Goal: Transaction & Acquisition: Purchase product/service

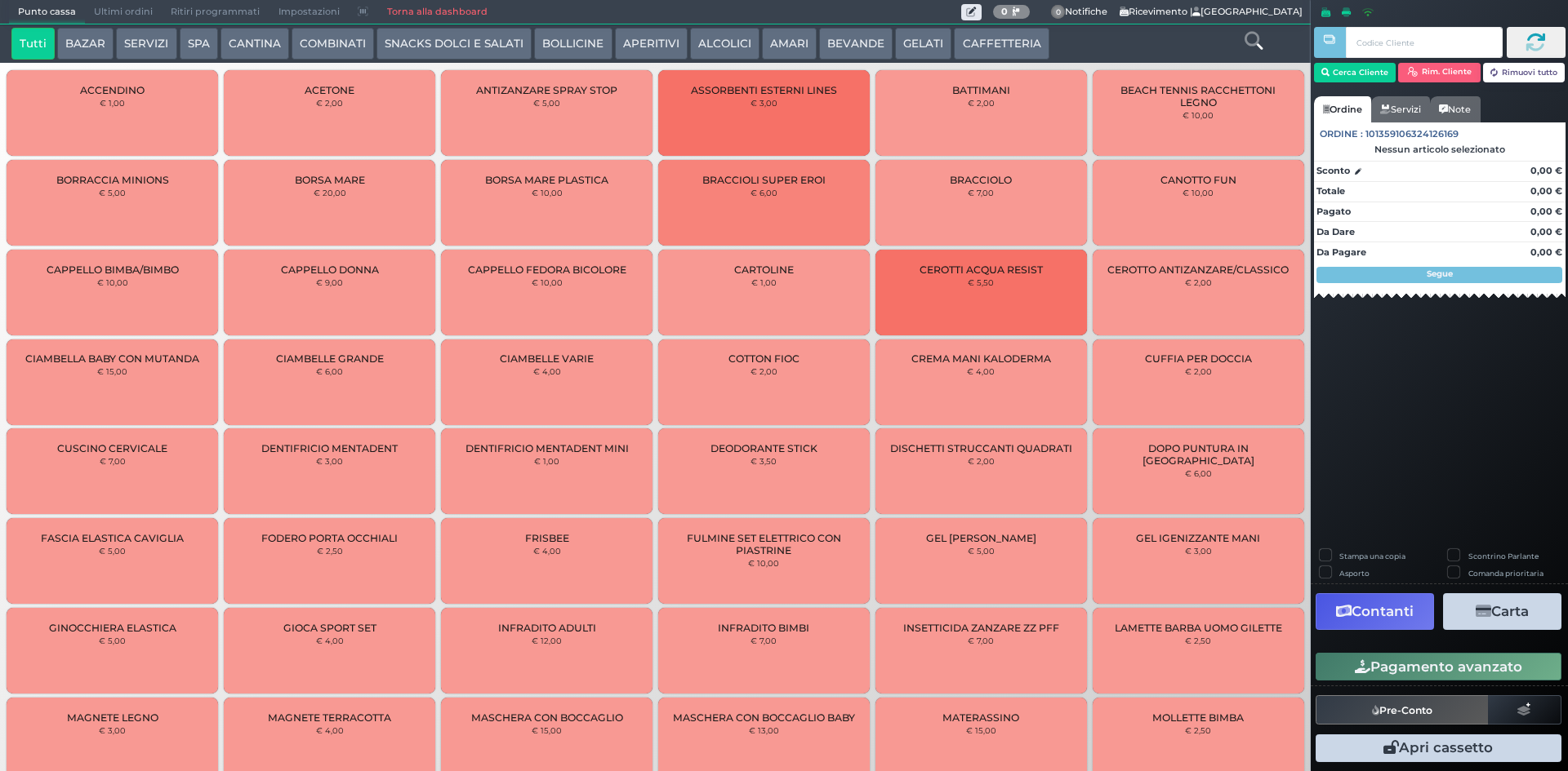
click at [980, 39] on button "CAFFETTERIA" at bounding box center [1001, 44] width 95 height 33
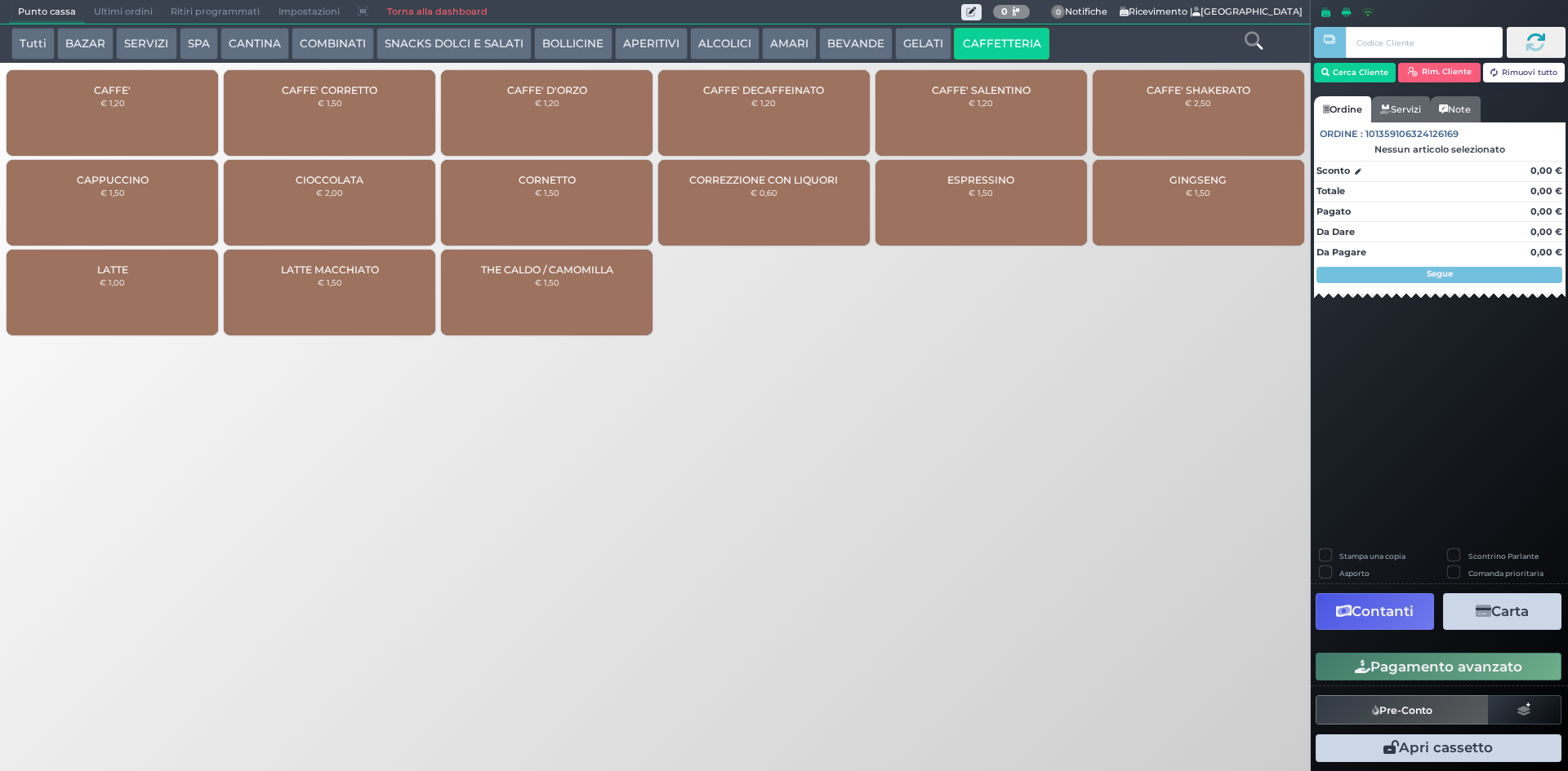
click at [830, 43] on button "BEVANDE" at bounding box center [856, 44] width 74 height 33
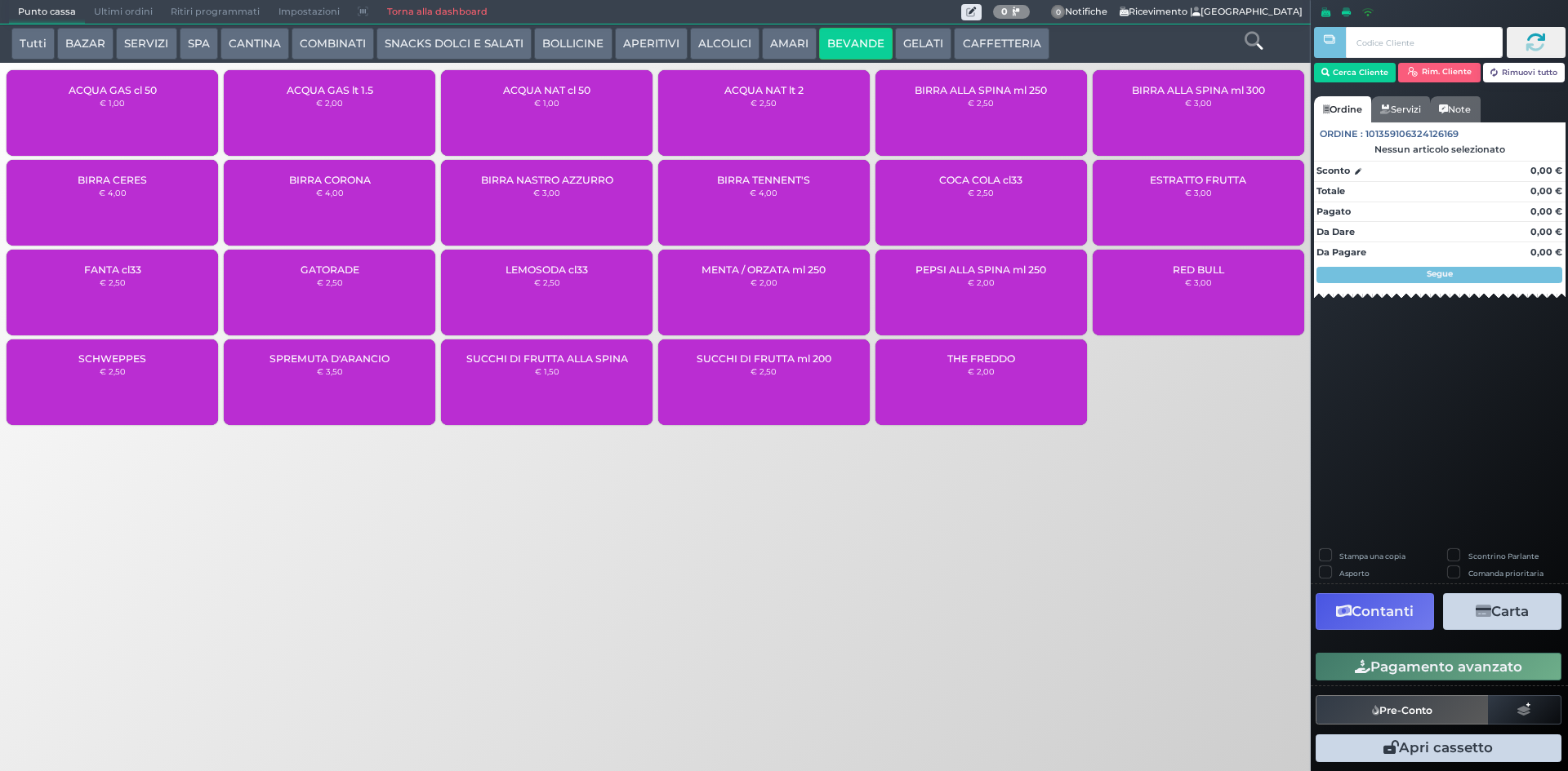
click at [456, 42] on button "SNACKS DOLCI E SALATI" at bounding box center [454, 44] width 155 height 33
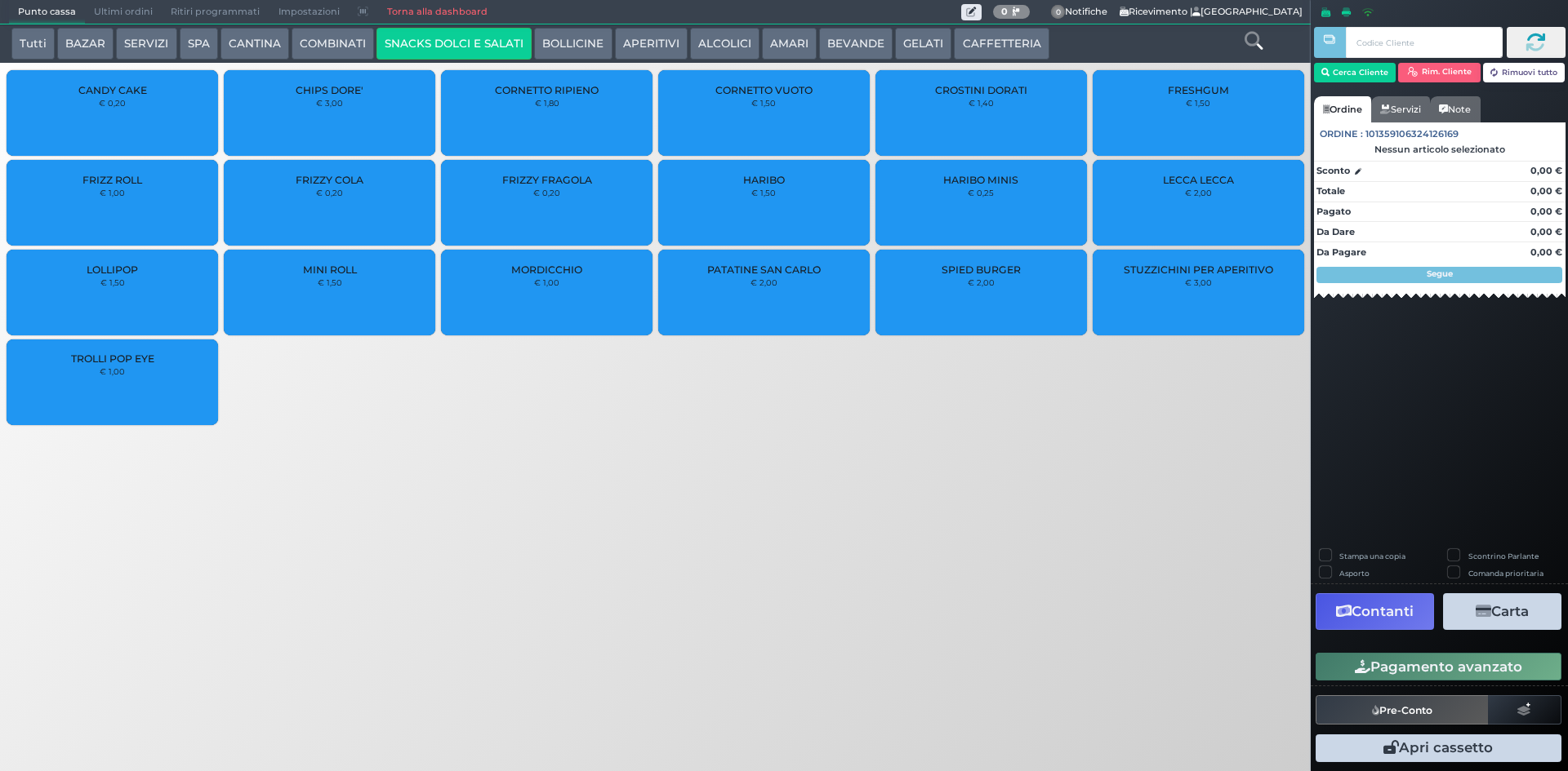
click at [359, 105] on div "CHIPS DORE' € 3,00" at bounding box center [330, 113] width 212 height 86
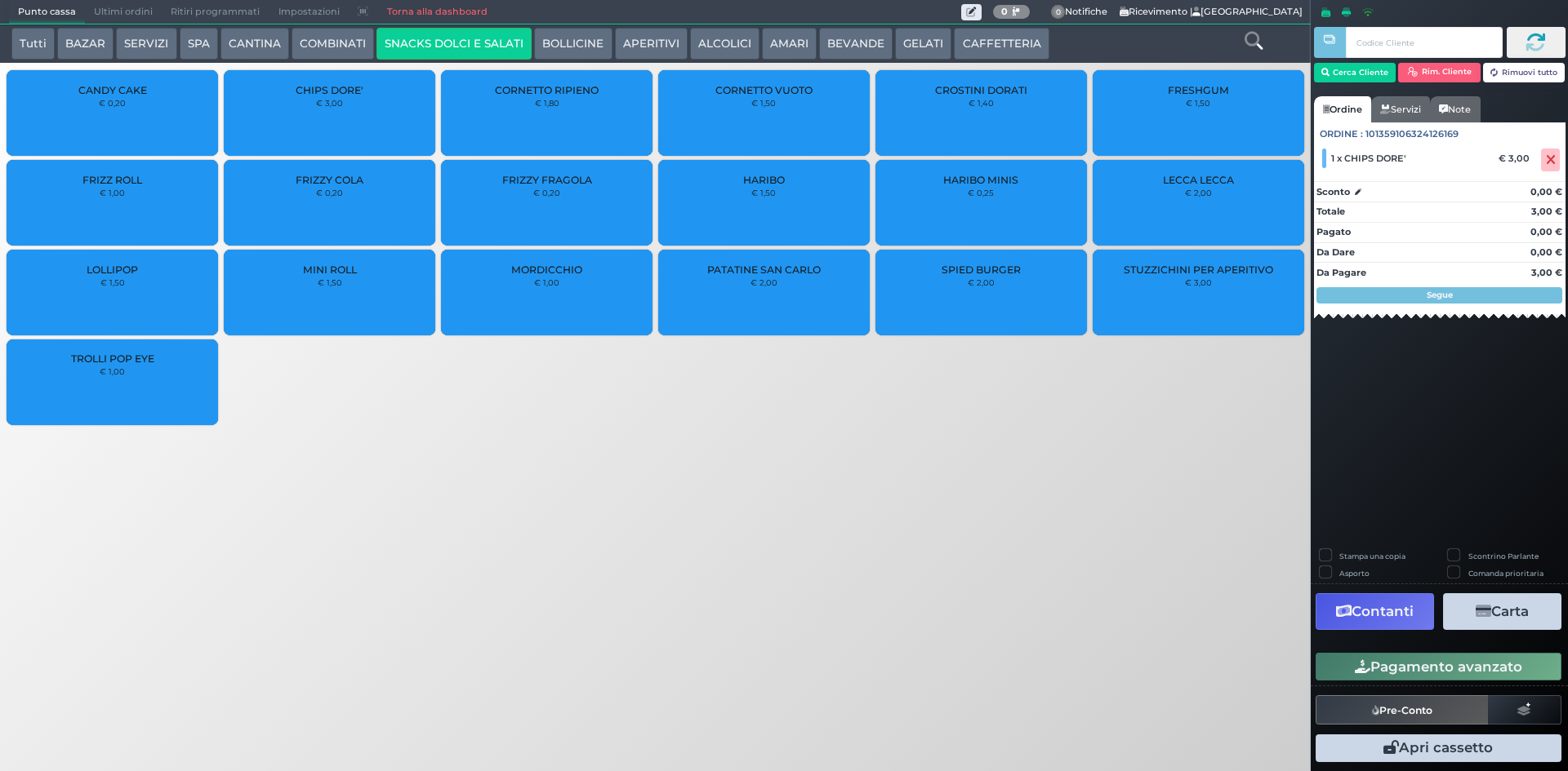
click at [1339, 551] on label "Stampa una copia" at bounding box center [1372, 556] width 66 height 11
checkbox input "true"
click at [1530, 614] on button "Carta" at bounding box center [1502, 612] width 119 height 37
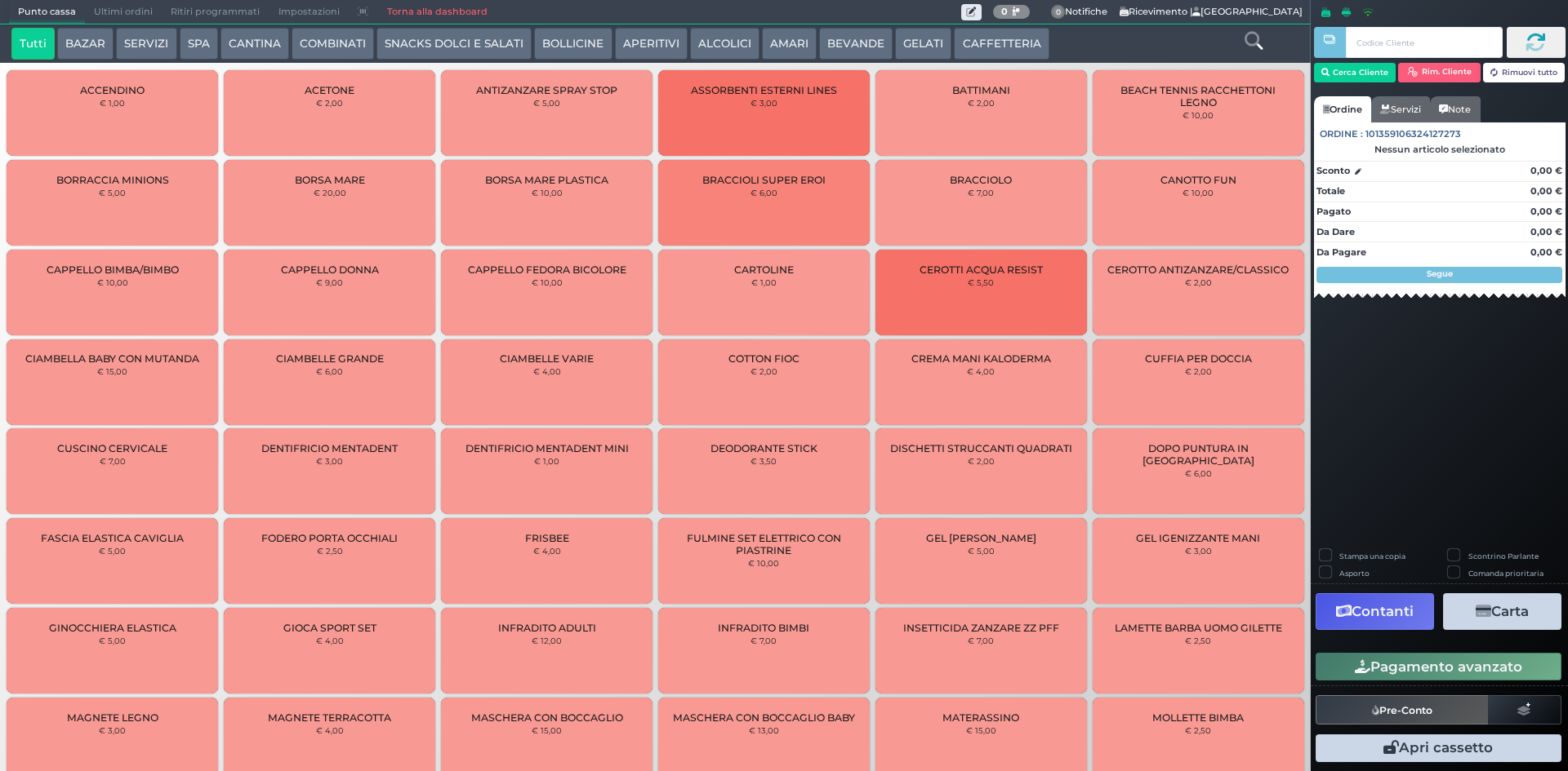
click at [965, 46] on button "CAFFETTERIA" at bounding box center [1001, 44] width 95 height 33
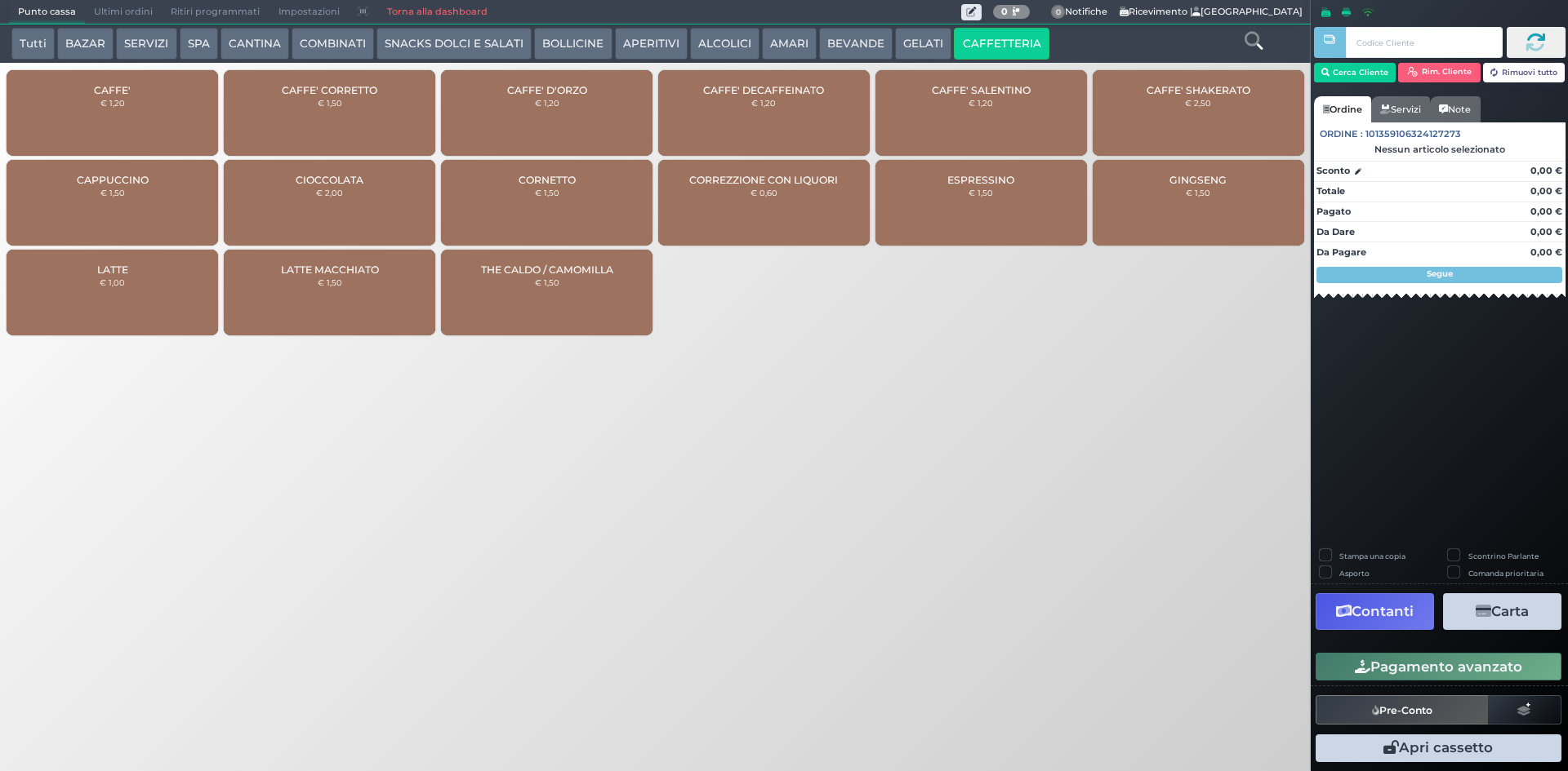
click at [124, 127] on div "CAFFE' € 1,20" at bounding box center [112, 113] width 212 height 86
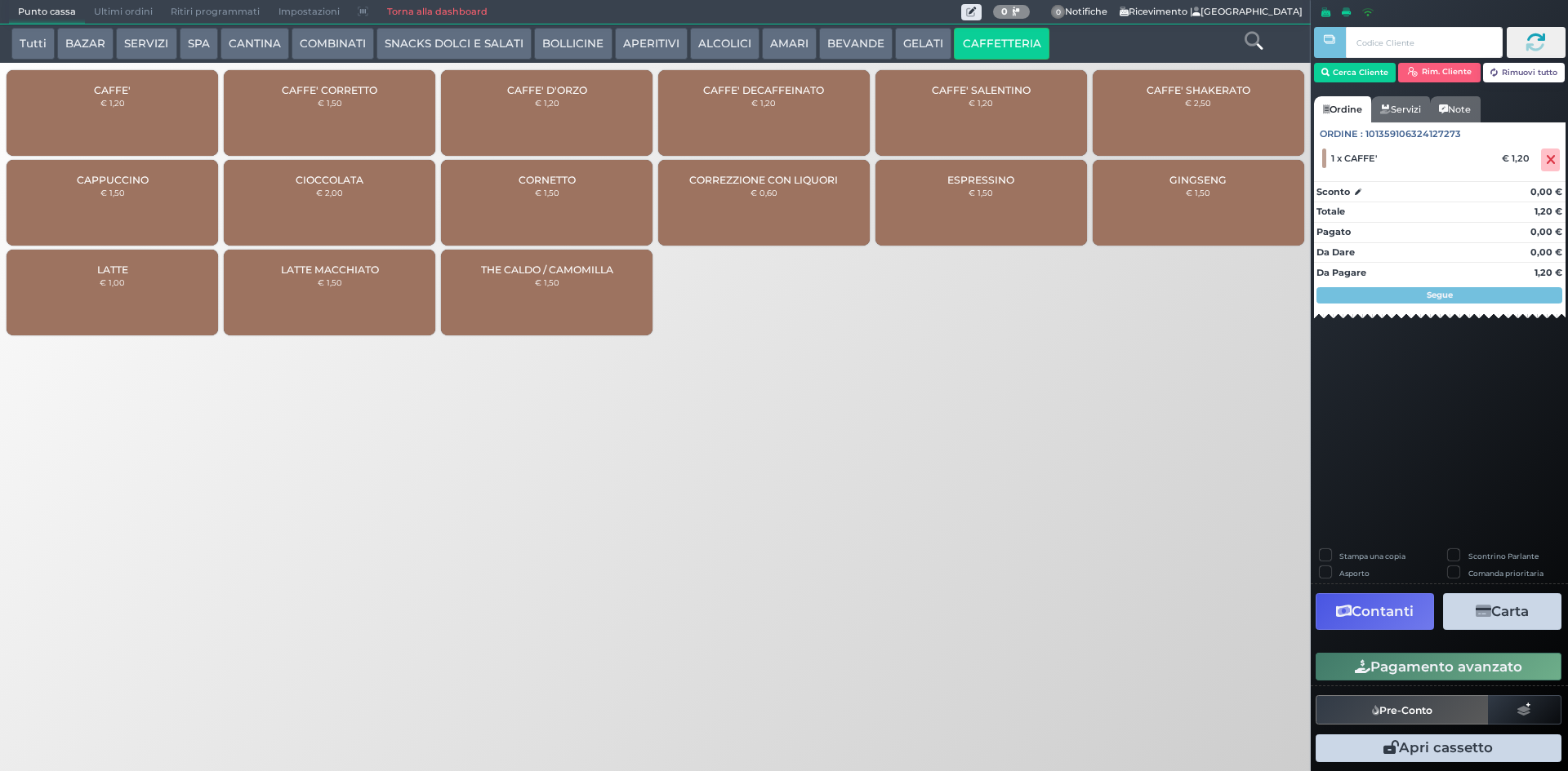
click at [740, 127] on div "CAFFE' DECAFFEINATO € 1,20" at bounding box center [764, 113] width 212 height 86
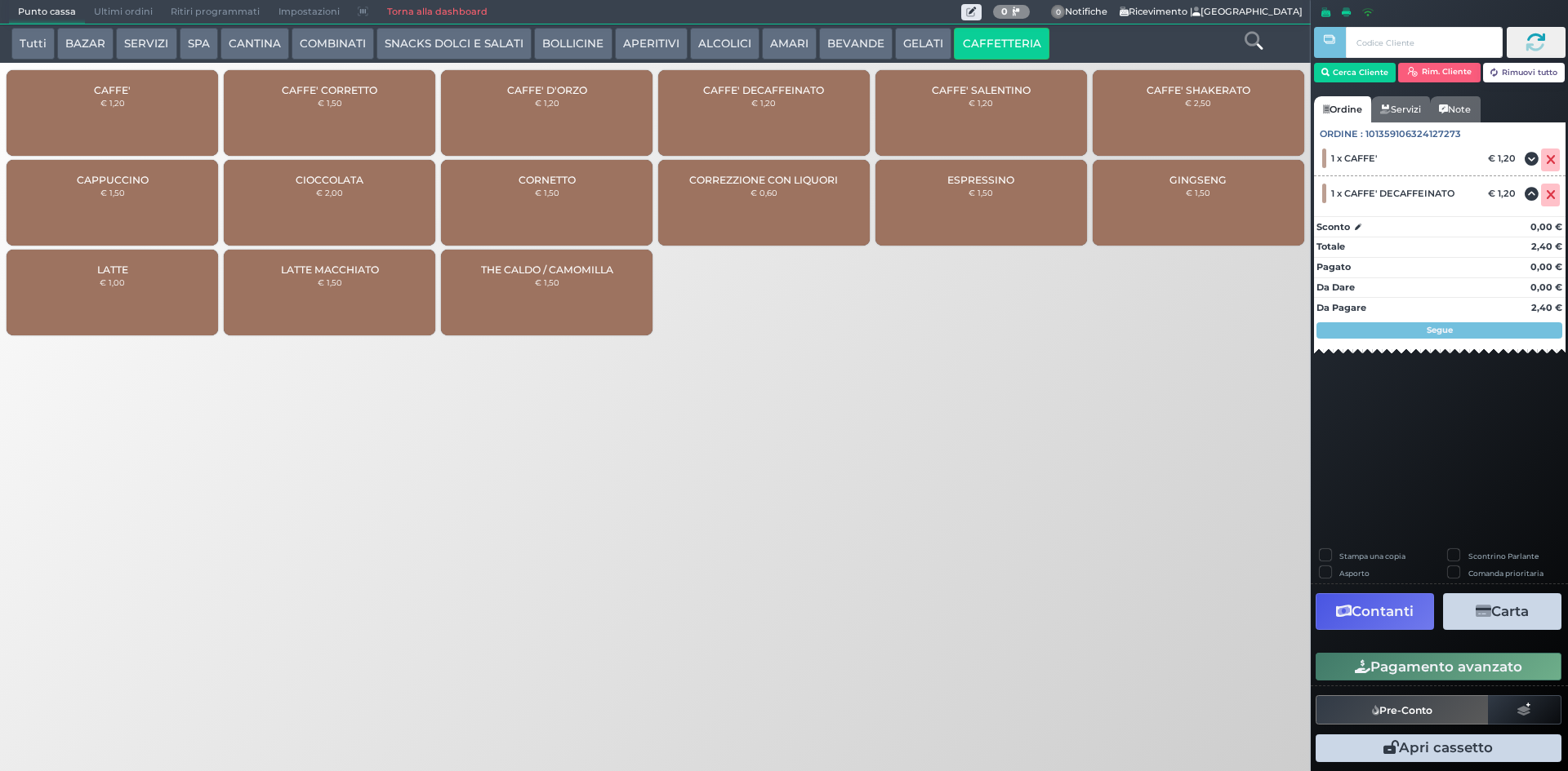
click at [778, 44] on button "AMARI" at bounding box center [788, 44] width 55 height 33
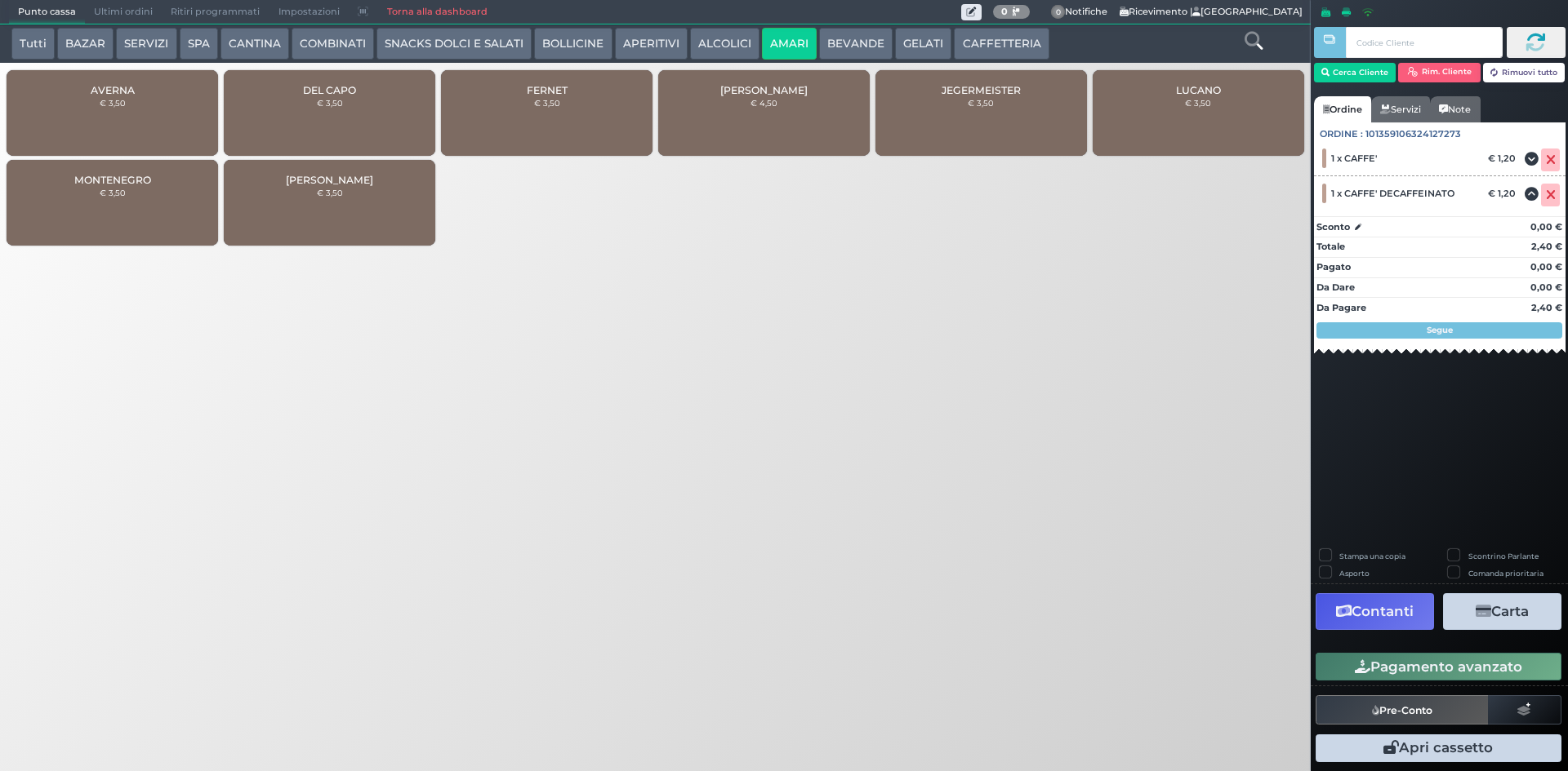
click at [694, 38] on button "ALCOLICI" at bounding box center [725, 44] width 70 height 33
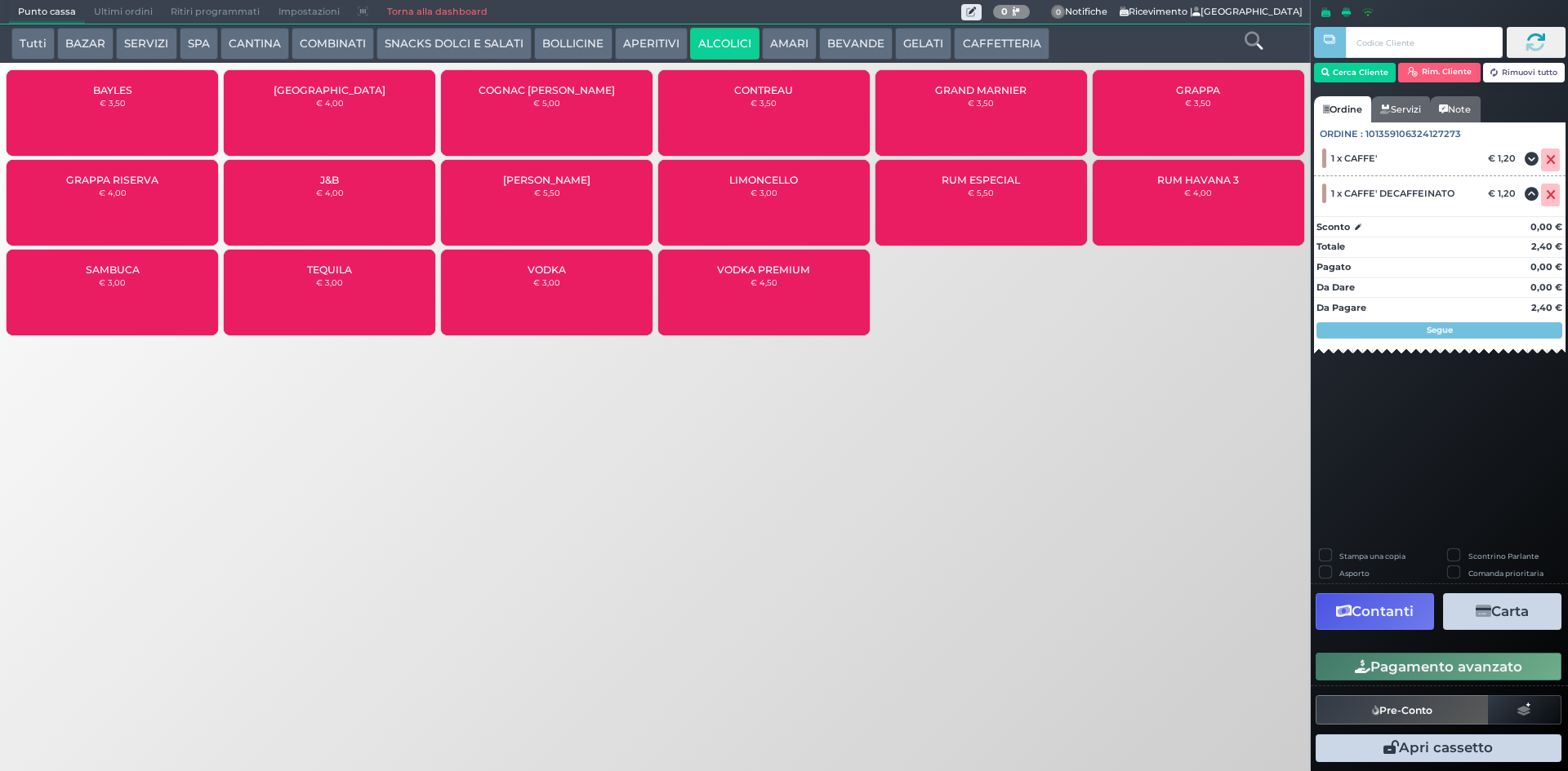
click at [134, 176] on span "GRAPPA RISERVA" at bounding box center [112, 180] width 92 height 12
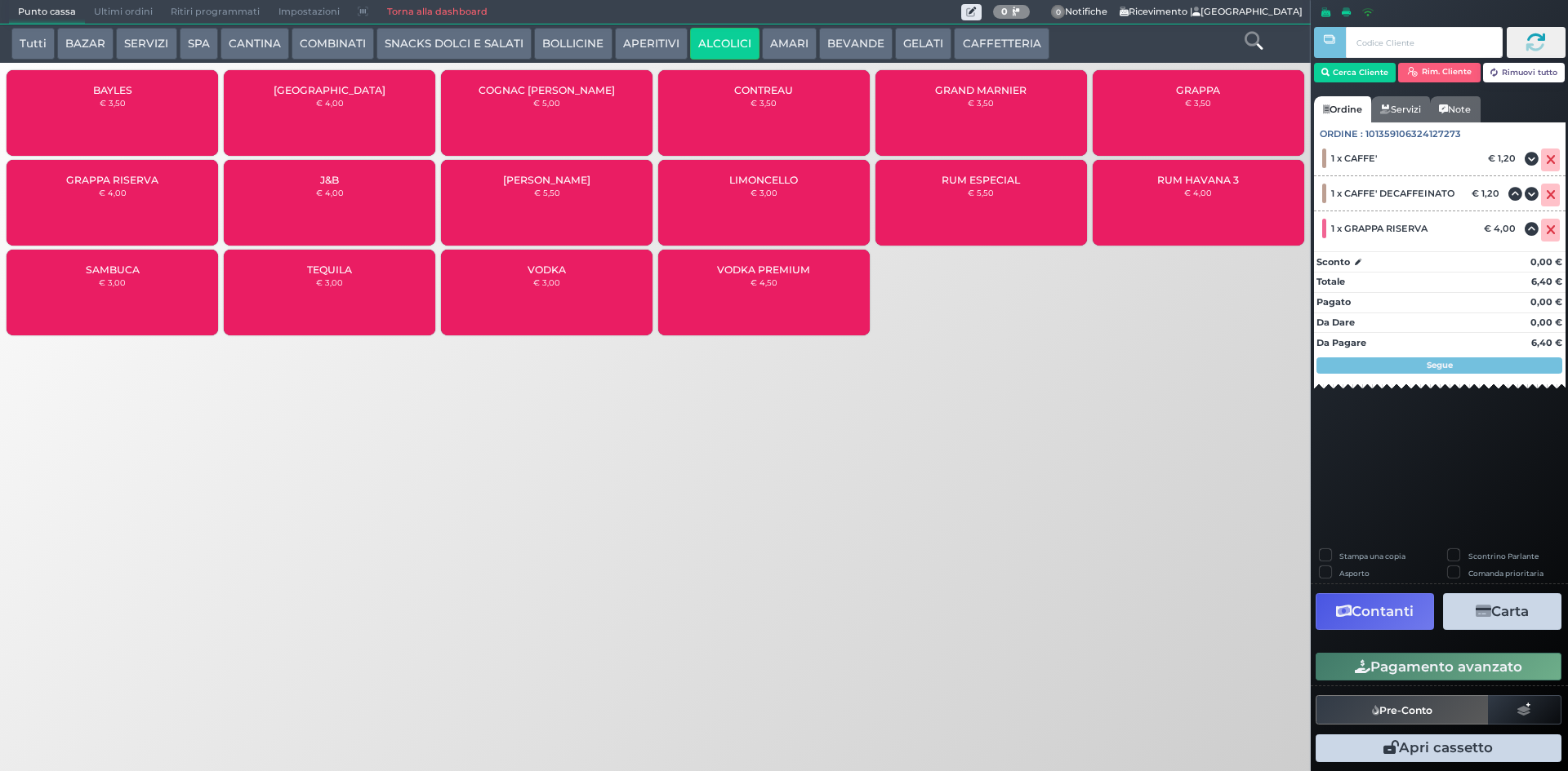
click at [1436, 677] on button "Pagamento avanzato" at bounding box center [1438, 667] width 245 height 28
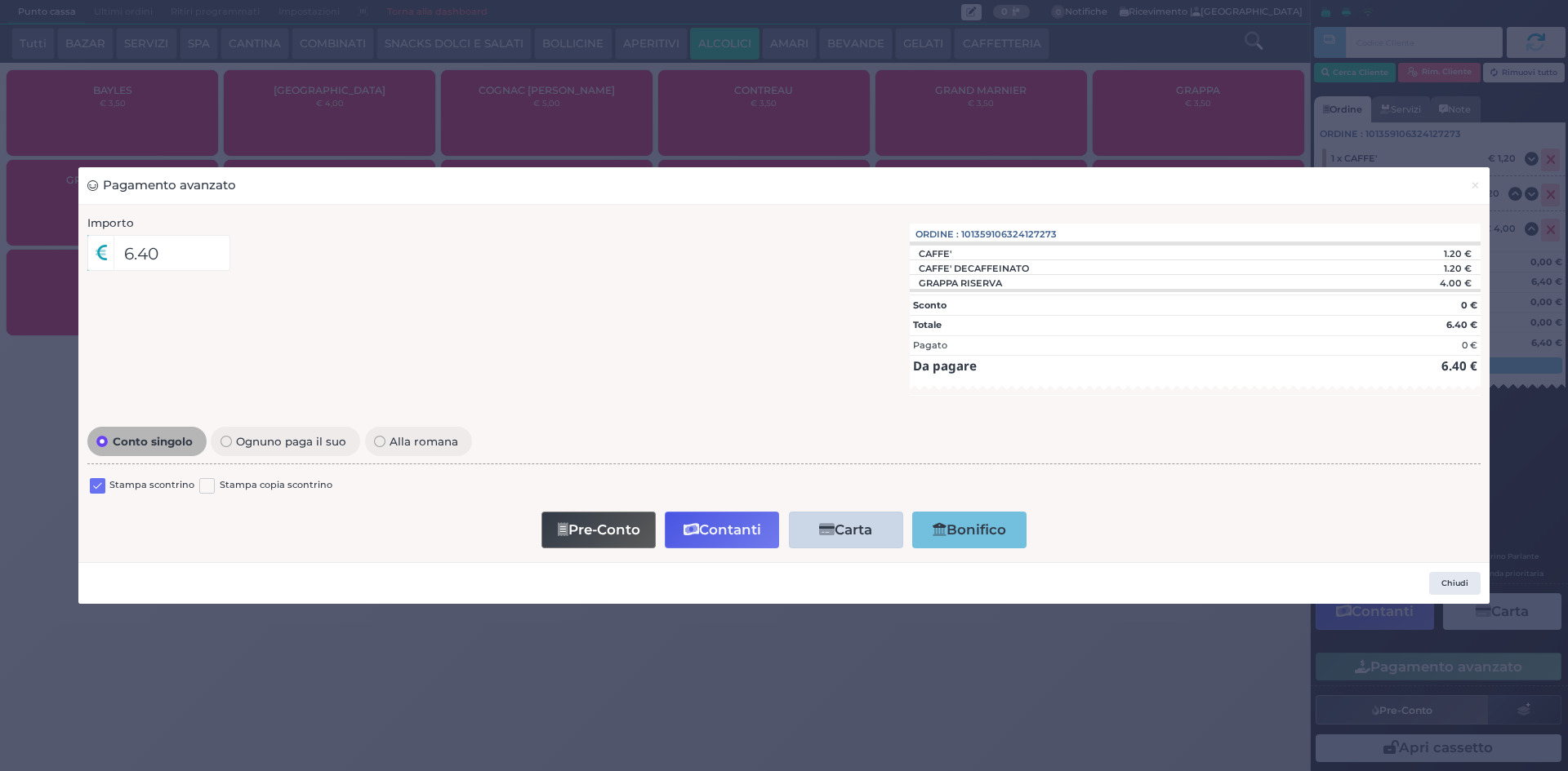
click at [96, 486] on label at bounding box center [97, 486] width 16 height 16
click at [0, 0] on input "checkbox" at bounding box center [0, 0] width 0 height 0
click at [748, 545] on button "Contanti" at bounding box center [722, 530] width 115 height 37
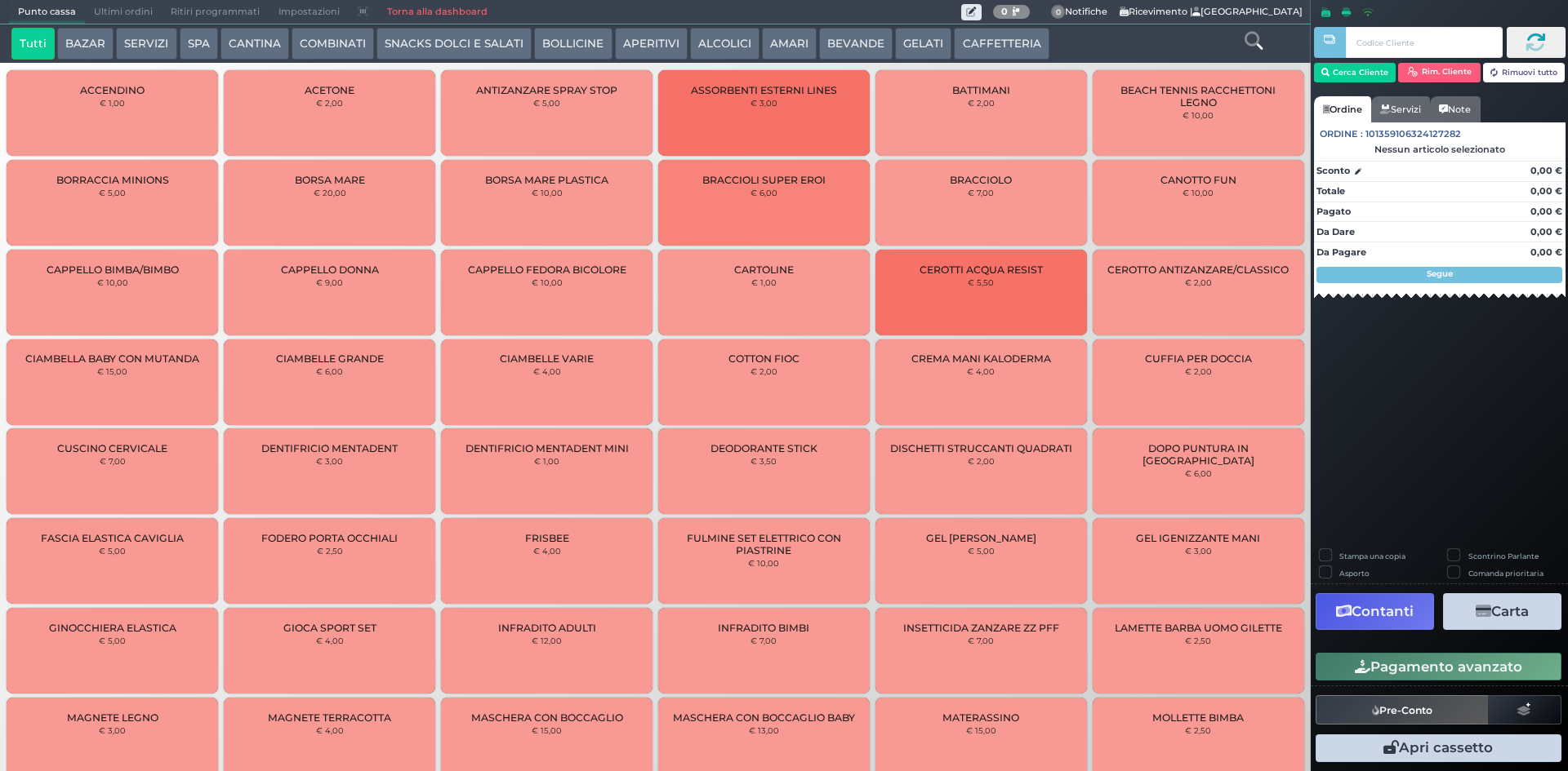
click at [112, 7] on span "Ultimi ordini" at bounding box center [124, 12] width 77 height 23
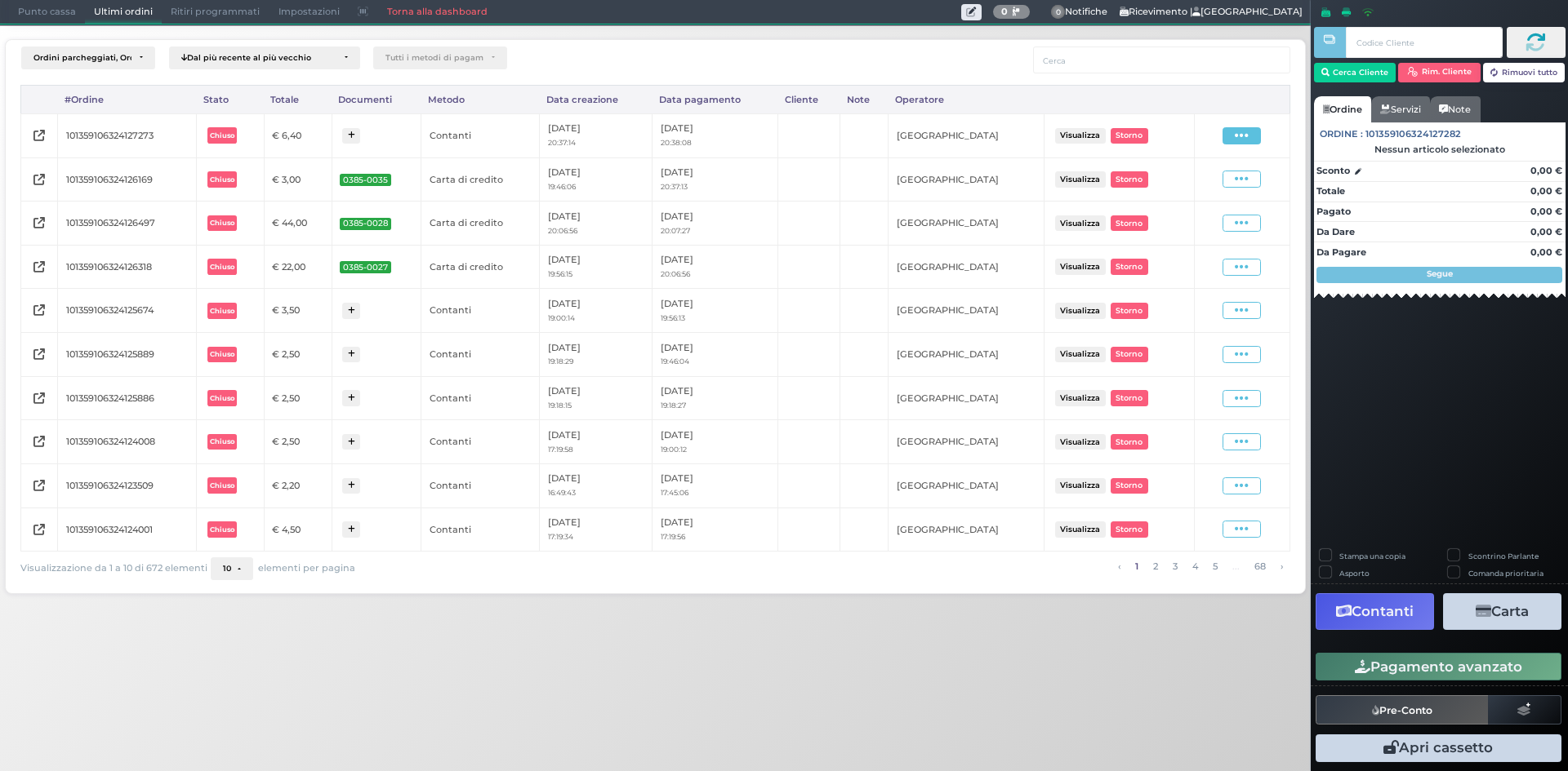
click at [1237, 136] on icon at bounding box center [1241, 136] width 14 height 16
click at [1203, 186] on span "Ristampa Pre-Conto" at bounding box center [1204, 183] width 67 height 28
click at [33, 9] on span "Punto cassa" at bounding box center [47, 12] width 76 height 23
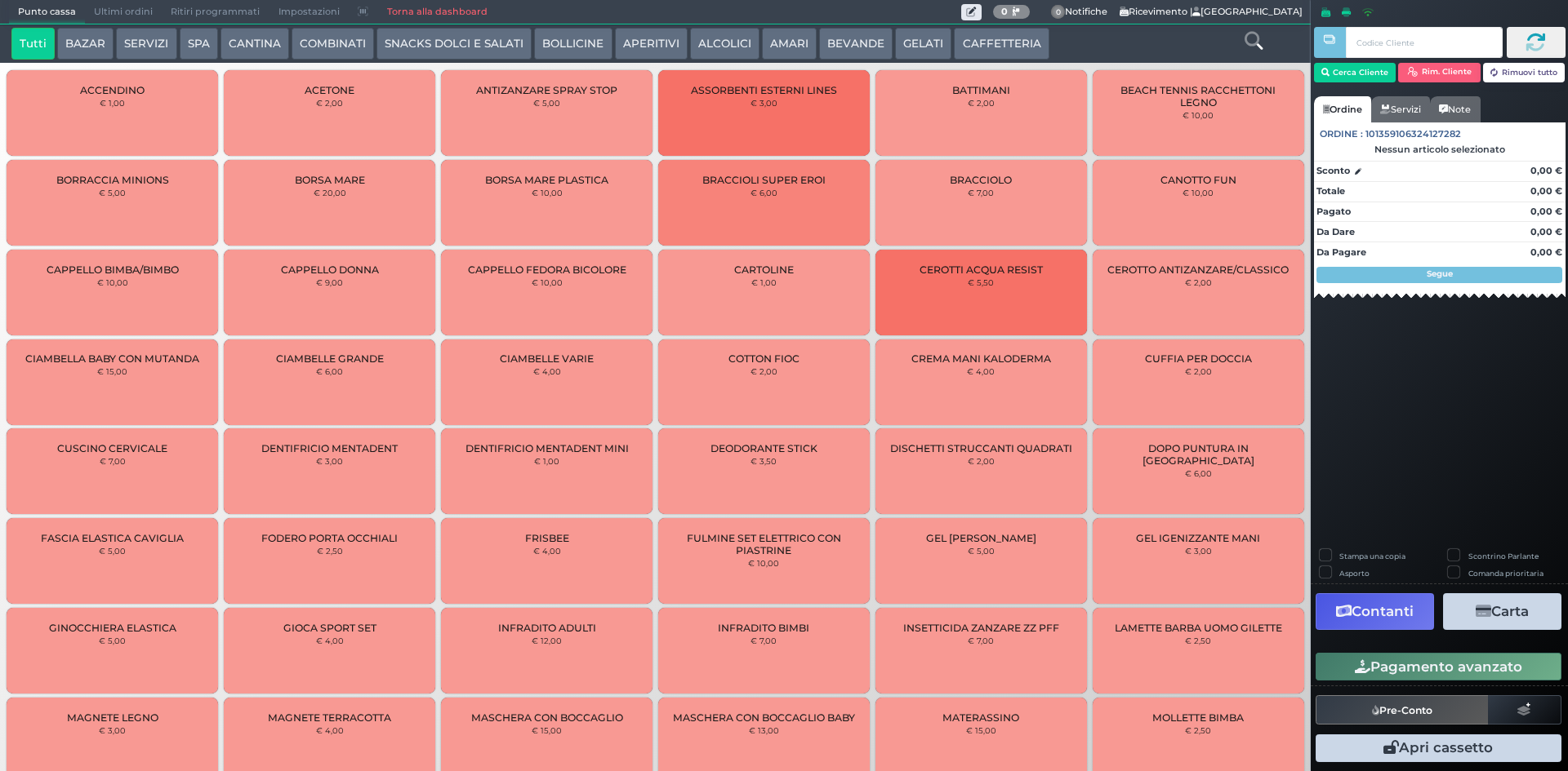
click at [1000, 47] on button "CAFFETTERIA" at bounding box center [1001, 44] width 95 height 33
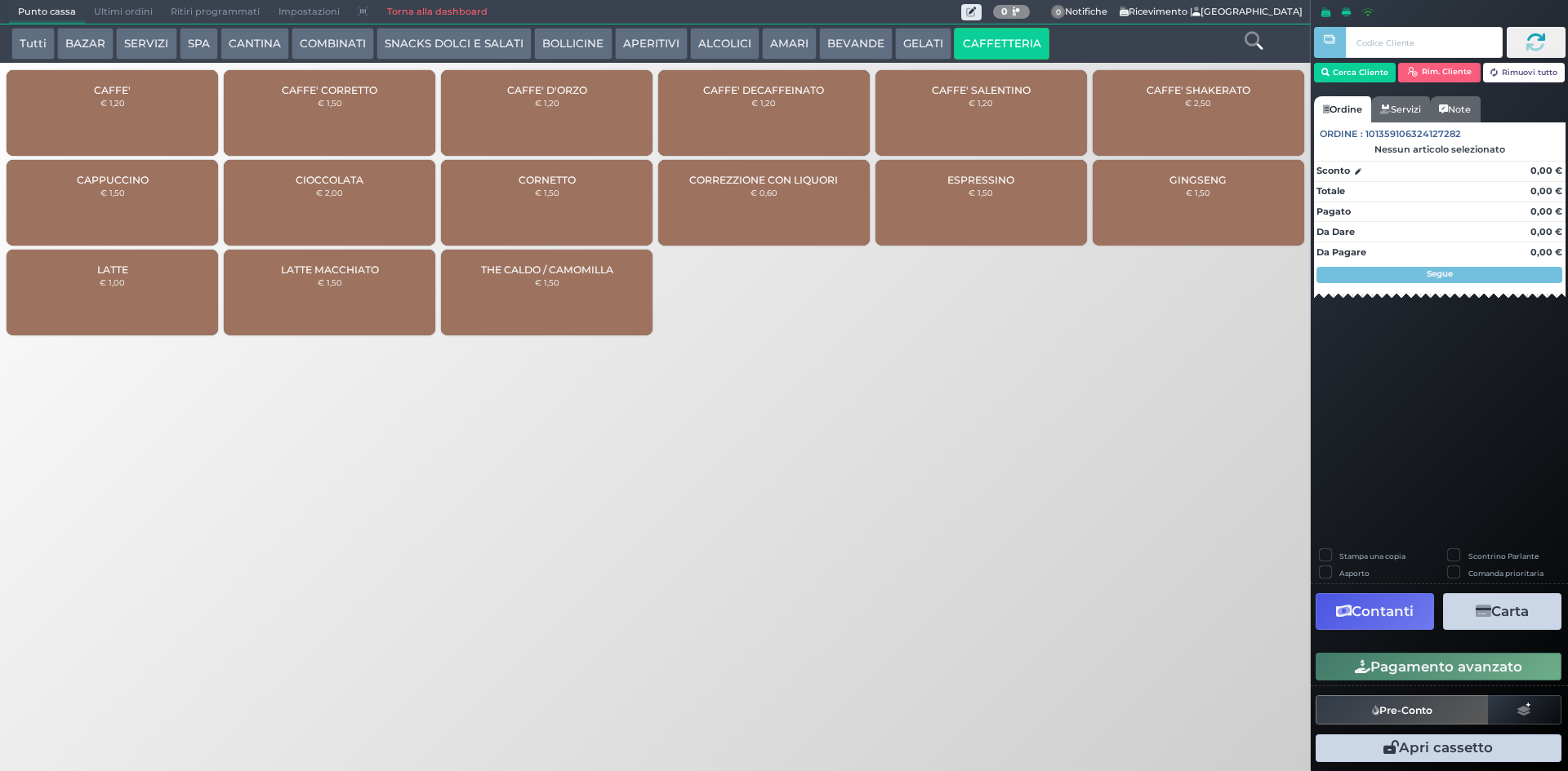
click at [140, 82] on div "CAFFE' € 1,20" at bounding box center [112, 113] width 212 height 86
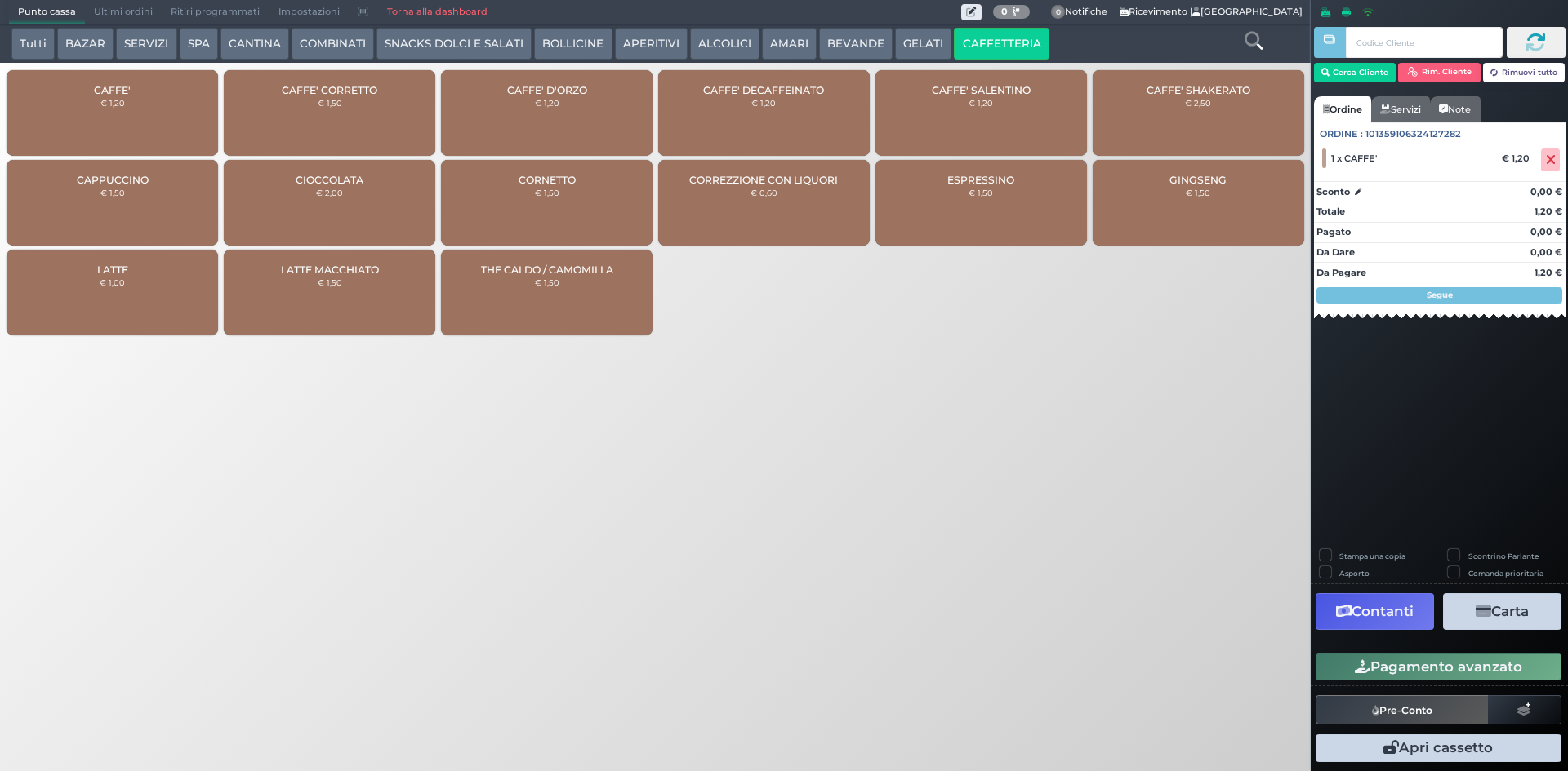
click at [140, 82] on div "CAFFE' € 1,20" at bounding box center [112, 113] width 212 height 86
click at [127, 91] on span "CAFFE'" at bounding box center [112, 90] width 37 height 12
click at [141, 85] on div "CAFFE' € 1,20" at bounding box center [112, 113] width 212 height 86
click at [1474, 666] on button "Pagamento avanzato" at bounding box center [1438, 667] width 245 height 28
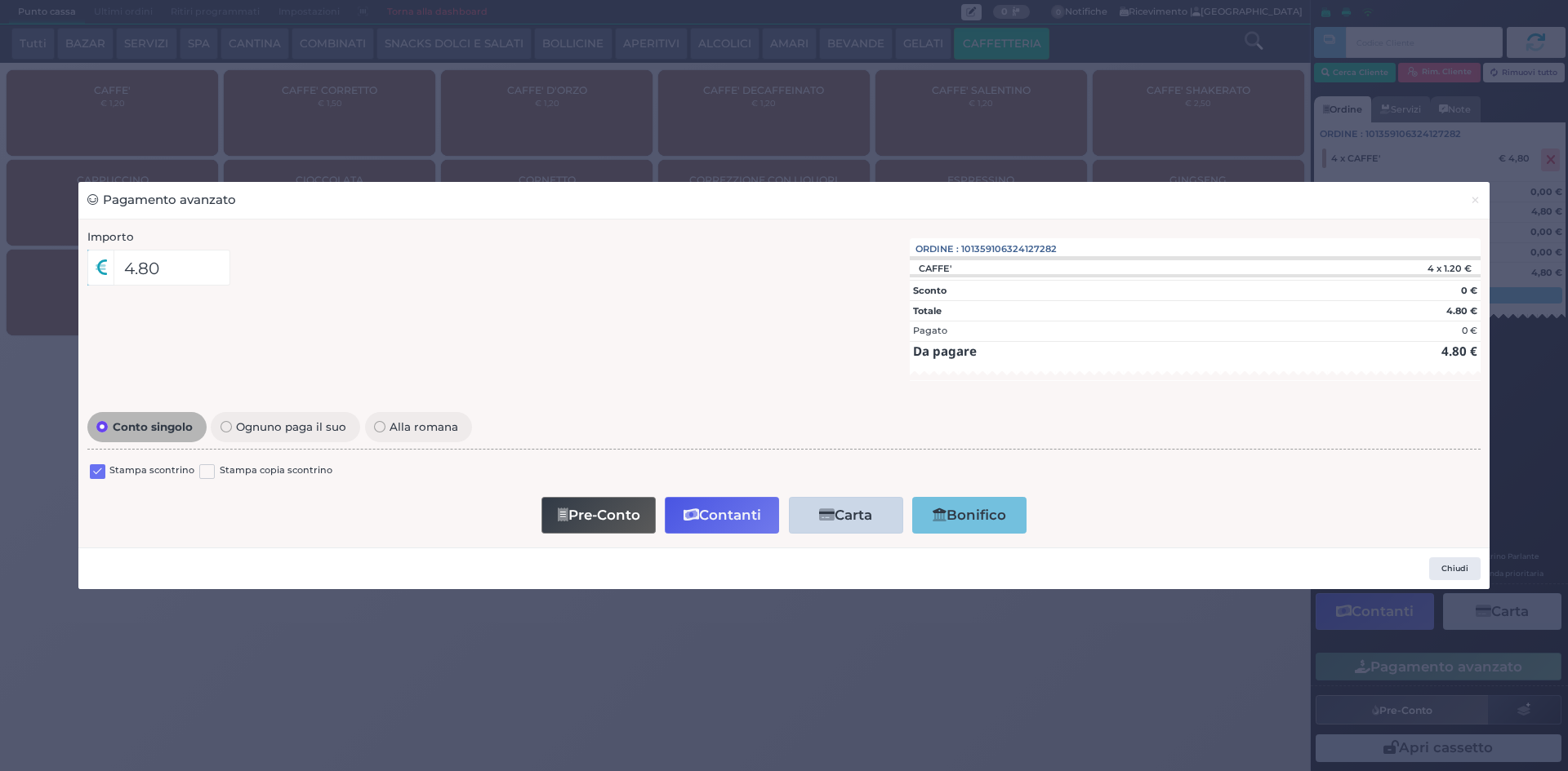
click at [90, 468] on label at bounding box center [97, 472] width 16 height 16
click at [0, 0] on input "checkbox" at bounding box center [0, 0] width 0 height 0
click at [737, 510] on button "Contanti" at bounding box center [722, 515] width 115 height 37
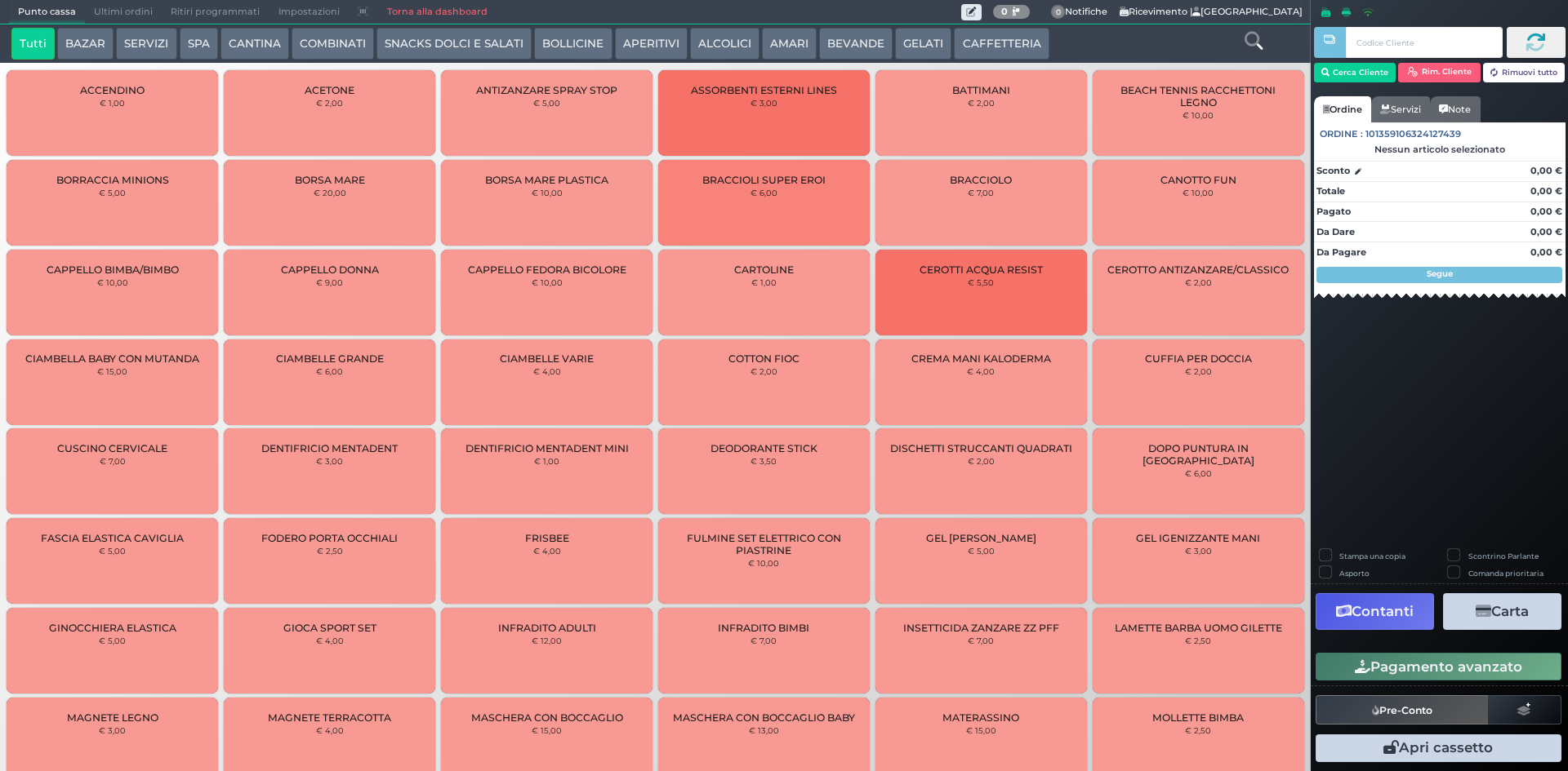
click at [1003, 49] on button "CAFFETTERIA" at bounding box center [1001, 44] width 95 height 33
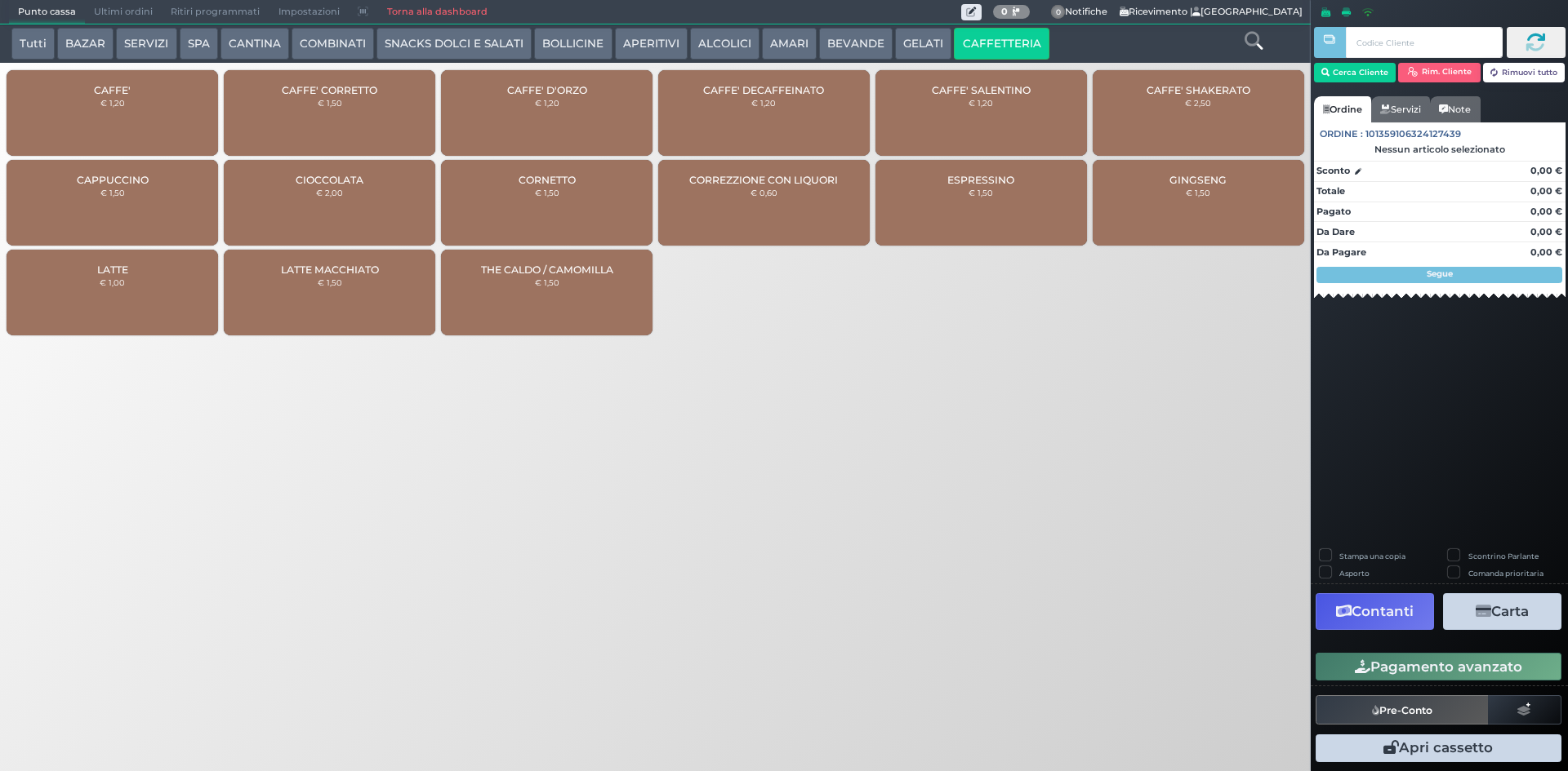
click at [101, 113] on div "CAFFE' € 1,20" at bounding box center [112, 113] width 212 height 86
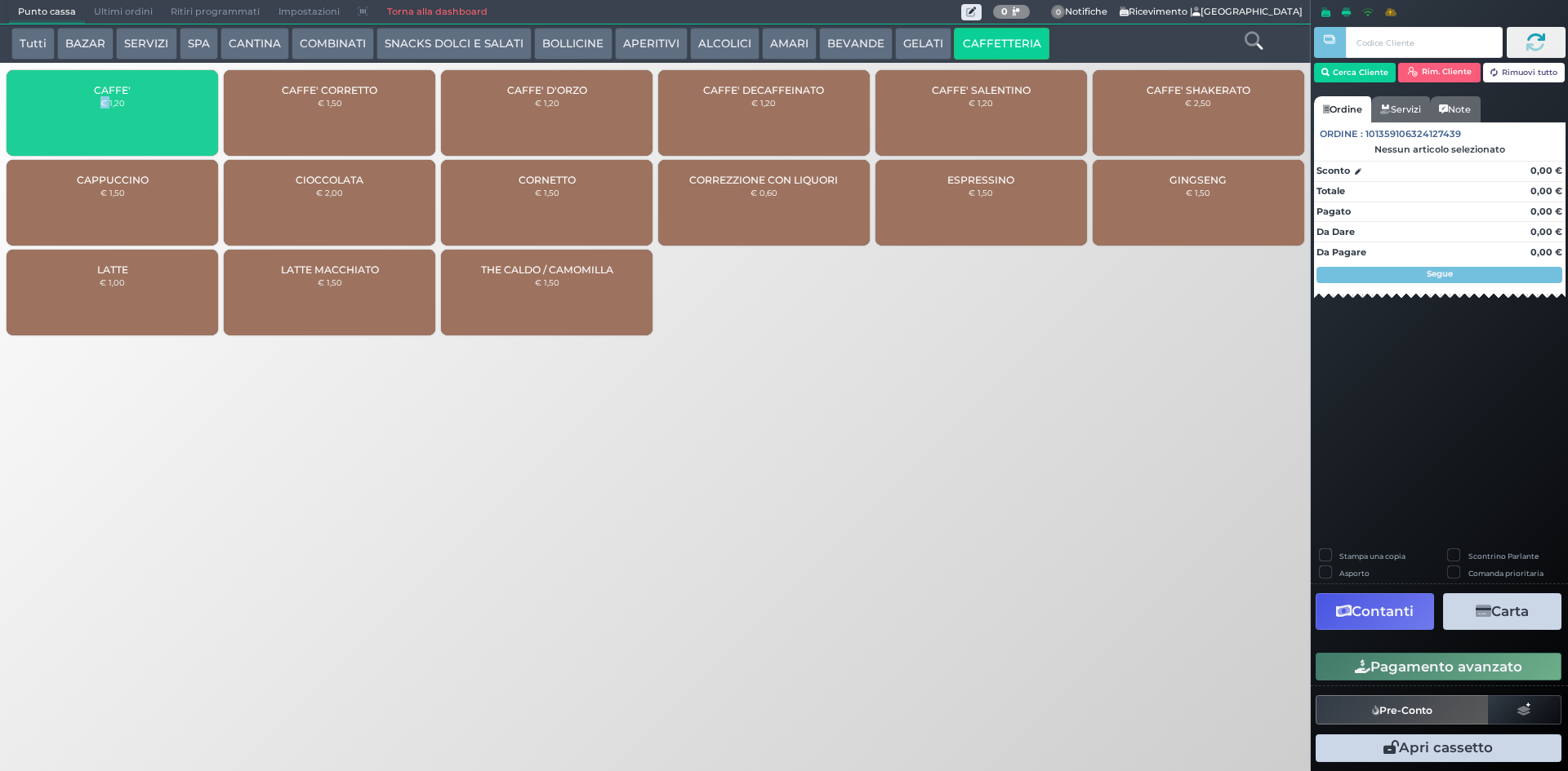
click at [101, 113] on div "CAFFE' € 1,20" at bounding box center [112, 113] width 212 height 86
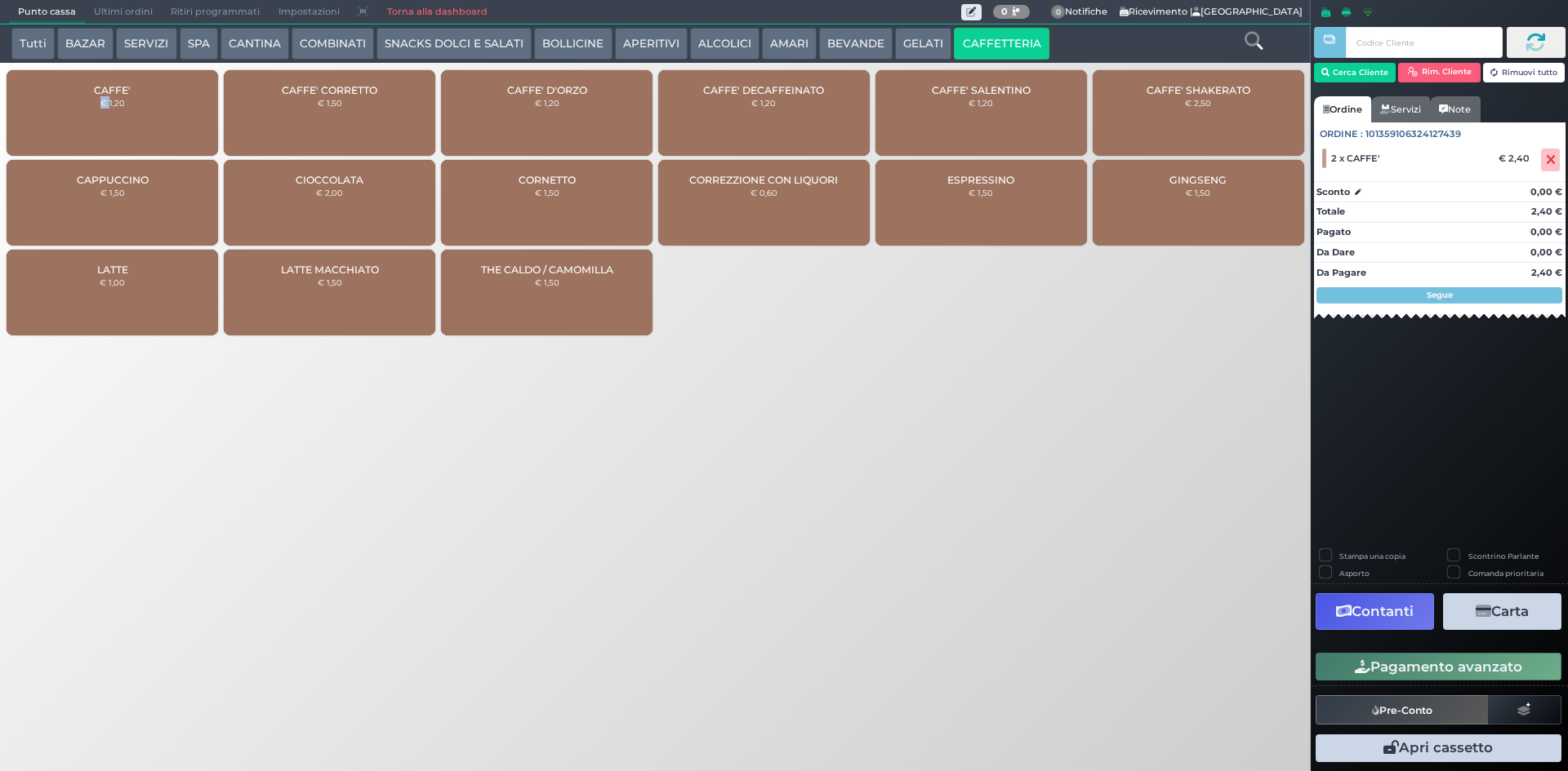
click at [1449, 670] on button "Pagamento avanzato" at bounding box center [1438, 667] width 245 height 28
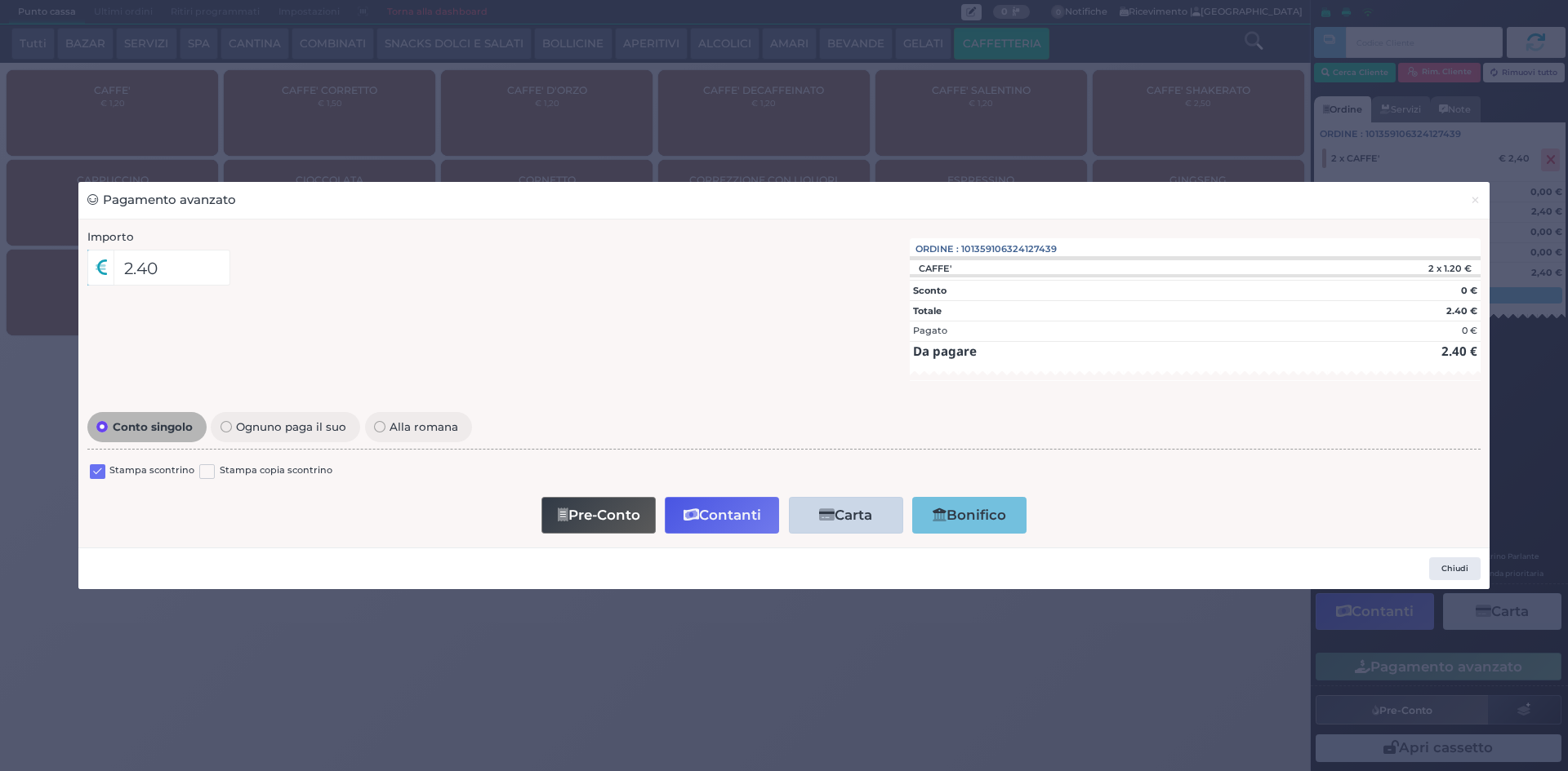
click at [98, 476] on label at bounding box center [97, 472] width 16 height 16
click at [0, 0] on input "checkbox" at bounding box center [0, 0] width 0 height 0
click at [748, 518] on button "Contanti" at bounding box center [722, 515] width 115 height 37
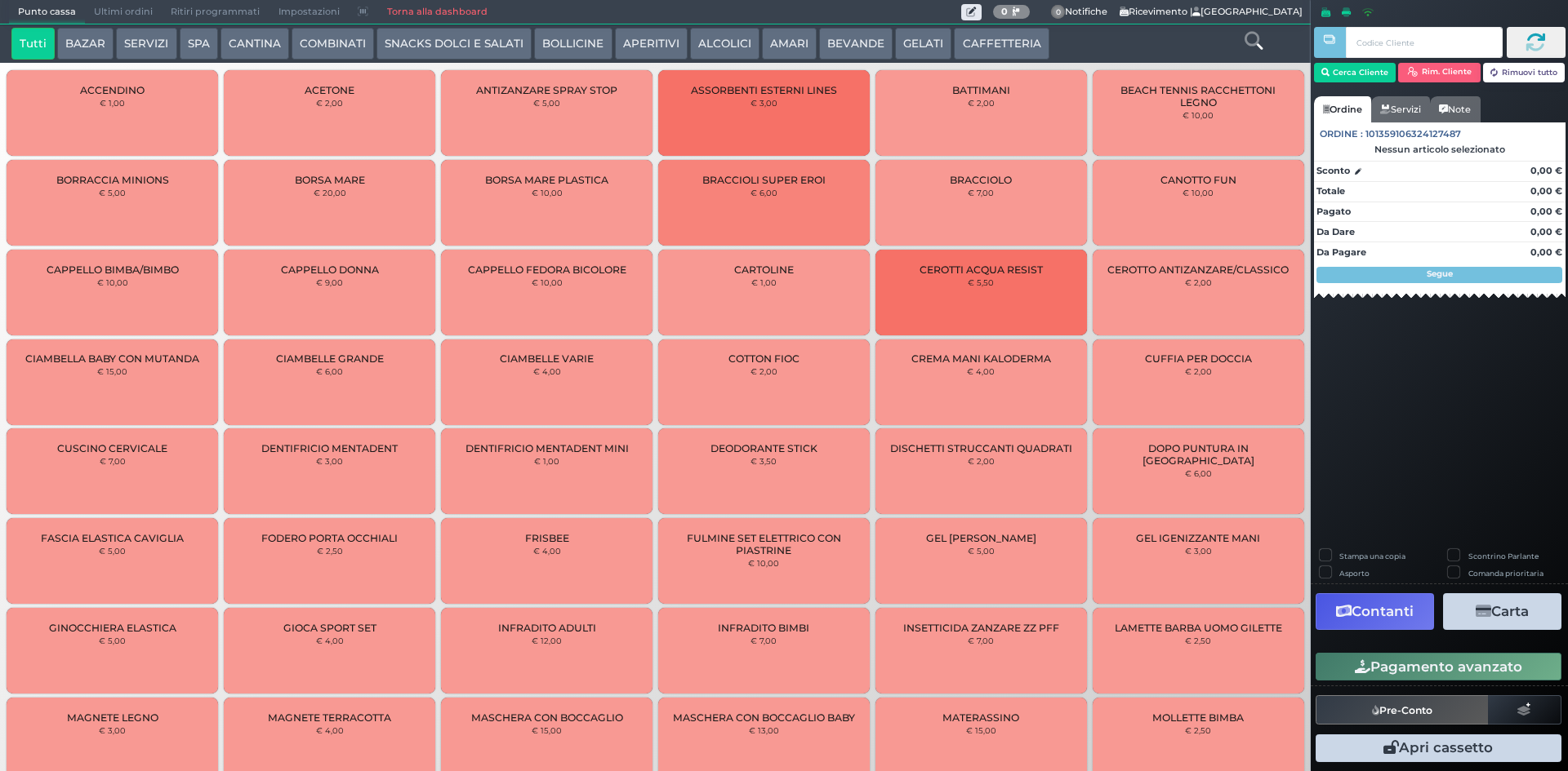
click at [142, 6] on span "Ultimi ordini" at bounding box center [124, 12] width 77 height 23
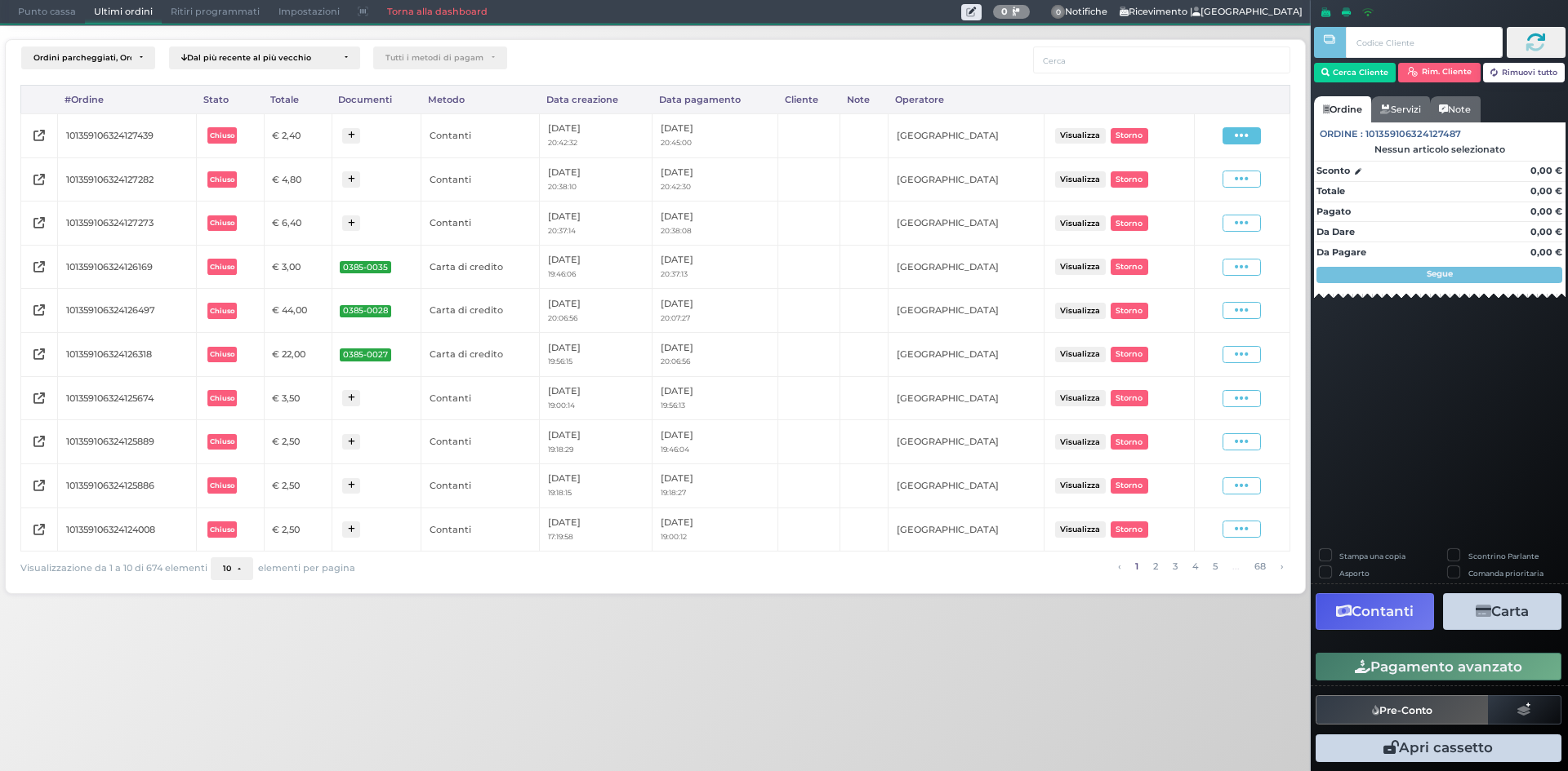
click at [1251, 135] on span at bounding box center [1241, 136] width 38 height 17
click at [1206, 187] on span "Ristampa Pre-Conto" at bounding box center [1204, 183] width 67 height 28
click at [60, 16] on span "Punto cassa" at bounding box center [47, 12] width 76 height 23
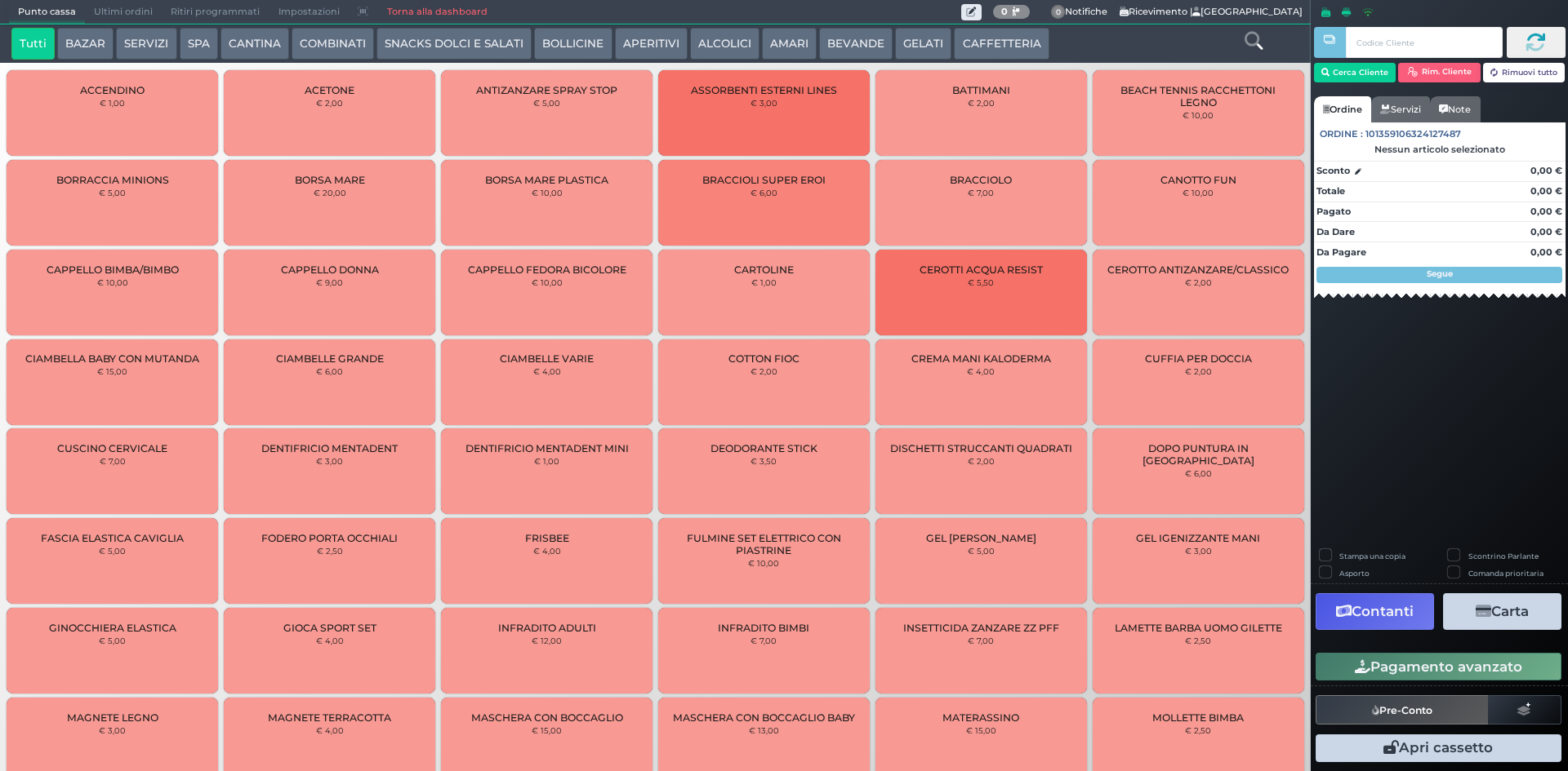
click at [787, 39] on button "AMARI" at bounding box center [788, 44] width 55 height 33
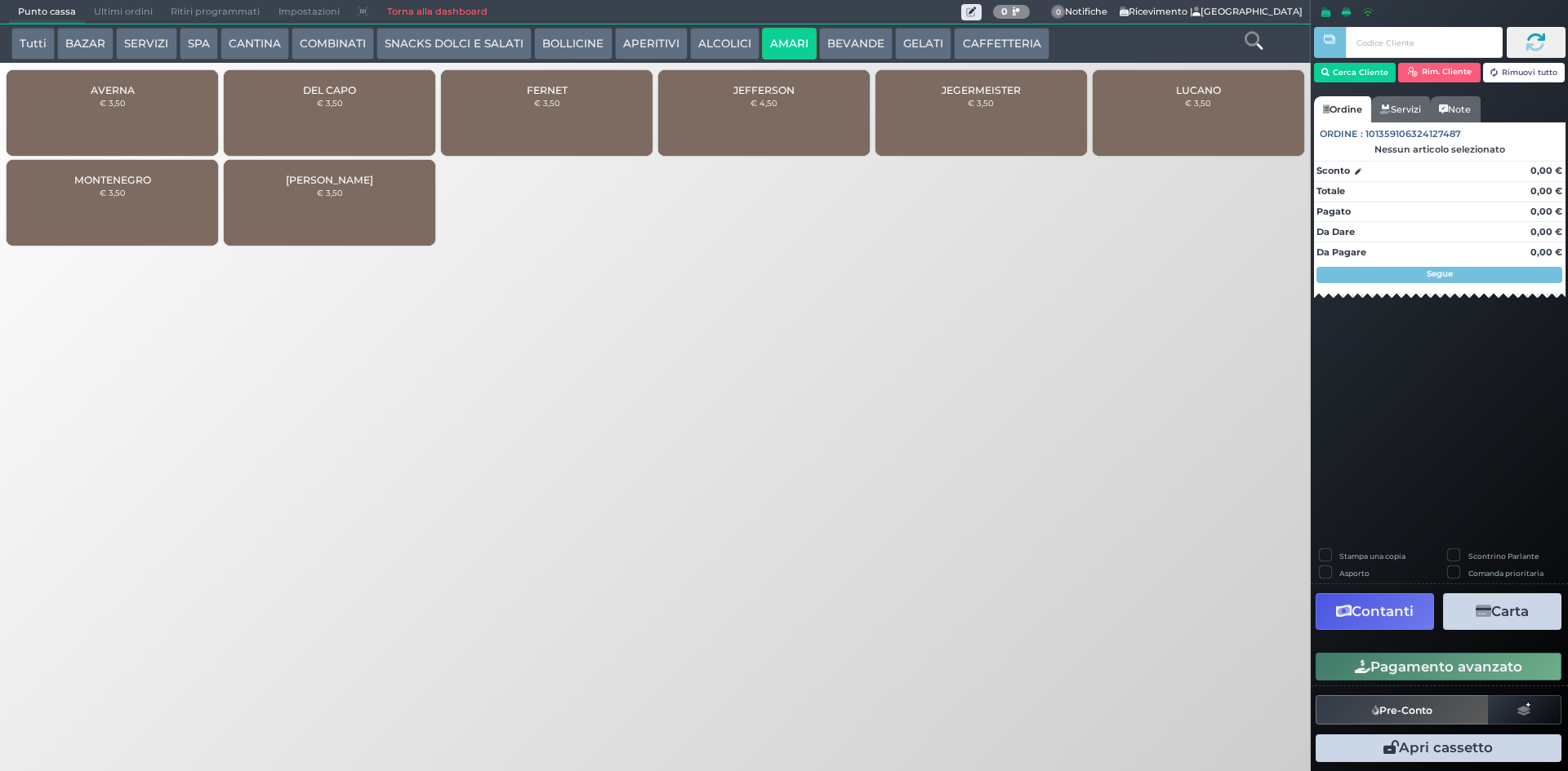
click at [366, 101] on div "DEL CAPO € 3,50" at bounding box center [330, 113] width 212 height 86
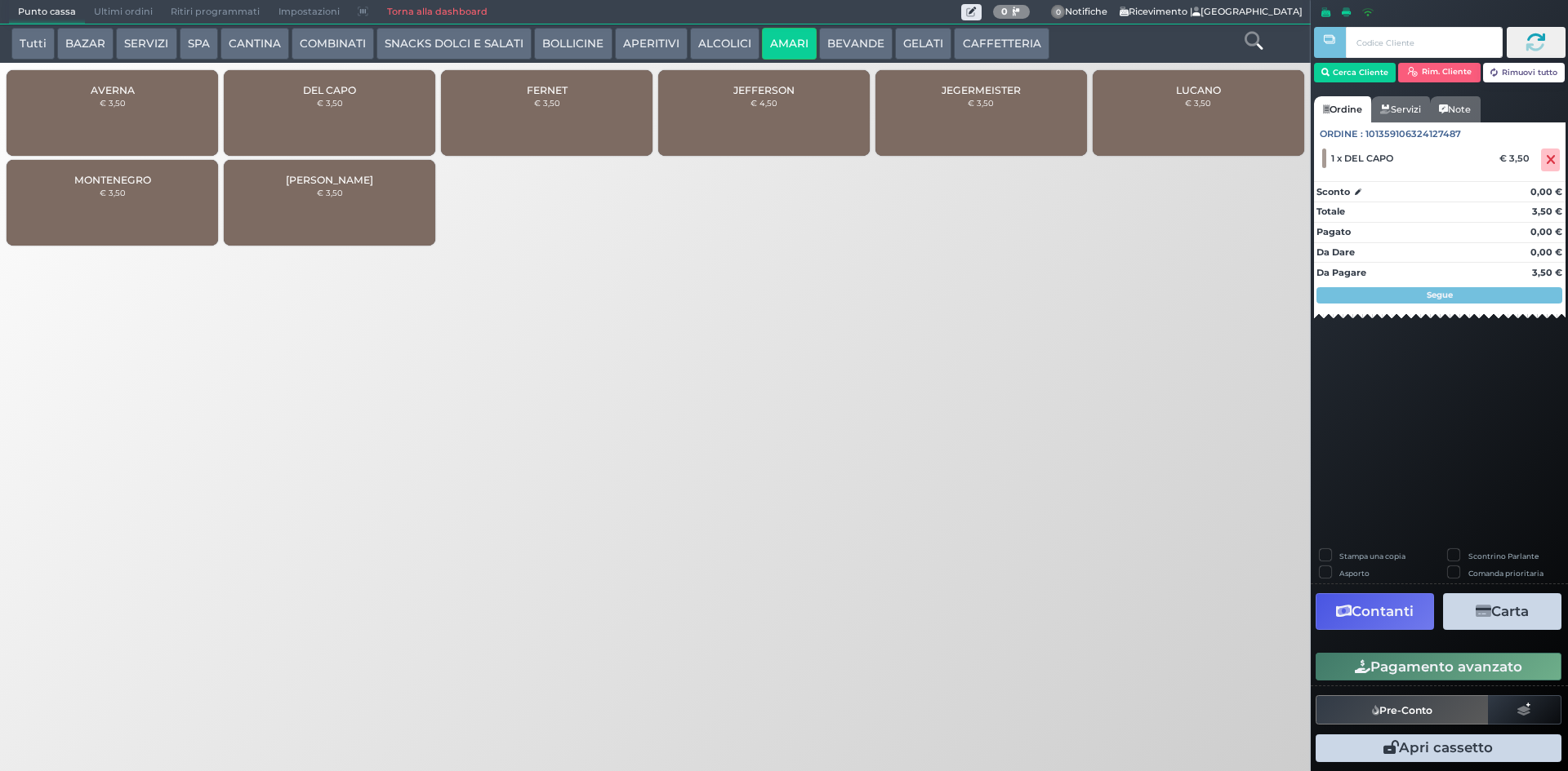
click at [1451, 672] on button "Pagamento avanzato" at bounding box center [1438, 667] width 245 height 28
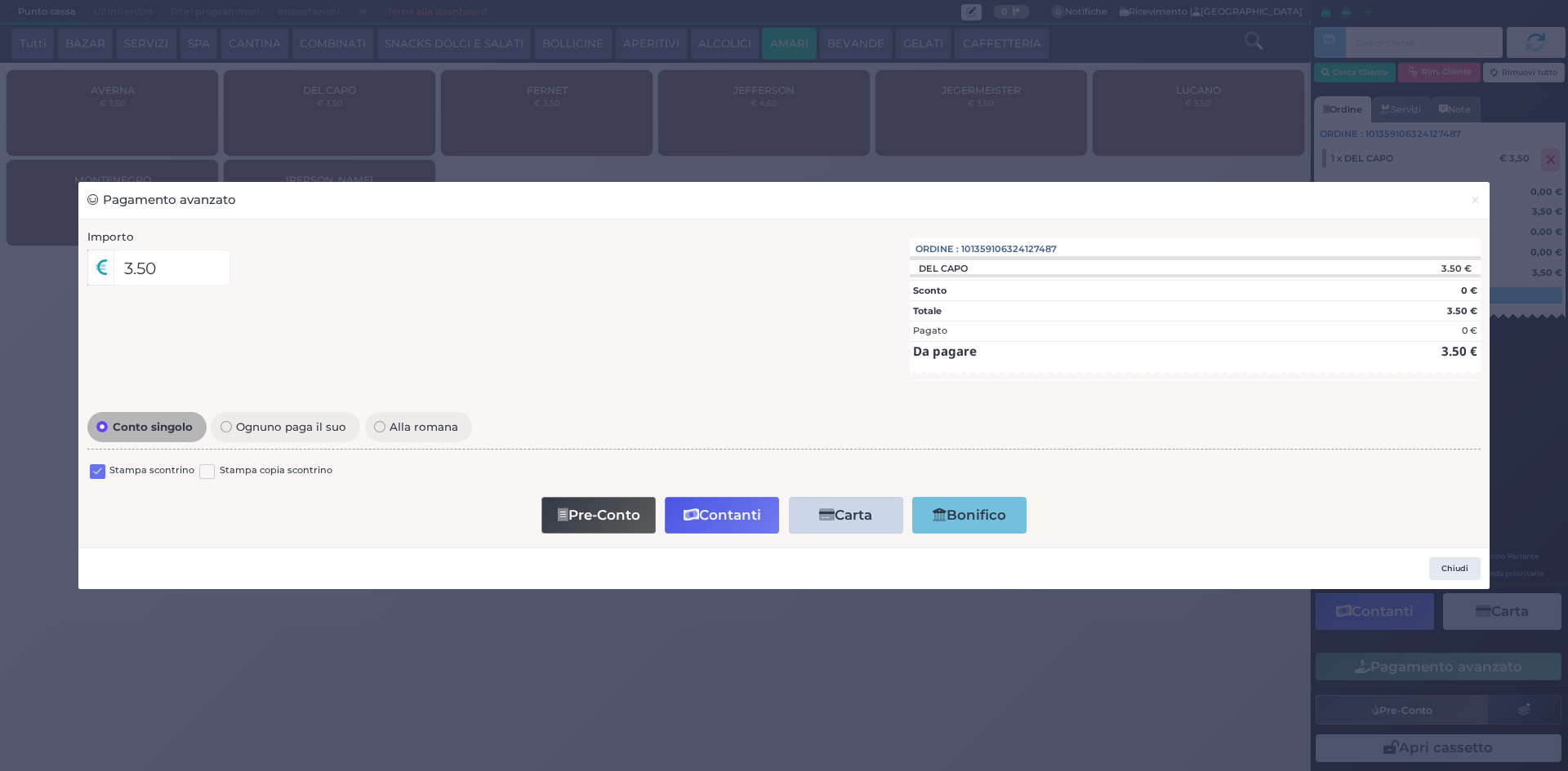
drag, startPoint x: 97, startPoint y: 477, endPoint x: 142, endPoint y: 475, distance: 45.0
click at [103, 475] on label at bounding box center [97, 472] width 16 height 16
click at [0, 0] on input "checkbox" at bounding box center [0, 0] width 0 height 0
click at [687, 513] on icon "button" at bounding box center [691, 515] width 16 height 14
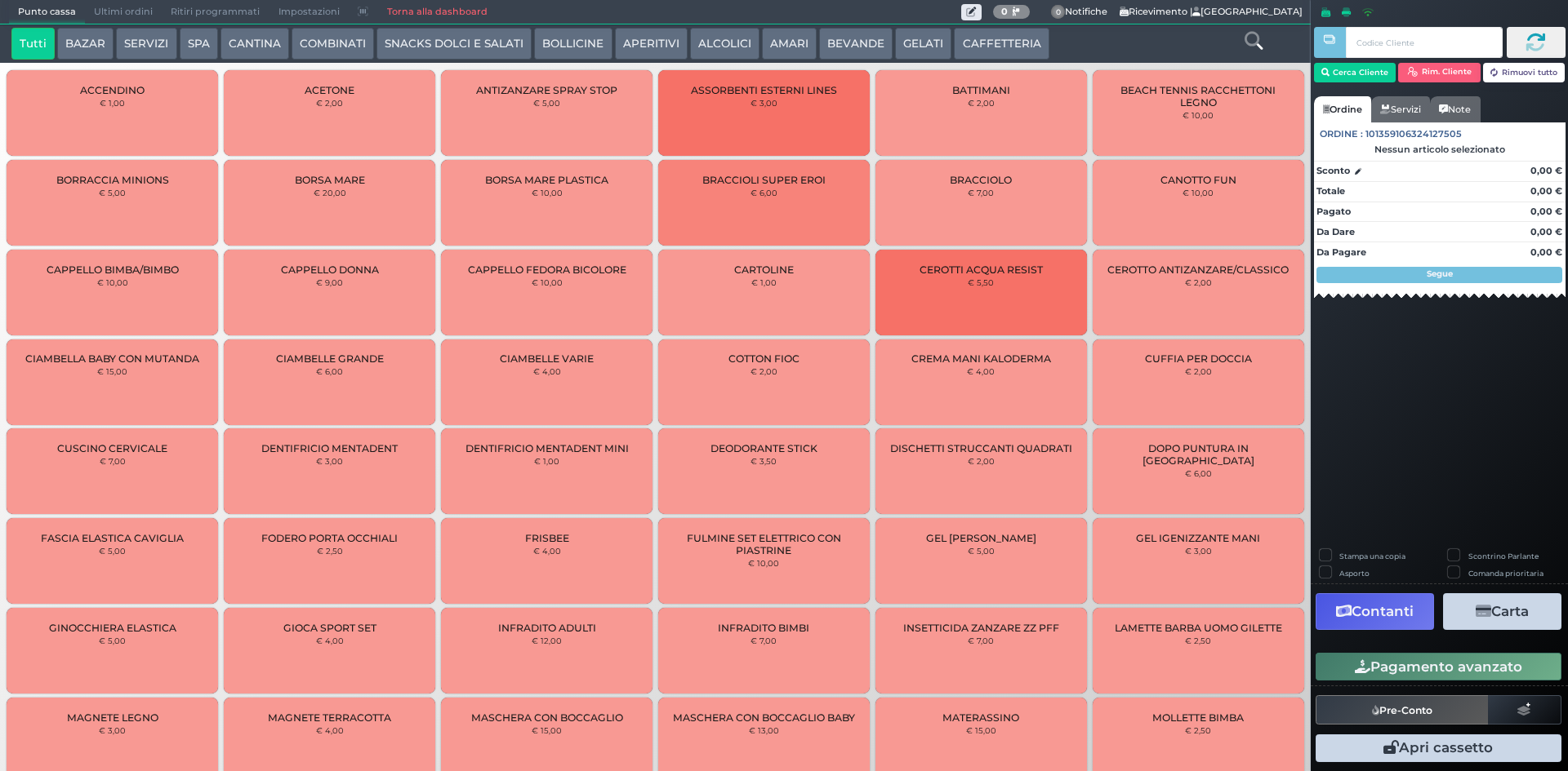
click at [143, 6] on span "Ultimi ordini" at bounding box center [124, 12] width 77 height 23
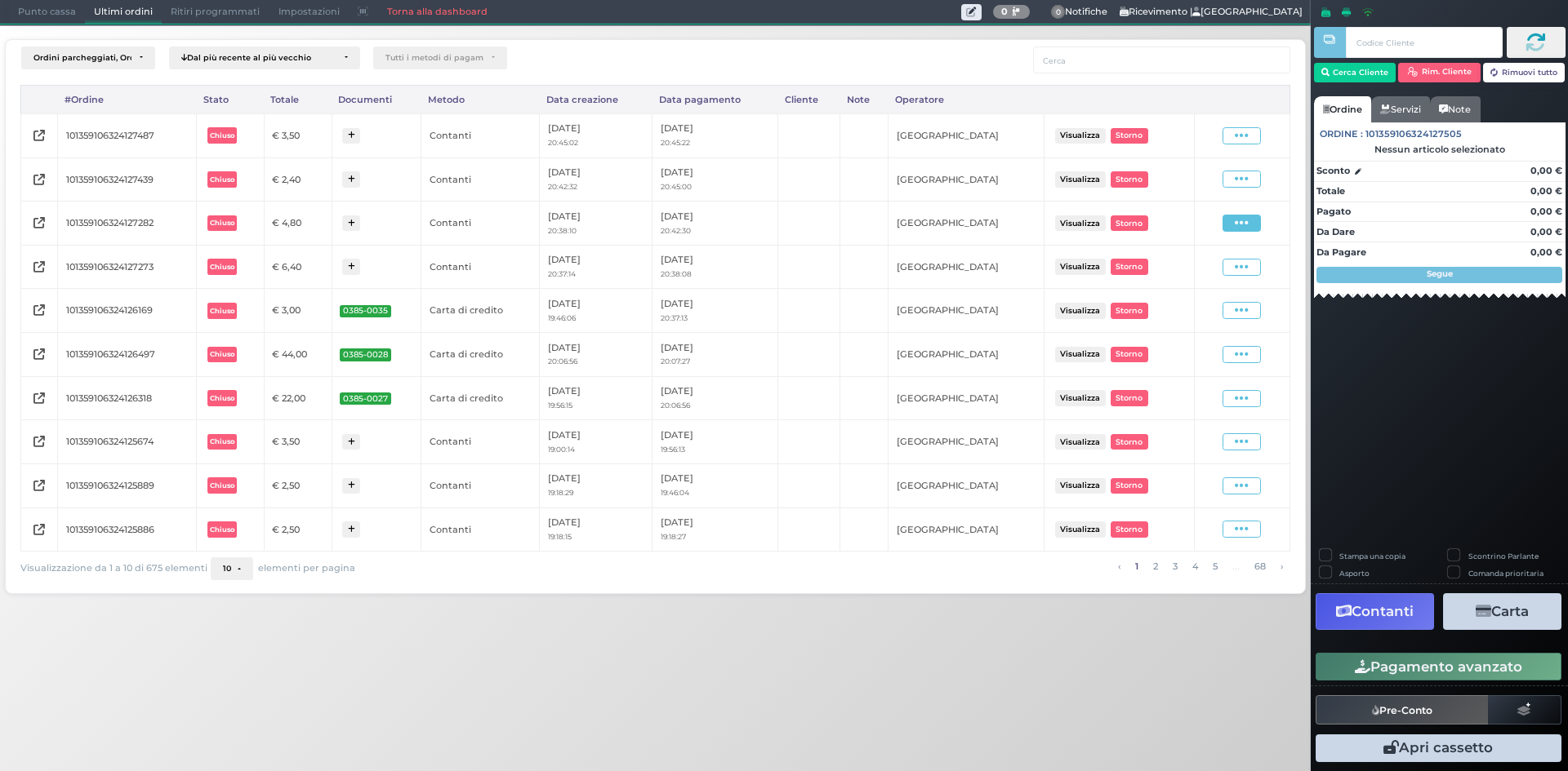
click at [1238, 223] on icon at bounding box center [1241, 223] width 14 height 16
click at [1205, 268] on span "Ristampa Pre-Conto" at bounding box center [1204, 271] width 67 height 28
click at [1251, 131] on span at bounding box center [1241, 136] width 38 height 17
click at [1193, 182] on span "Ristampa Pre-Conto" at bounding box center [1204, 183] width 67 height 28
click at [69, 13] on span "Punto cassa" at bounding box center [47, 12] width 76 height 23
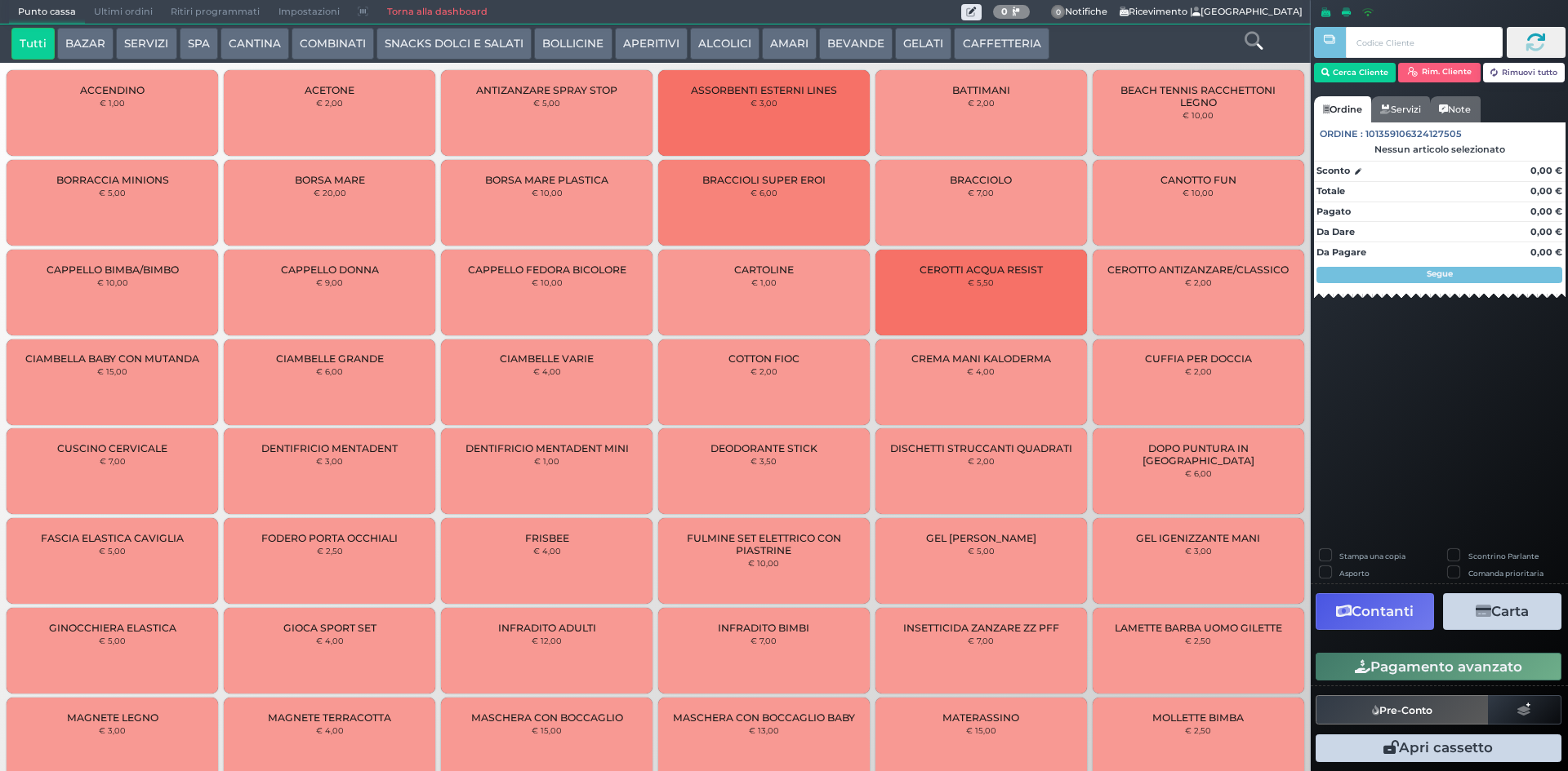
click at [981, 30] on button "CAFFETTERIA" at bounding box center [1001, 44] width 95 height 33
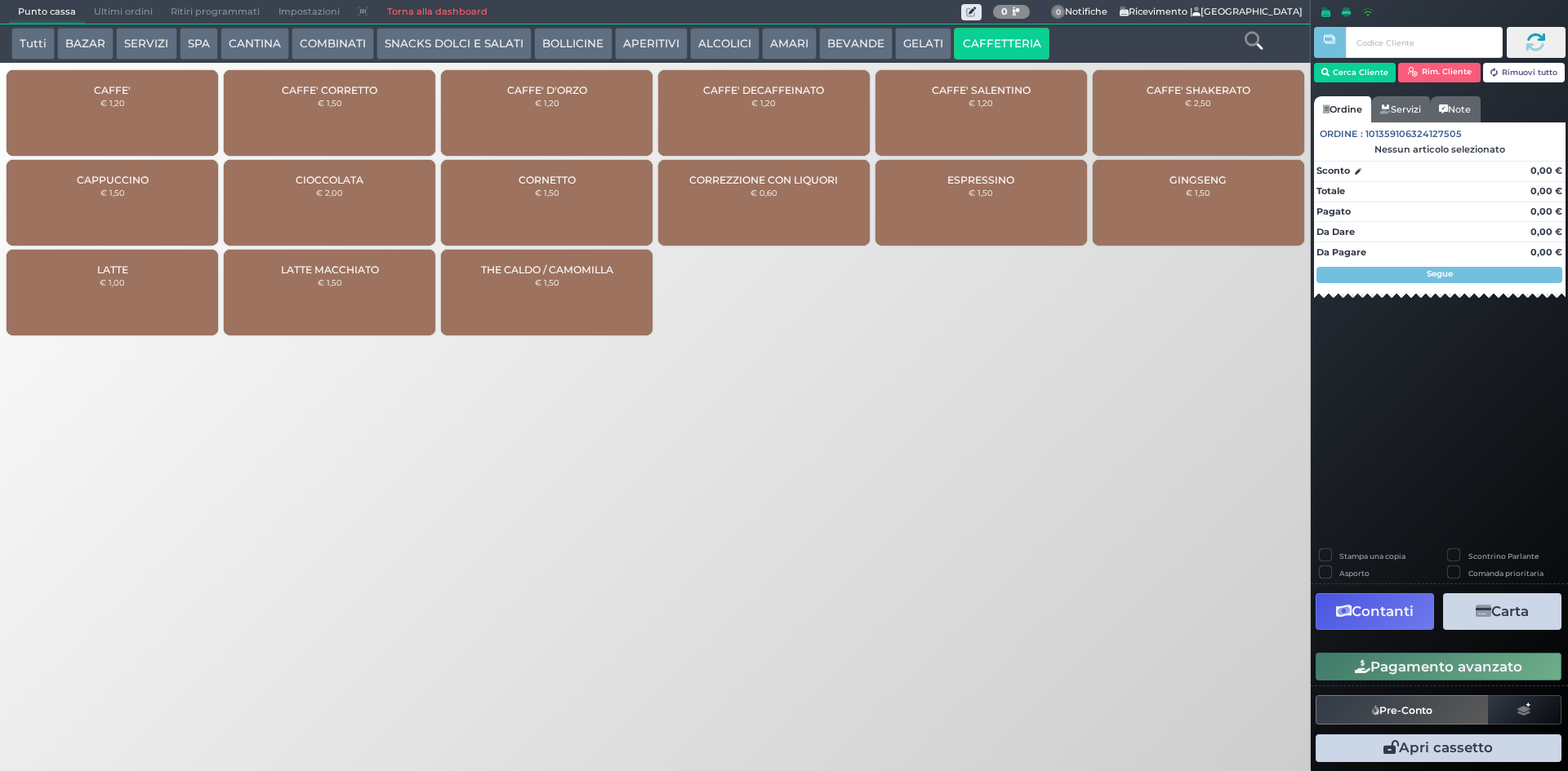
click at [137, 114] on div "CAFFE' € 1,20" at bounding box center [112, 113] width 212 height 86
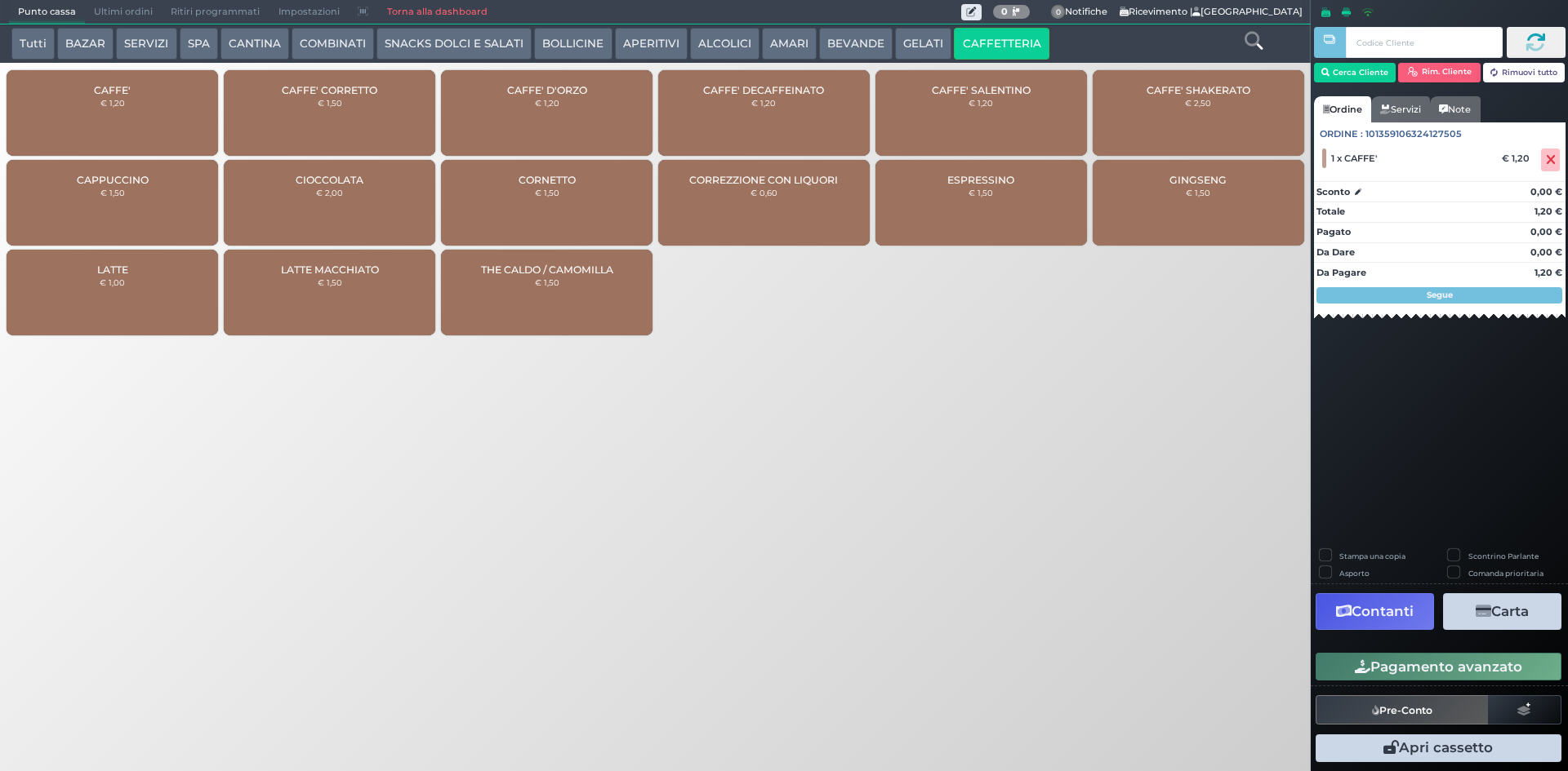
click at [565, 110] on div "CAFFE' D'ORZO € 1,20" at bounding box center [546, 113] width 212 height 86
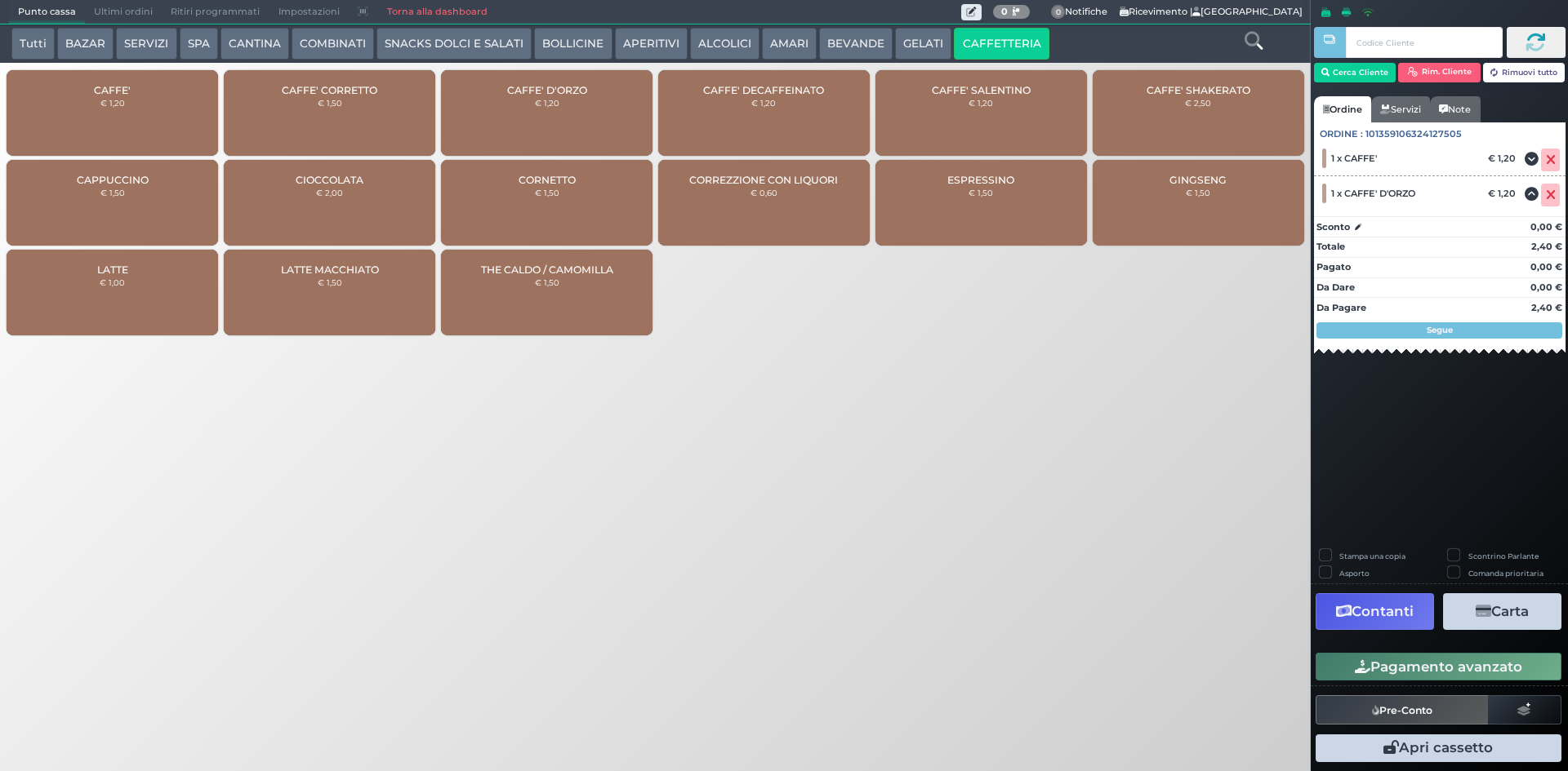
click at [1442, 669] on button "Pagamento avanzato" at bounding box center [1438, 667] width 245 height 28
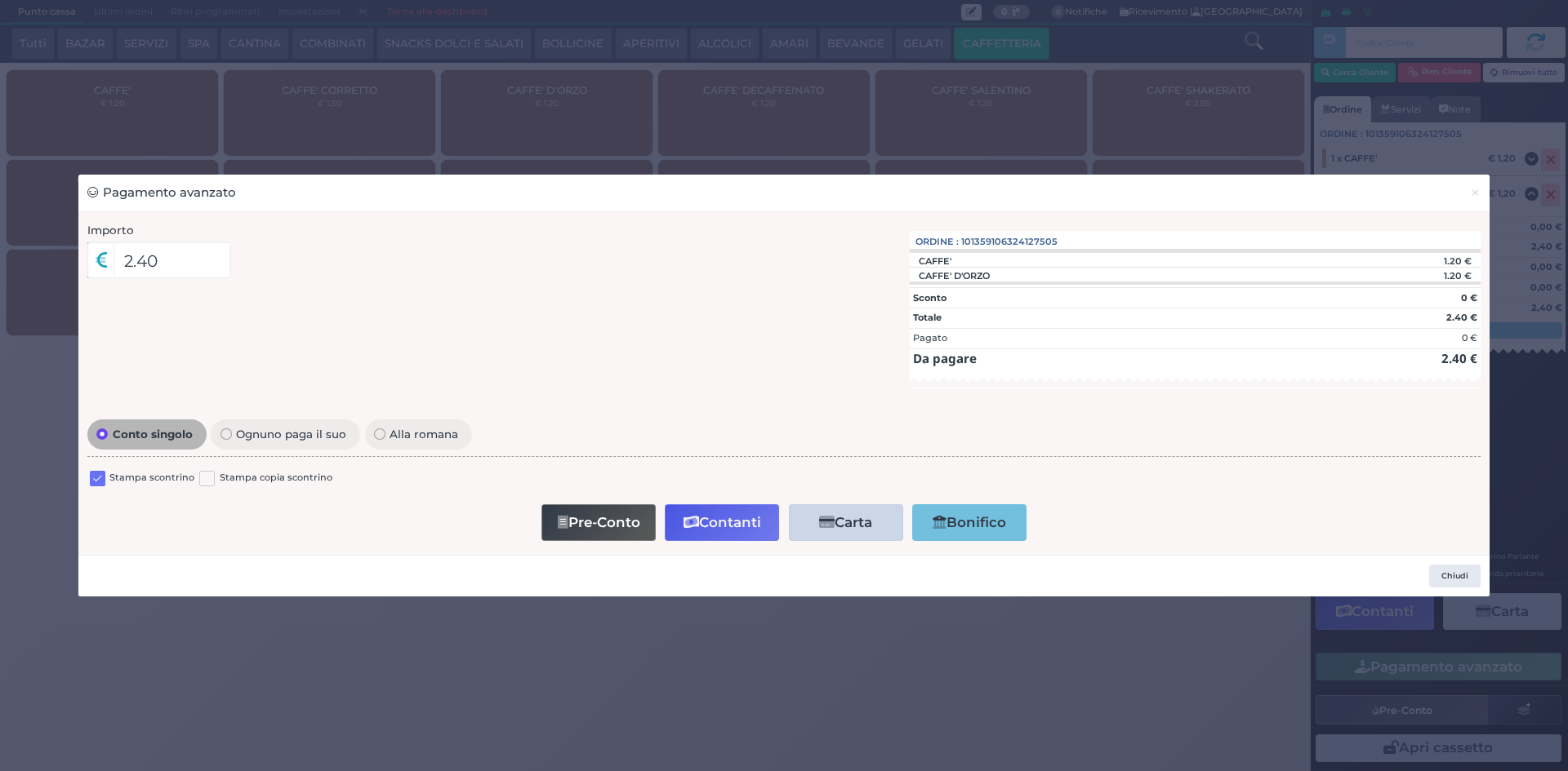
drag, startPoint x: 102, startPoint y: 478, endPoint x: 246, endPoint y: 483, distance: 144.1
click at [103, 479] on label at bounding box center [97, 478] width 16 height 16
click at [0, 0] on input "checkbox" at bounding box center [0, 0] width 0 height 0
click at [712, 518] on button "Contanti" at bounding box center [722, 522] width 115 height 37
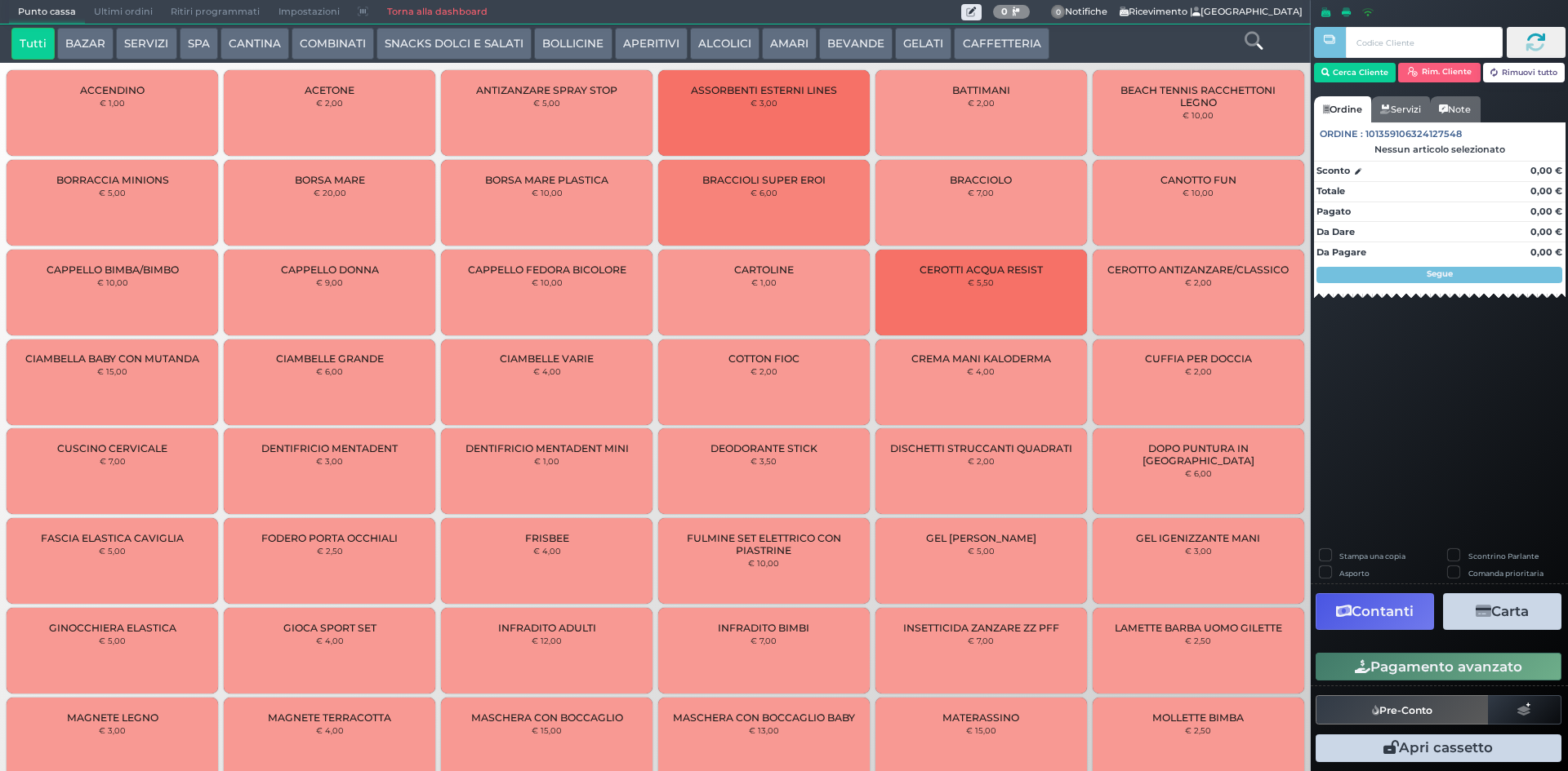
click at [128, 12] on span "Ultimi ordini" at bounding box center [124, 12] width 77 height 23
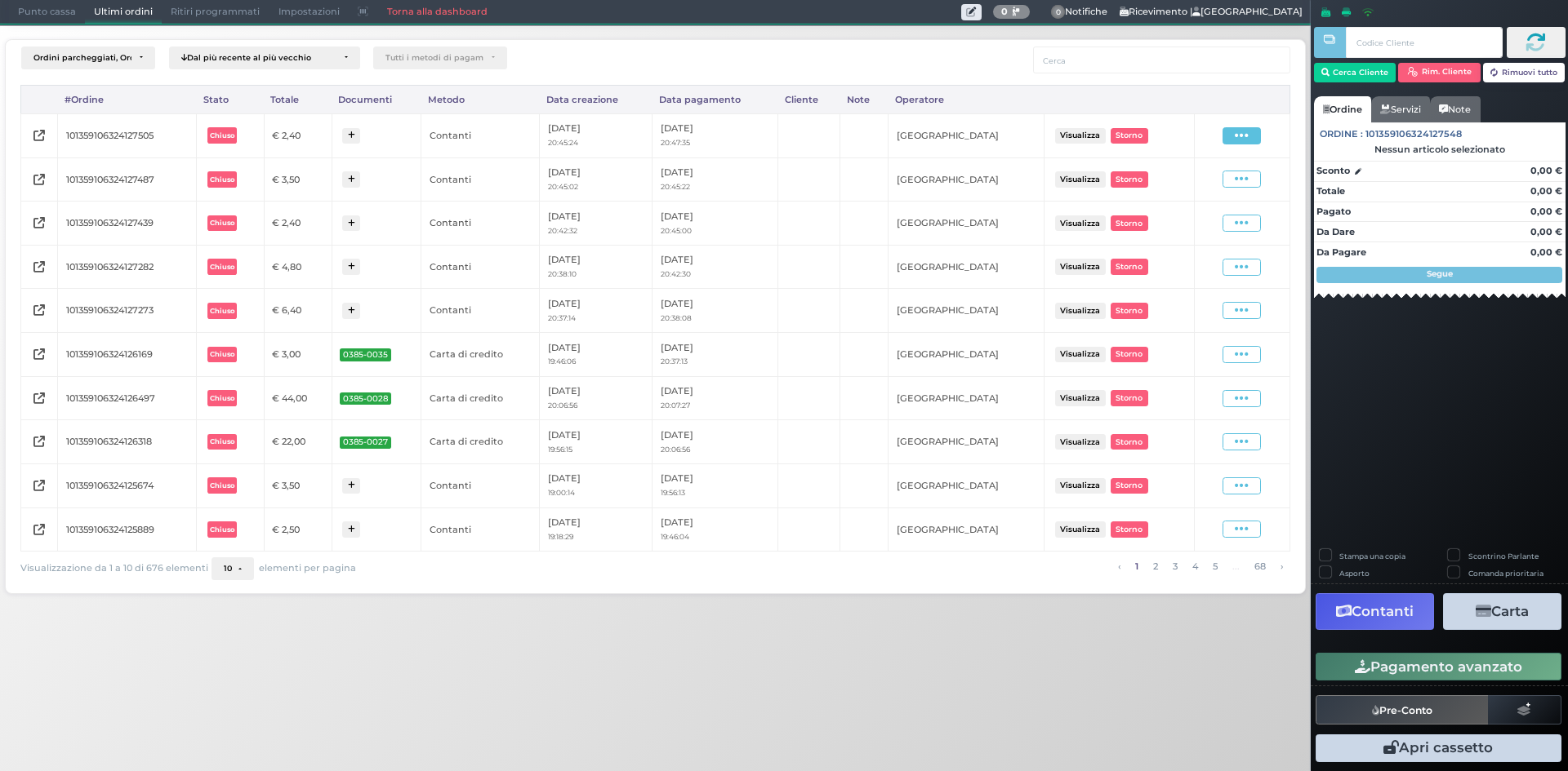
click at [1246, 135] on icon at bounding box center [1241, 136] width 14 height 16
click at [1202, 182] on span "Ristampa Pre-Conto" at bounding box center [1204, 183] width 67 height 28
click at [34, 13] on span "Punto cassa" at bounding box center [47, 12] width 76 height 23
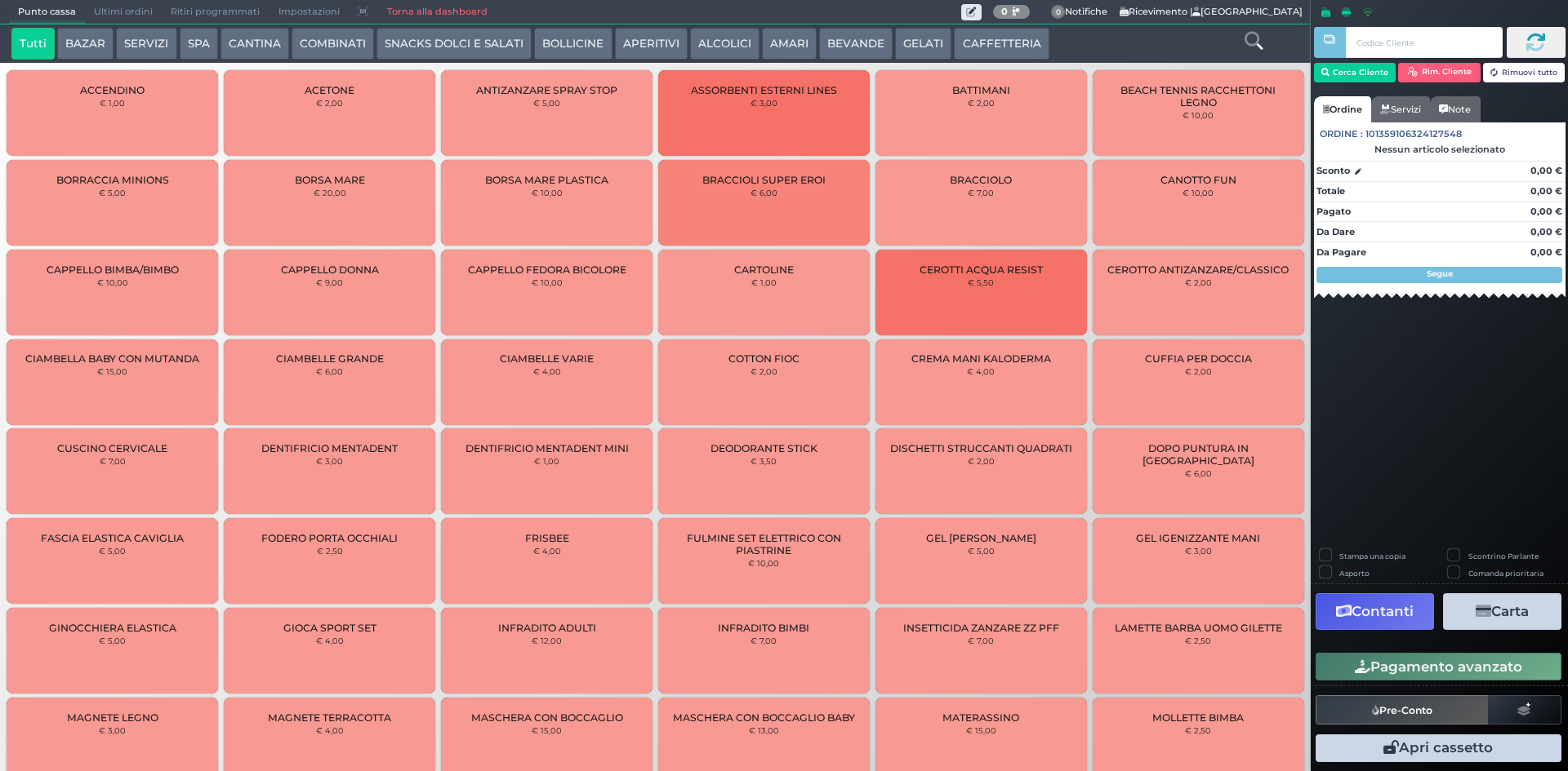
click at [976, 39] on button "CAFFETTERIA" at bounding box center [1001, 44] width 95 height 33
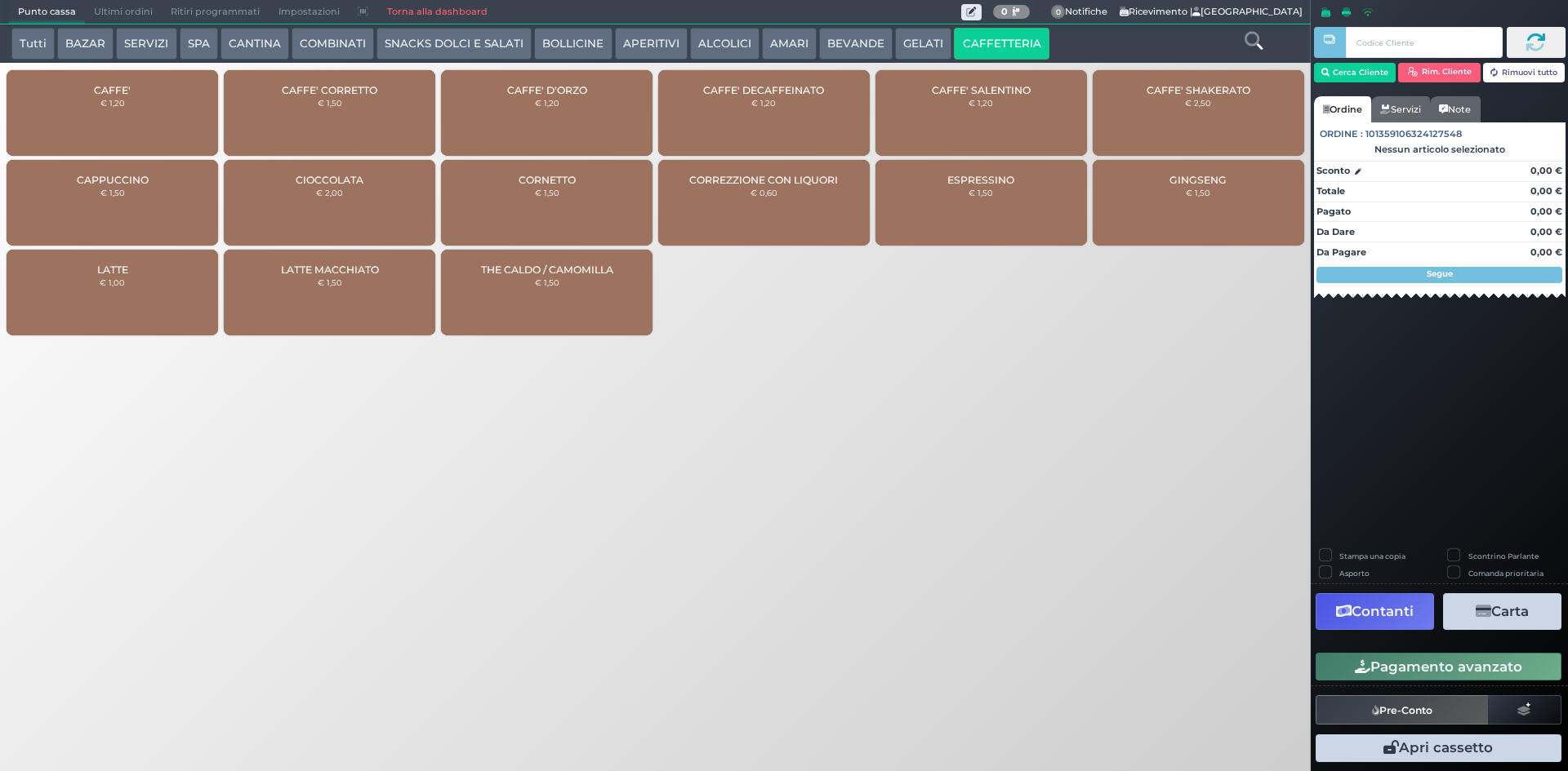
click at [144, 93] on div "CAFFE' € 1,20" at bounding box center [112, 113] width 212 height 86
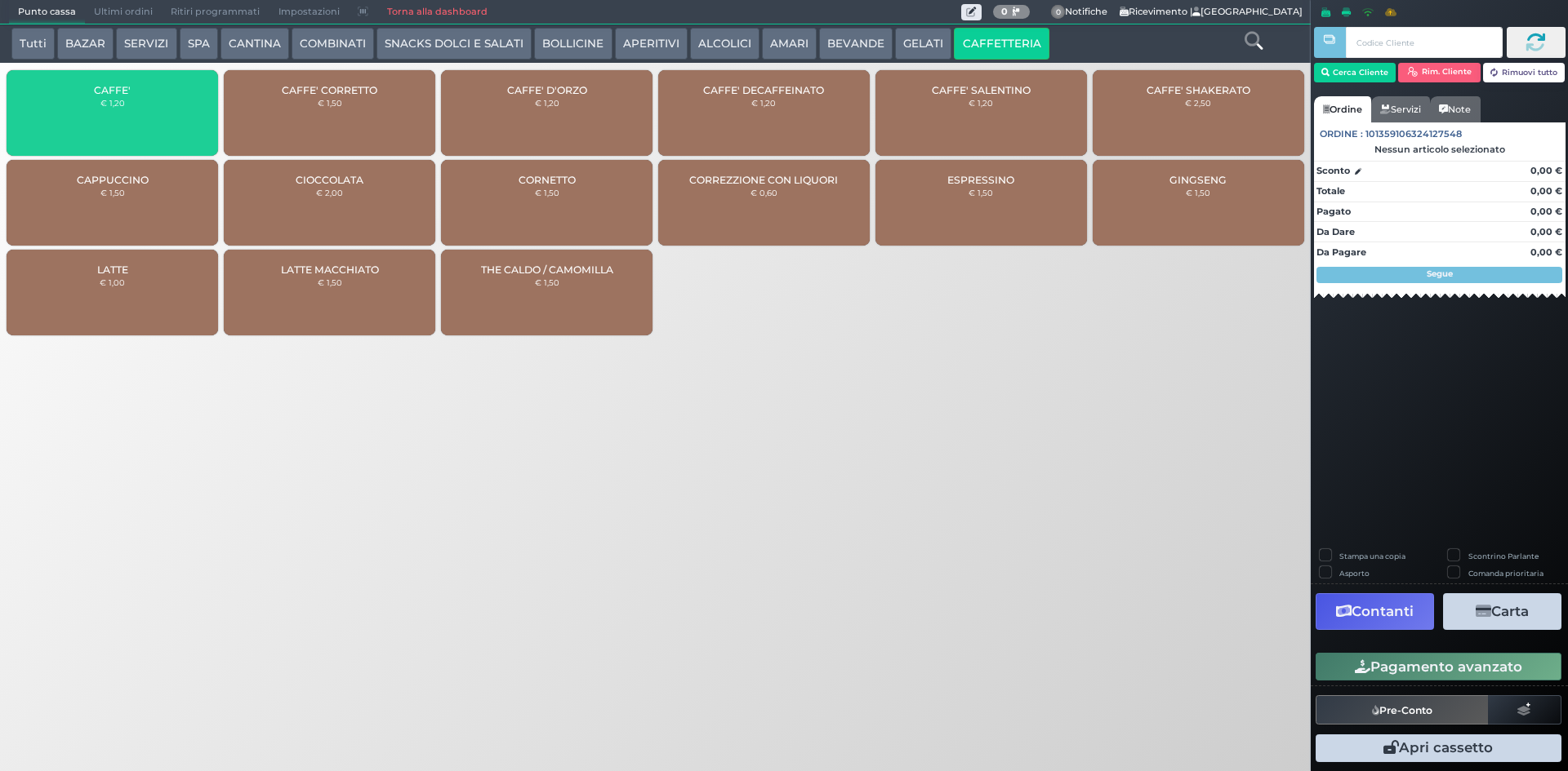
click at [144, 93] on div "CAFFE' € 1,20" at bounding box center [112, 113] width 212 height 86
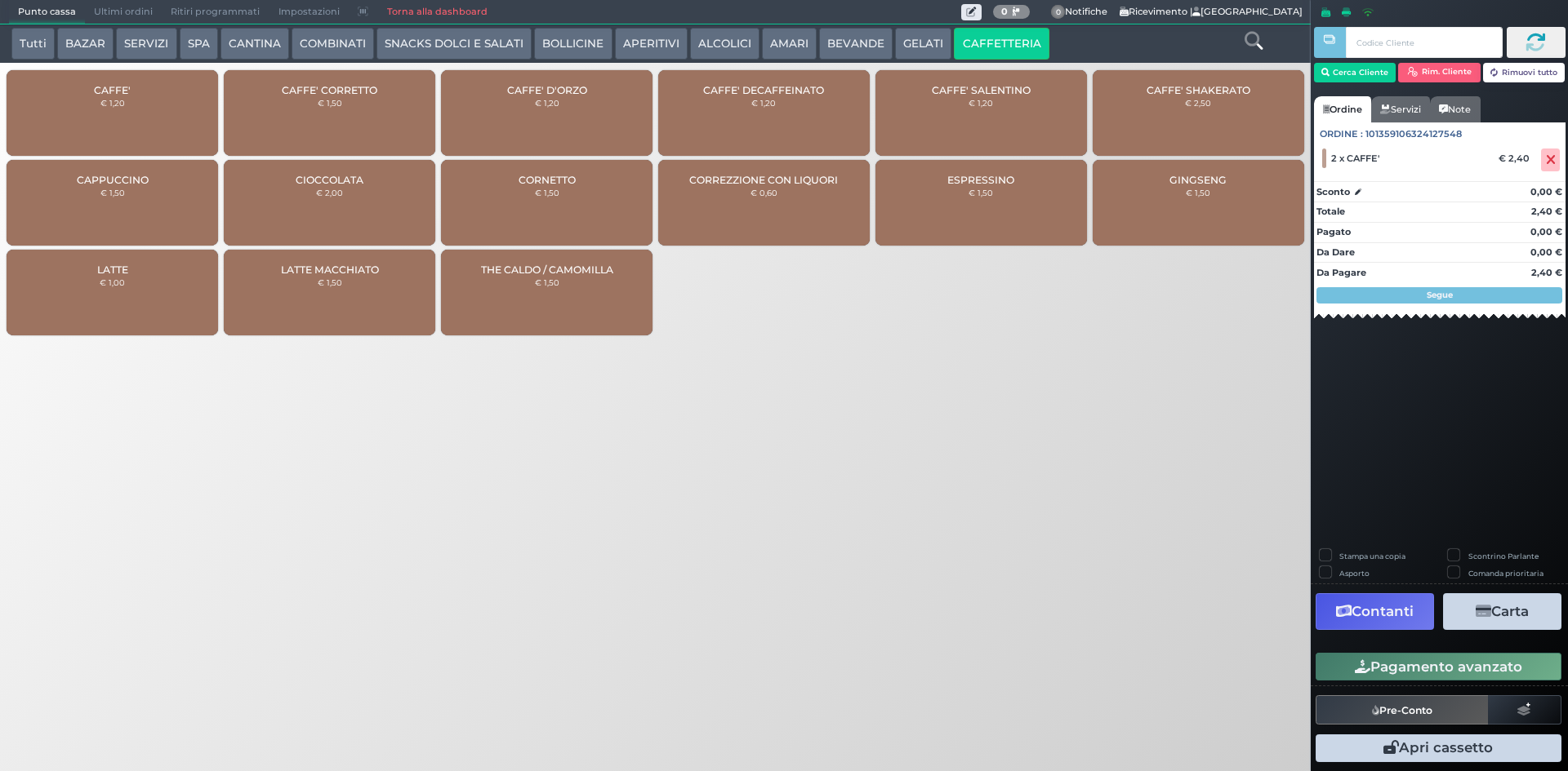
click at [144, 93] on div "CAFFE' € 1,20" at bounding box center [112, 113] width 212 height 86
click at [1378, 658] on button "Pagamento avanzato" at bounding box center [1438, 667] width 245 height 28
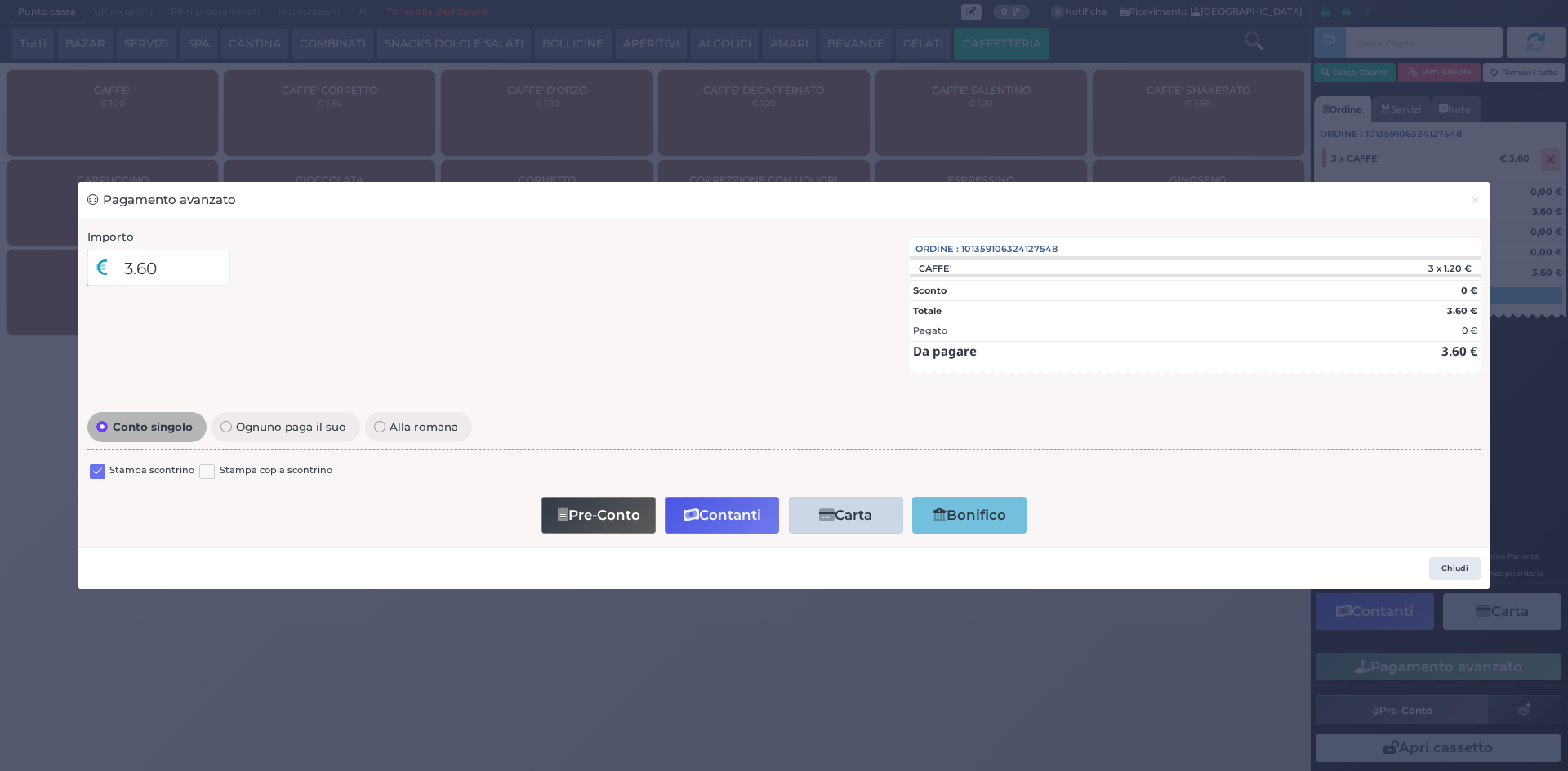
click at [104, 479] on div at bounding box center [97, 473] width 16 height 20
click at [102, 475] on label at bounding box center [97, 472] width 16 height 16
click at [0, 0] on input "checkbox" at bounding box center [0, 0] width 0 height 0
click at [781, 518] on div "Pre-Conto Contanti Carta Addebito Card cliente Bonifico" at bounding box center [784, 515] width 1376 height 47
drag, startPoint x: 781, startPoint y: 518, endPoint x: 762, endPoint y: 513, distance: 19.6
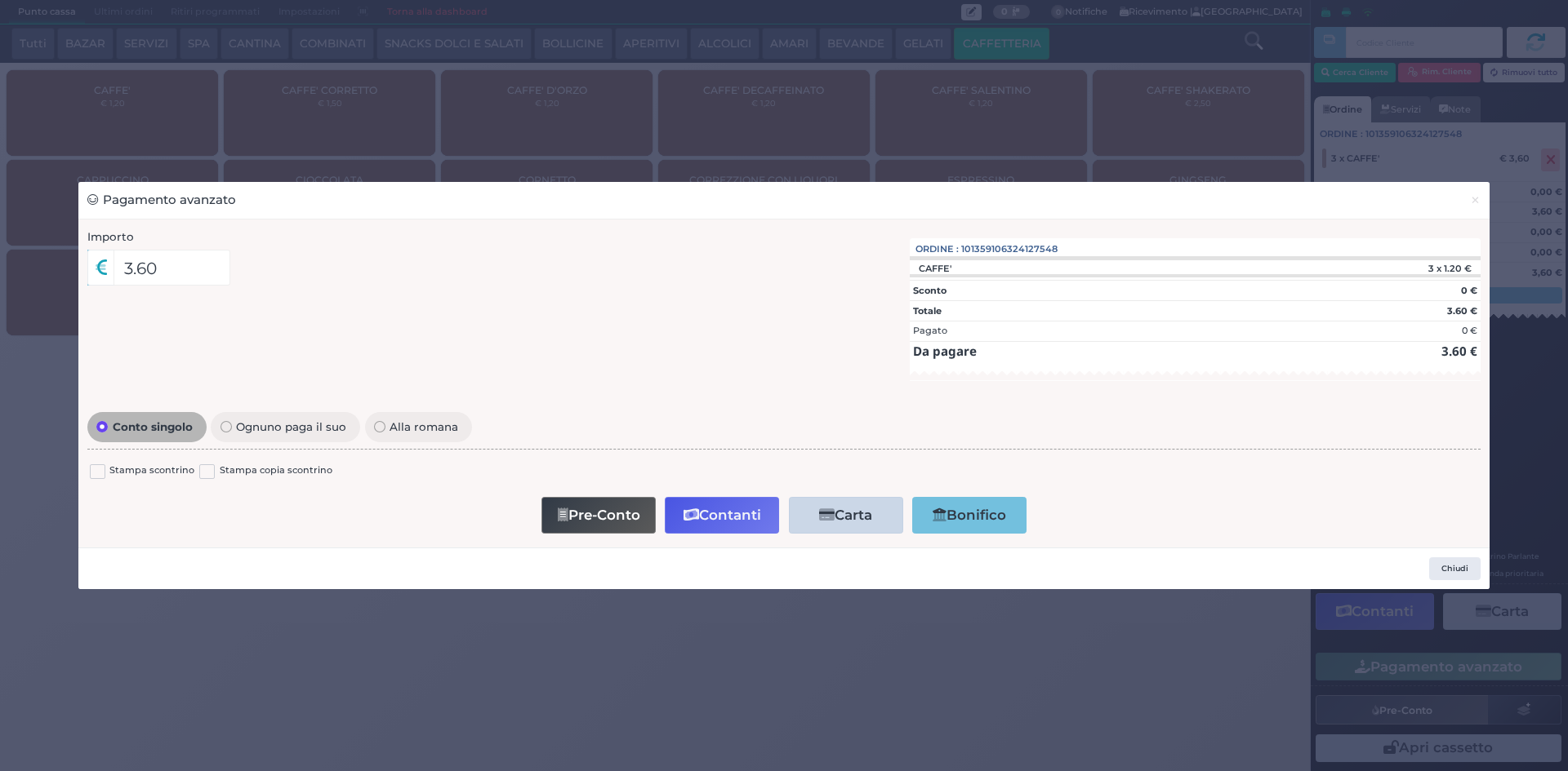
click at [762, 513] on div "Pre-Conto Contanti Carta Addebito Card cliente Bonifico" at bounding box center [784, 515] width 1376 height 47
click at [762, 513] on button "Contanti" at bounding box center [722, 515] width 115 height 37
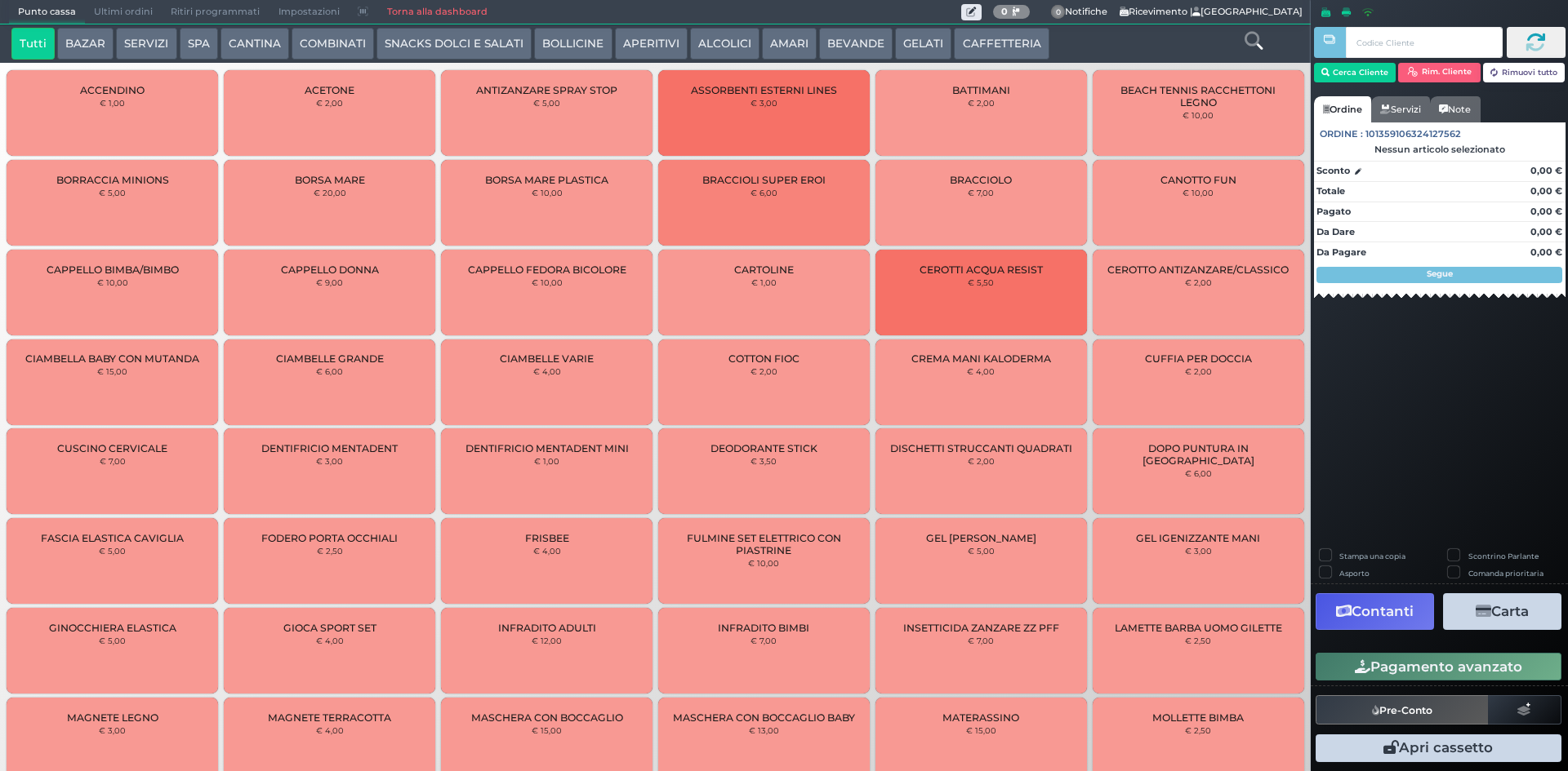
click at [144, 11] on span "Ultimi ordini" at bounding box center [124, 12] width 77 height 23
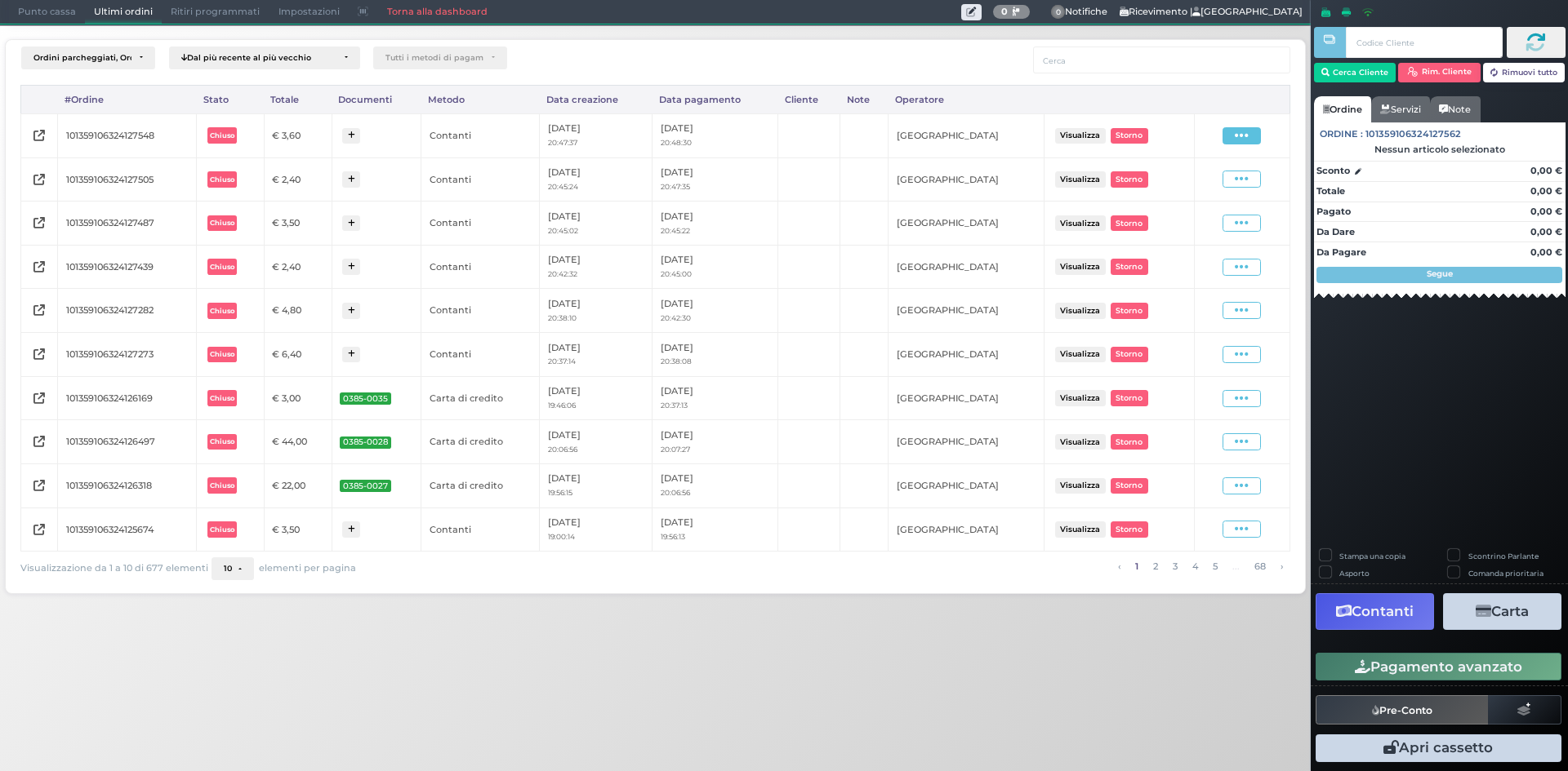
click at [1234, 137] on span at bounding box center [1241, 136] width 38 height 17
click at [1216, 181] on span "Ristampa Pre-Conto" at bounding box center [1204, 183] width 67 height 28
click at [43, 13] on span "Punto cassa" at bounding box center [47, 12] width 76 height 23
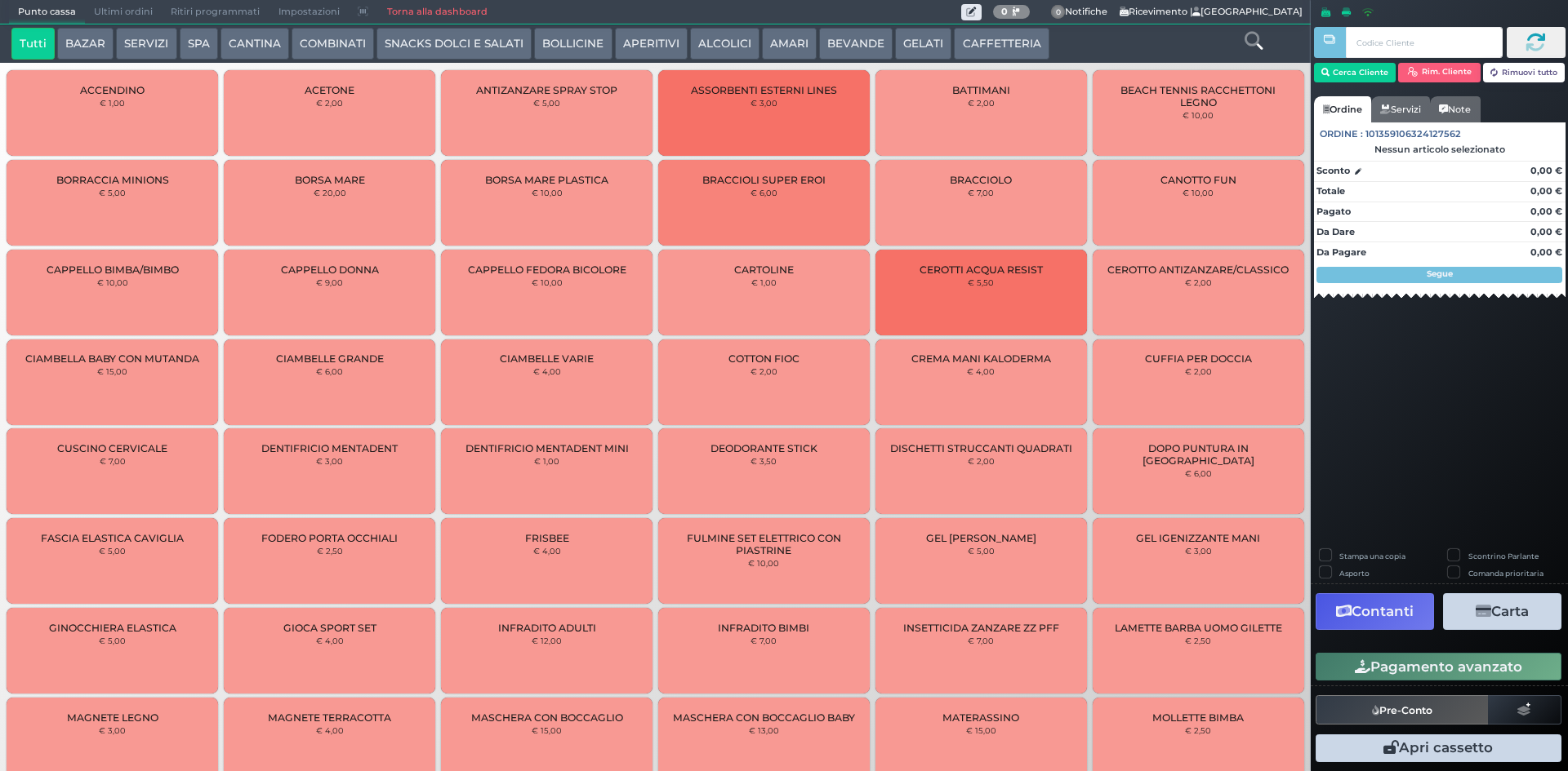
click at [492, 47] on button "SNACKS DOLCI E SALATI" at bounding box center [454, 44] width 155 height 33
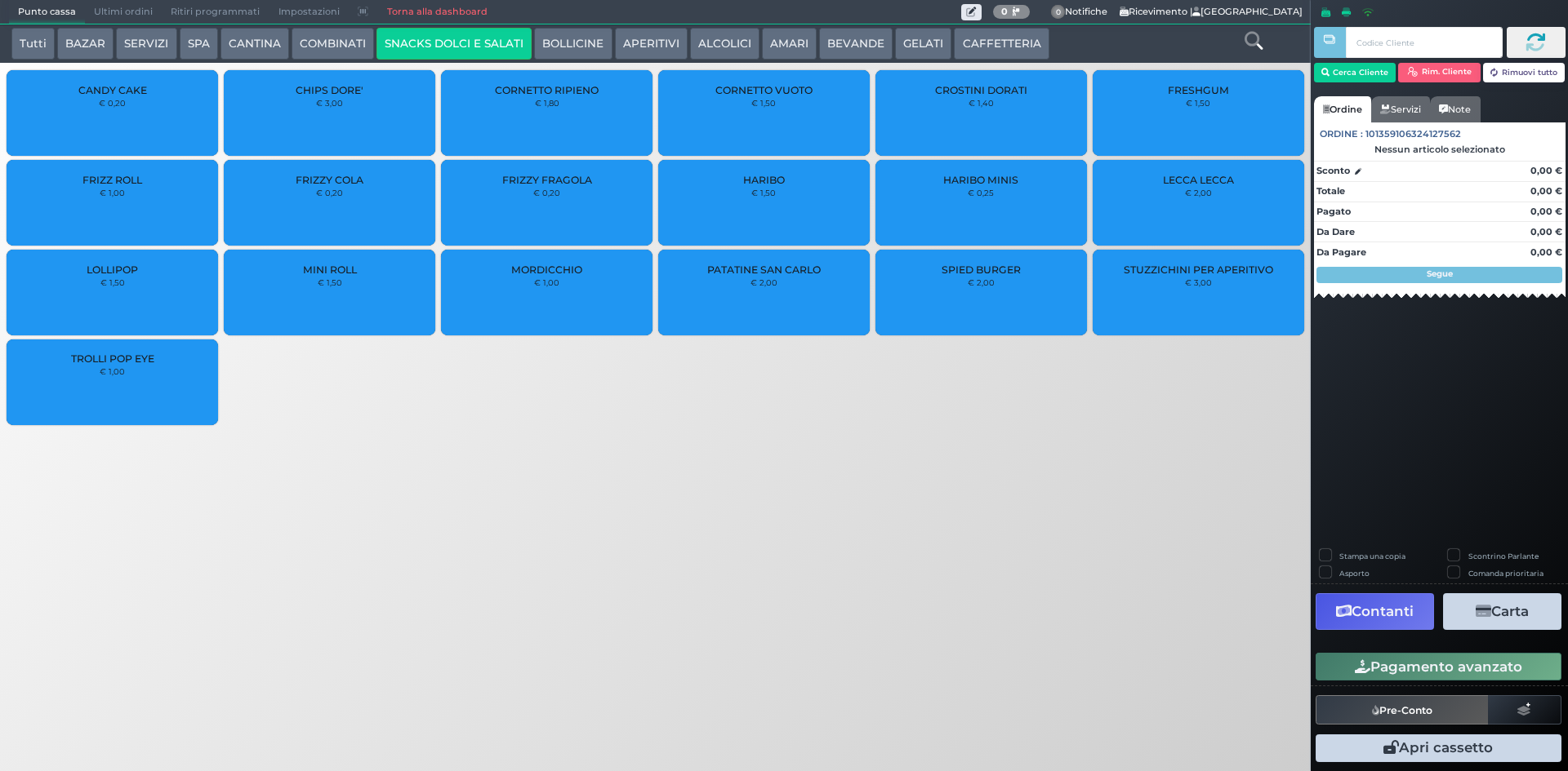
click at [376, 198] on div "FRIZZY COLA € 0,20" at bounding box center [330, 203] width 212 height 86
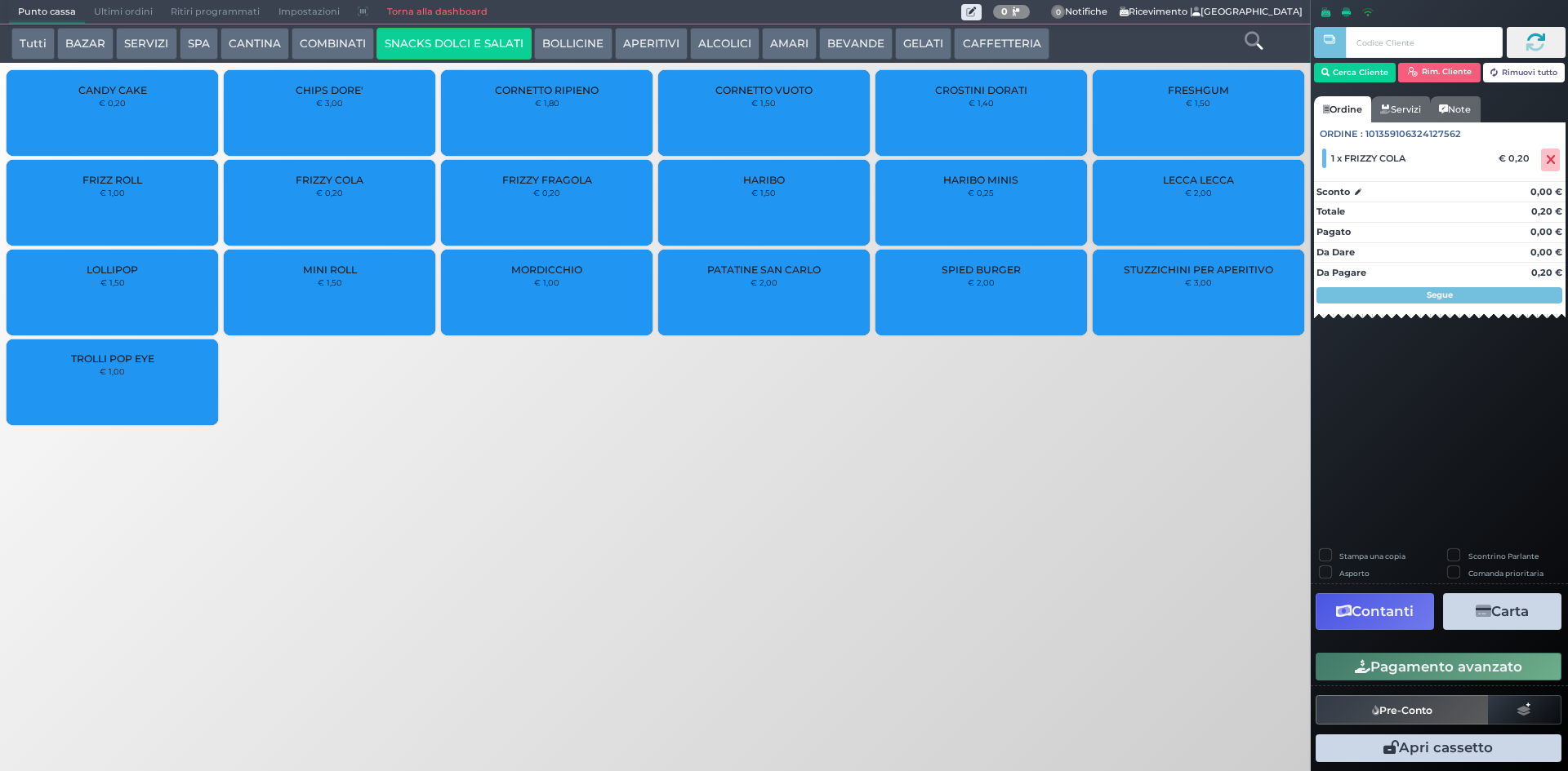
click at [1475, 676] on button "Pagamento avanzato" at bounding box center [1438, 667] width 245 height 28
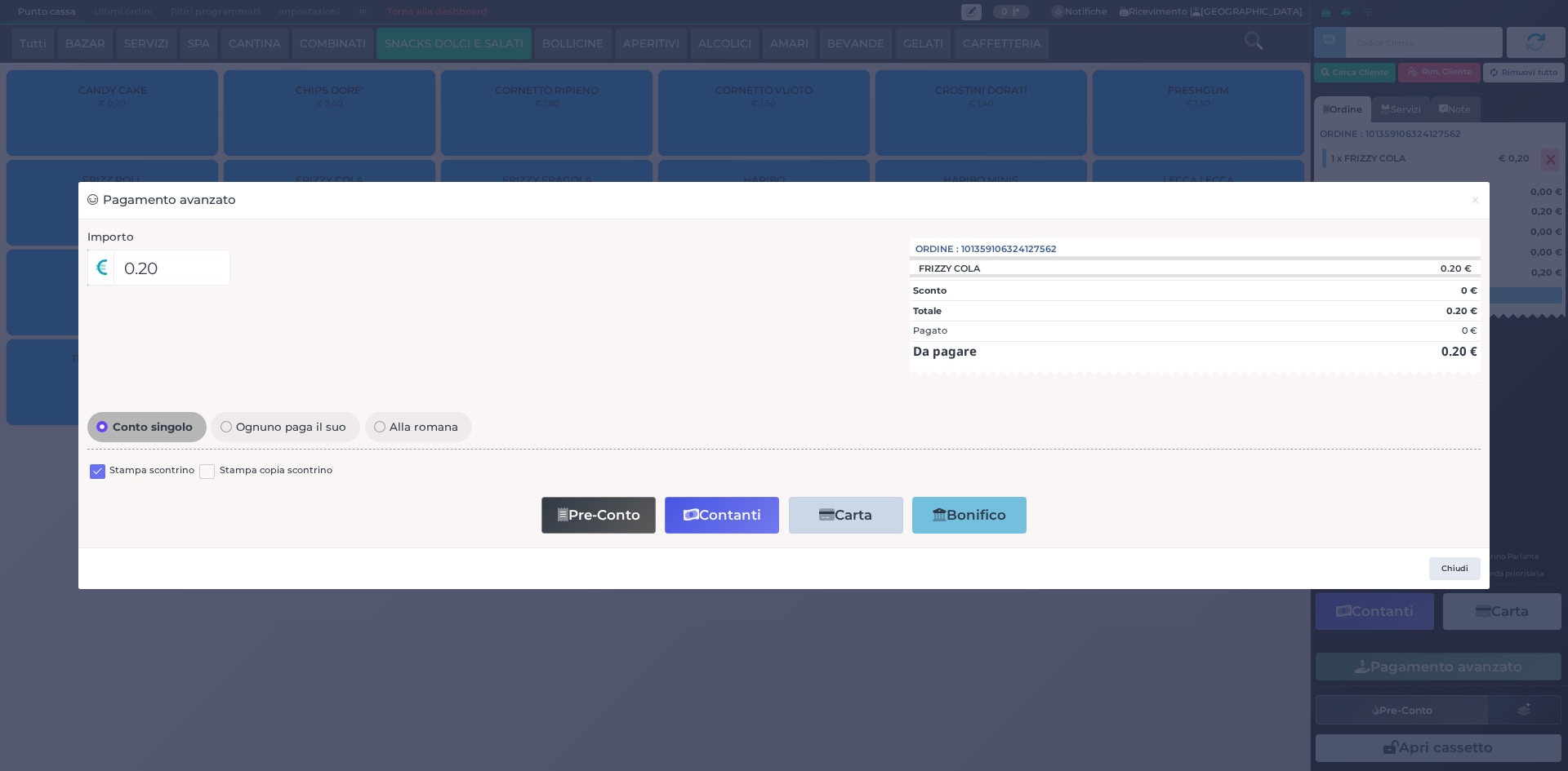
drag, startPoint x: 99, startPoint y: 477, endPoint x: 122, endPoint y: 484, distance: 24.0
click at [101, 477] on label at bounding box center [97, 472] width 16 height 16
click at [0, 0] on input "checkbox" at bounding box center [0, 0] width 0 height 0
click at [709, 522] on button "Contanti" at bounding box center [722, 515] width 115 height 37
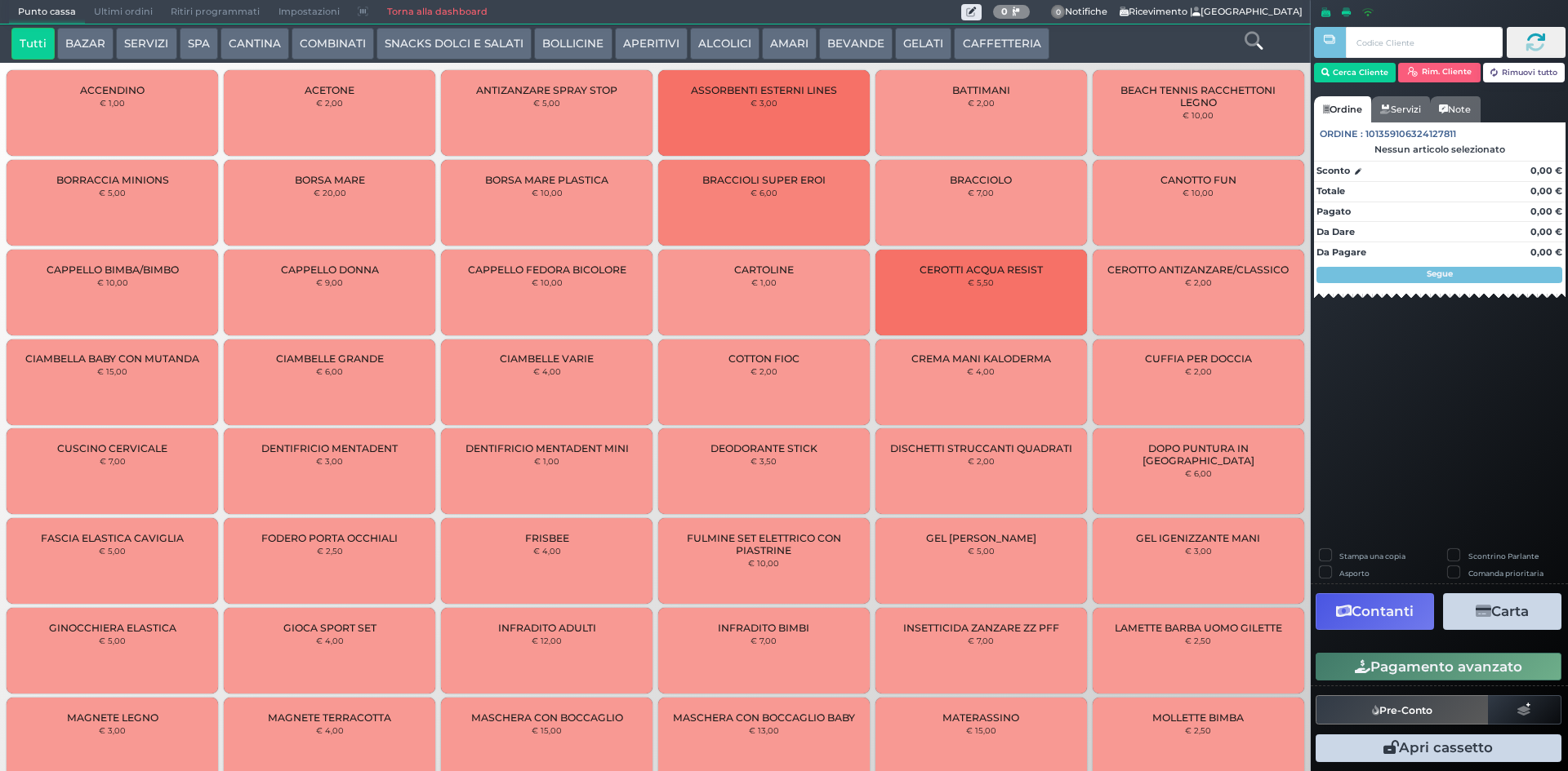
click at [124, 7] on span "Ultimi ordini" at bounding box center [124, 12] width 77 height 23
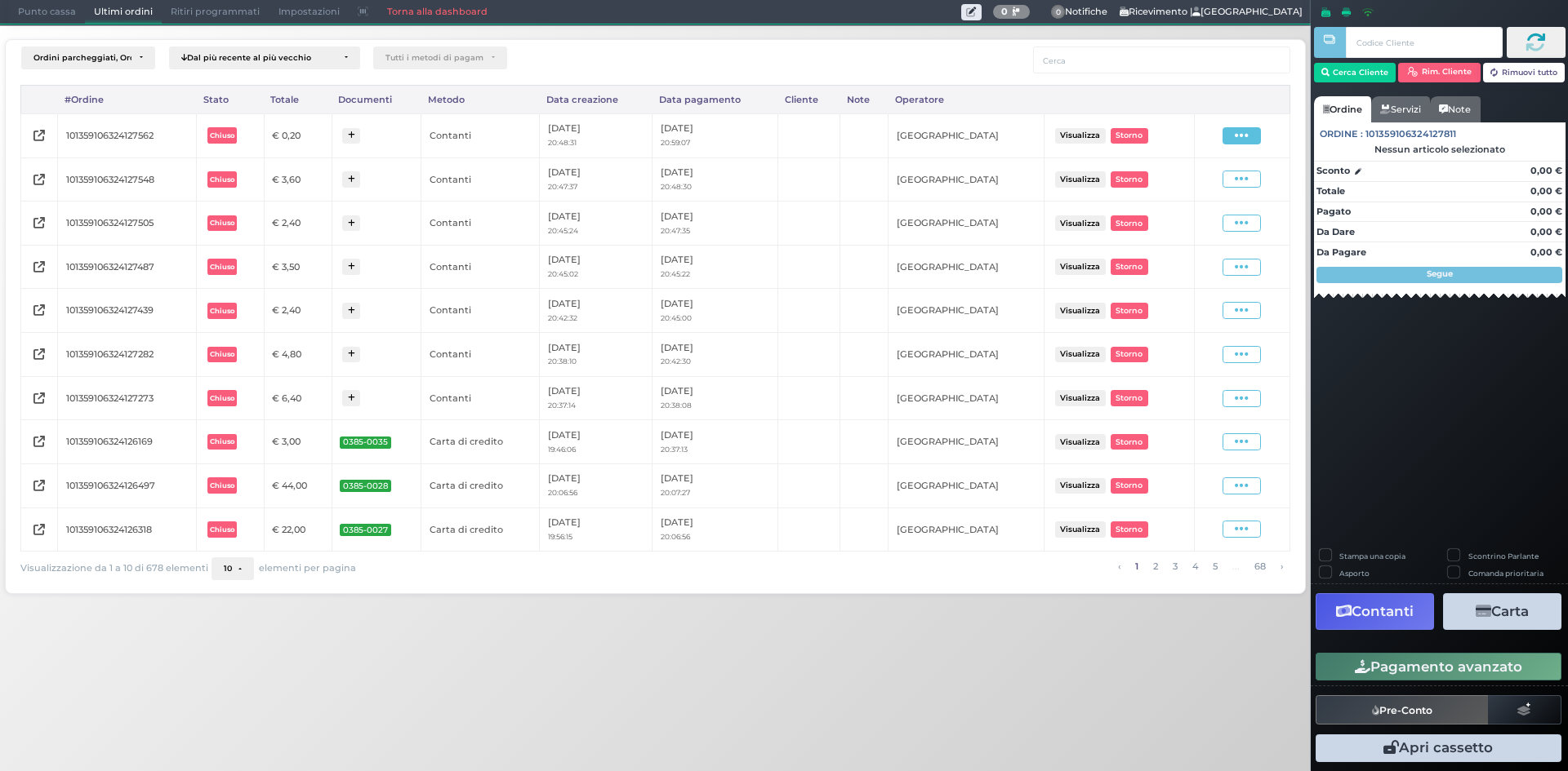
click at [1229, 139] on span at bounding box center [1241, 136] width 38 height 17
click at [1190, 182] on span "Ristampa Pre-Conto" at bounding box center [1204, 183] width 67 height 28
click at [39, 9] on span "Punto cassa" at bounding box center [47, 12] width 76 height 23
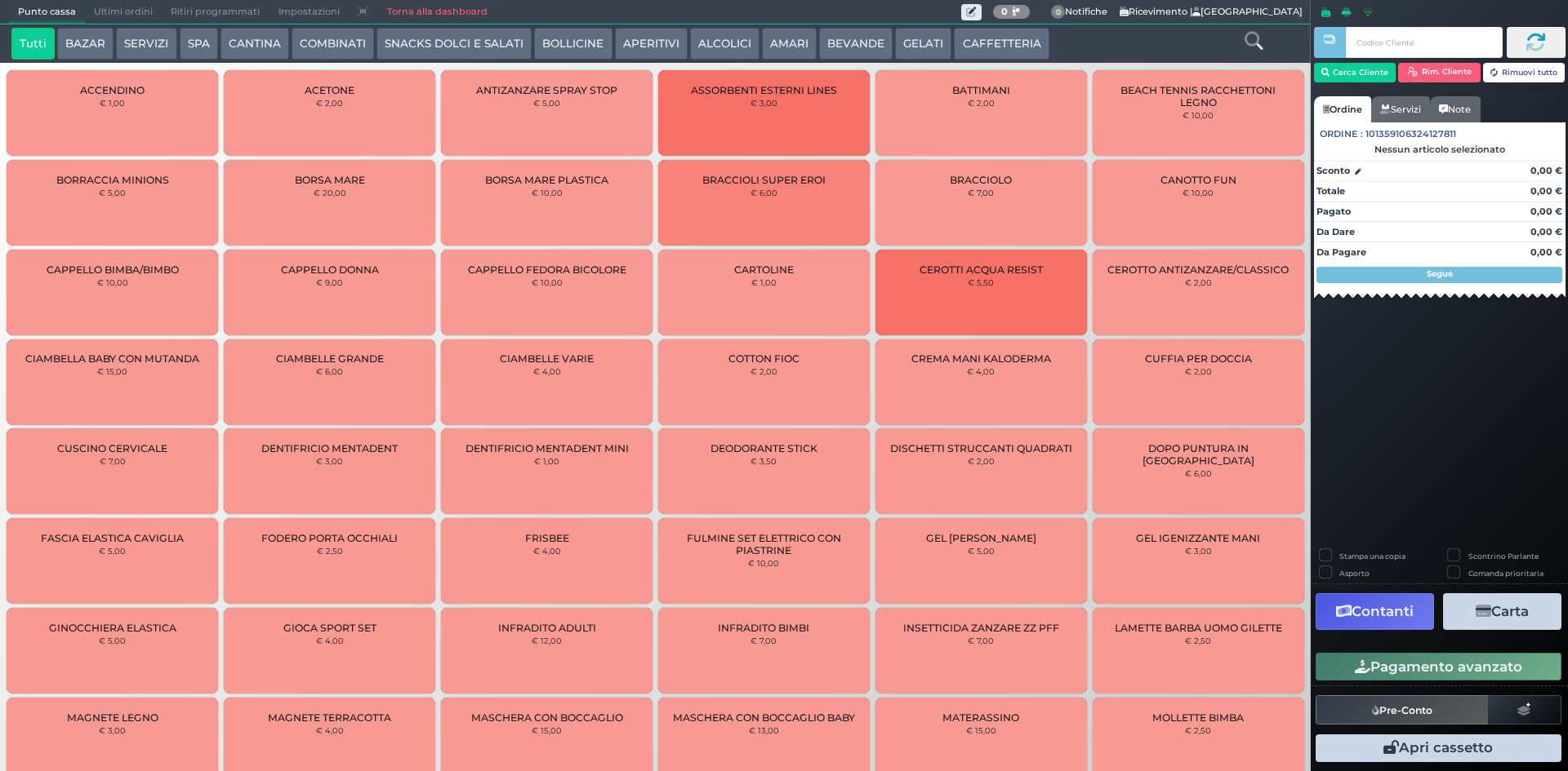
click at [134, 6] on span "Ultimi ordini" at bounding box center [124, 12] width 77 height 23
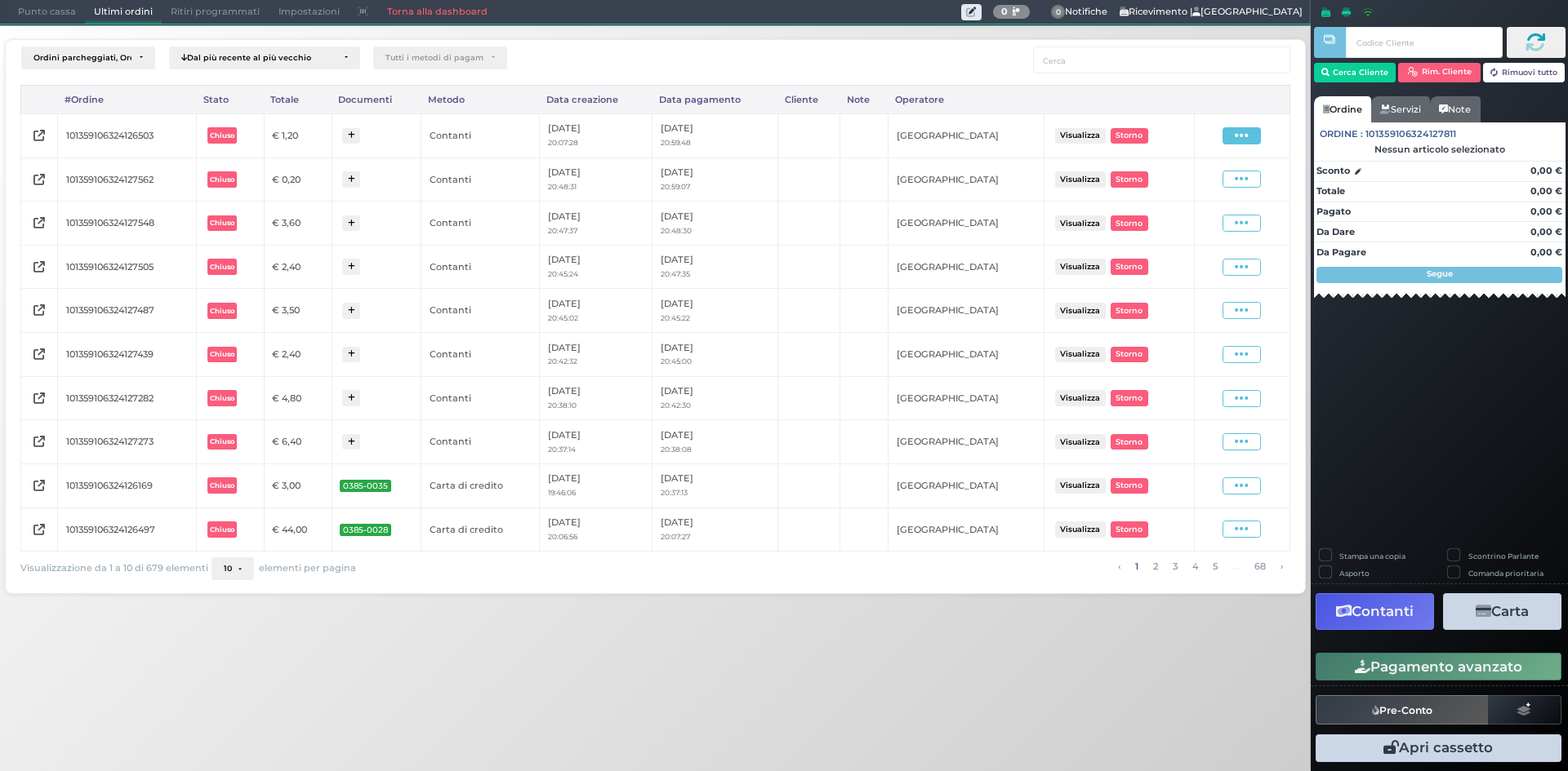
click at [1238, 143] on icon at bounding box center [1241, 136] width 14 height 16
click at [1194, 186] on span "Ristampa Pre-Conto" at bounding box center [1204, 183] width 67 height 28
click at [54, 12] on span "Punto cassa" at bounding box center [47, 12] width 76 height 23
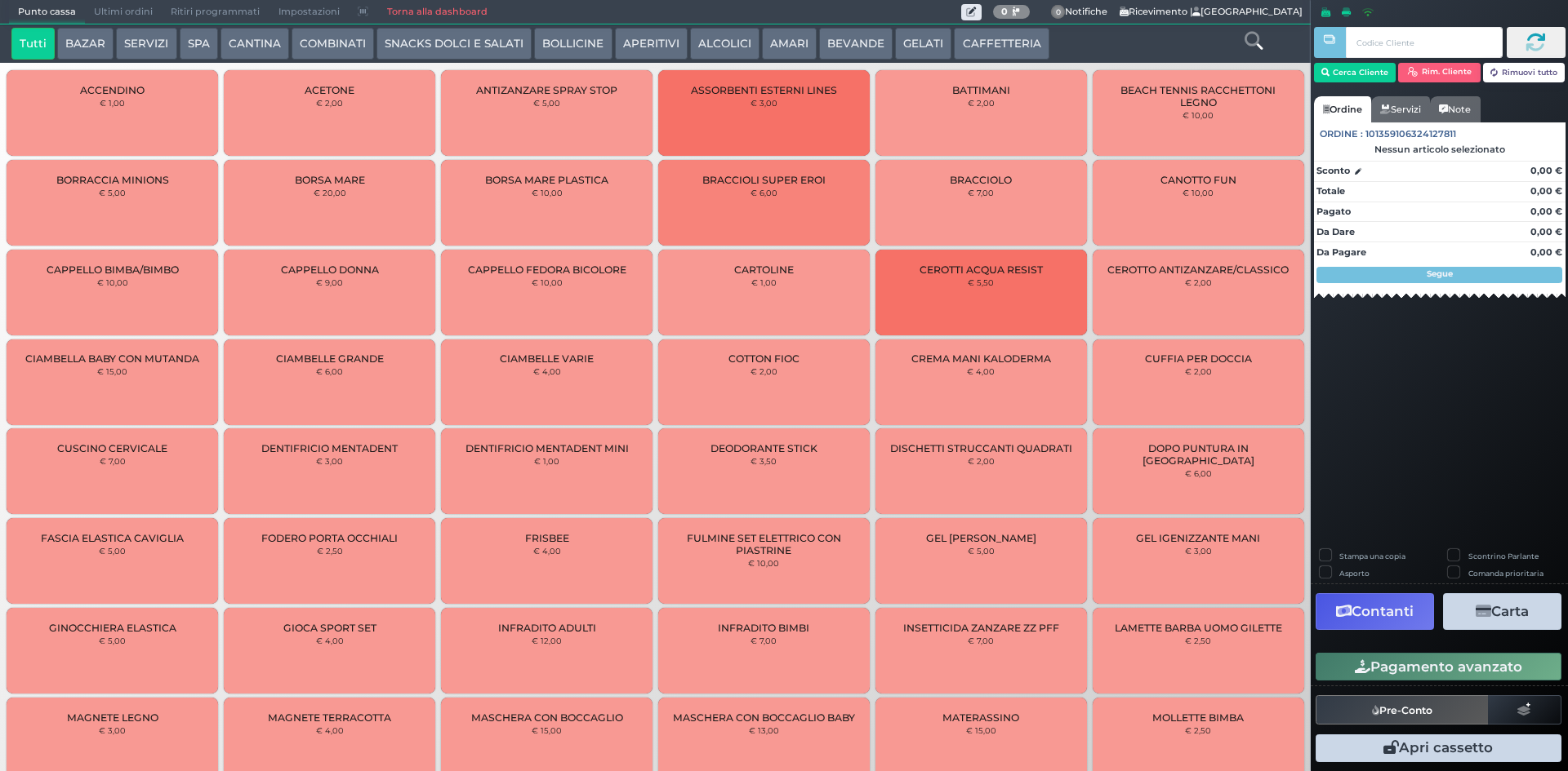
click at [918, 48] on button "GELATI" at bounding box center [923, 44] width 56 height 33
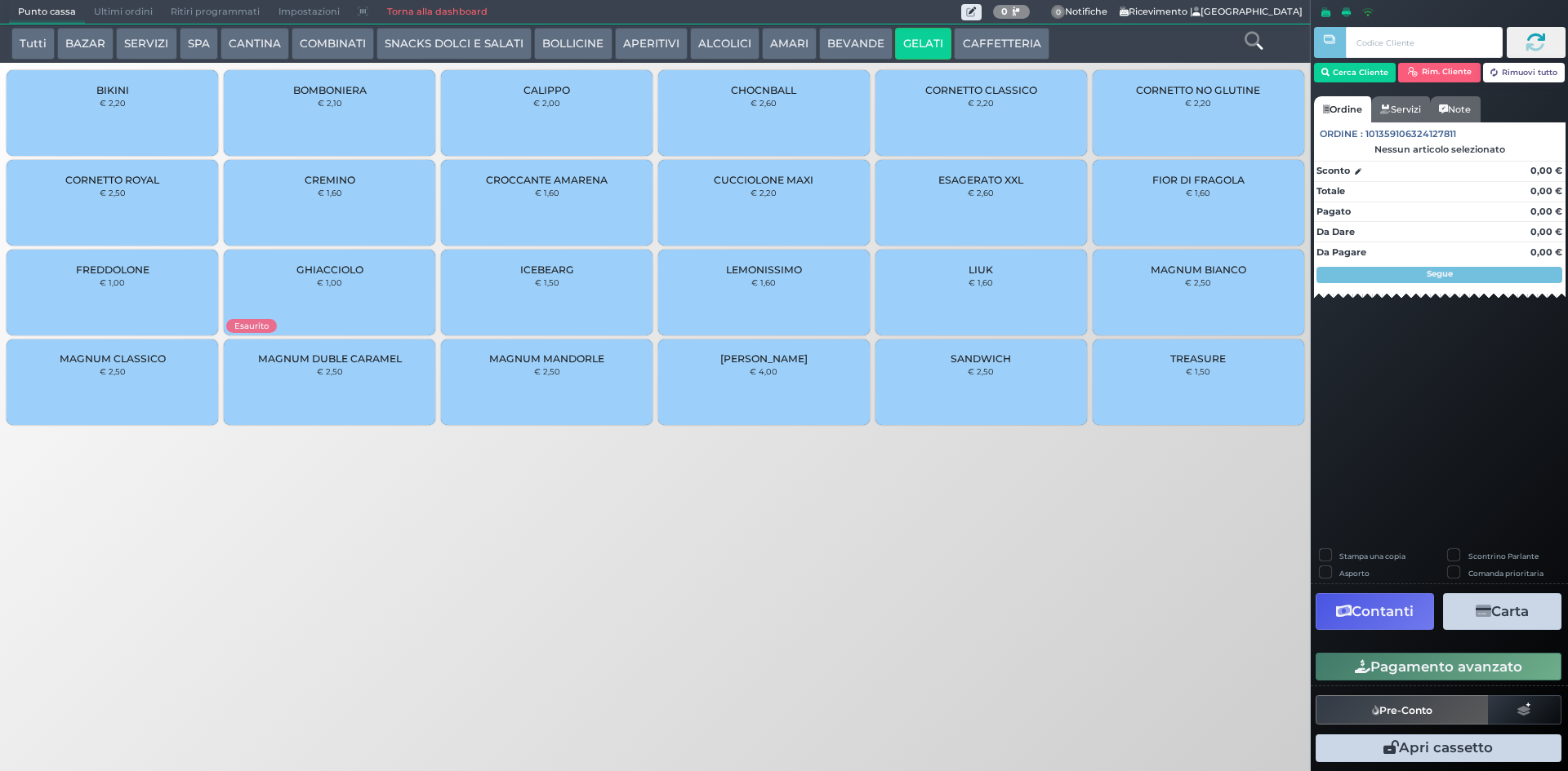
click at [459, 38] on button "SNACKS DOLCI E SALATI" at bounding box center [454, 44] width 155 height 33
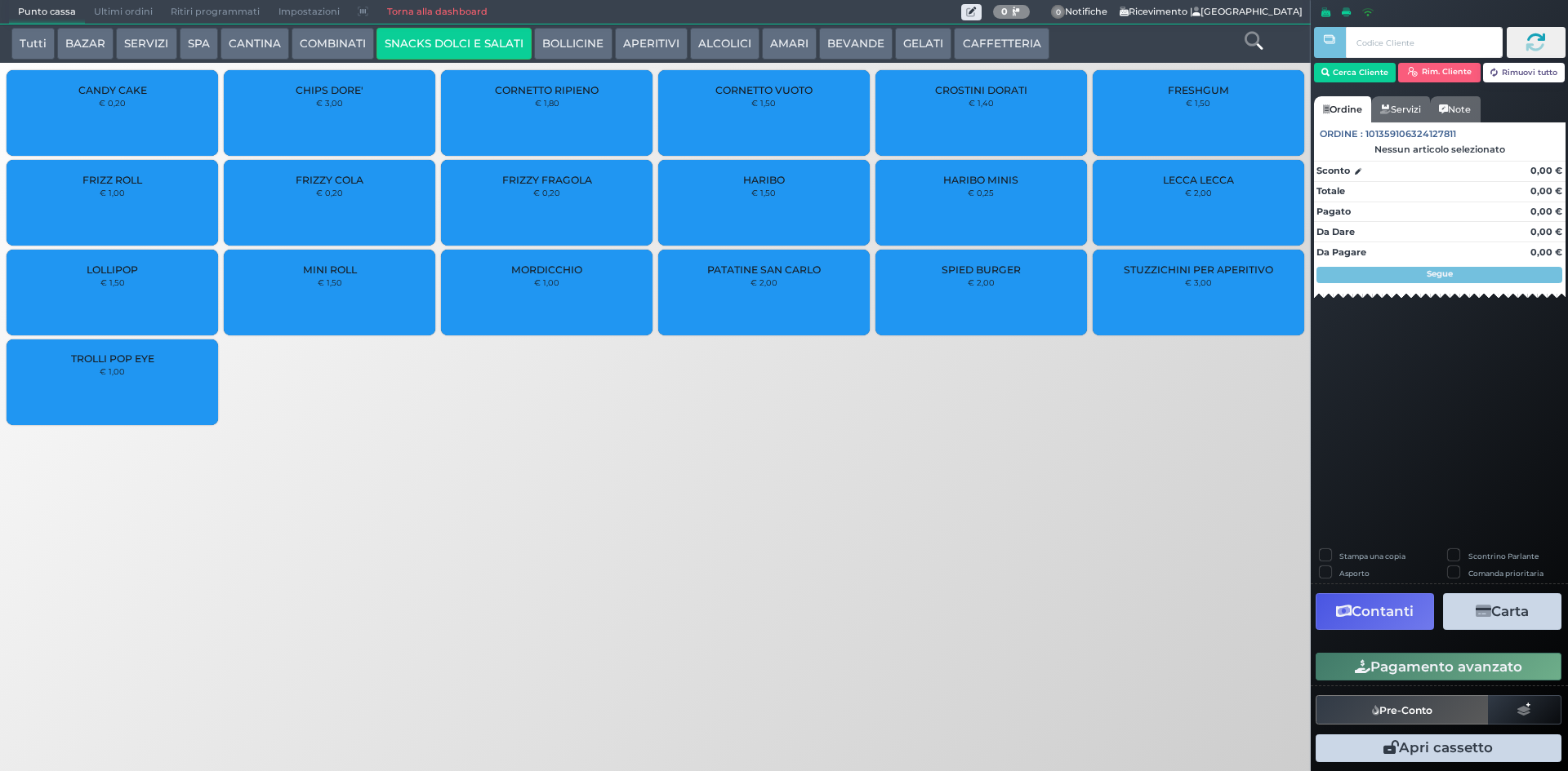
click at [523, 204] on div "FRIZZY FRAGOLA € 0,20" at bounding box center [546, 203] width 212 height 86
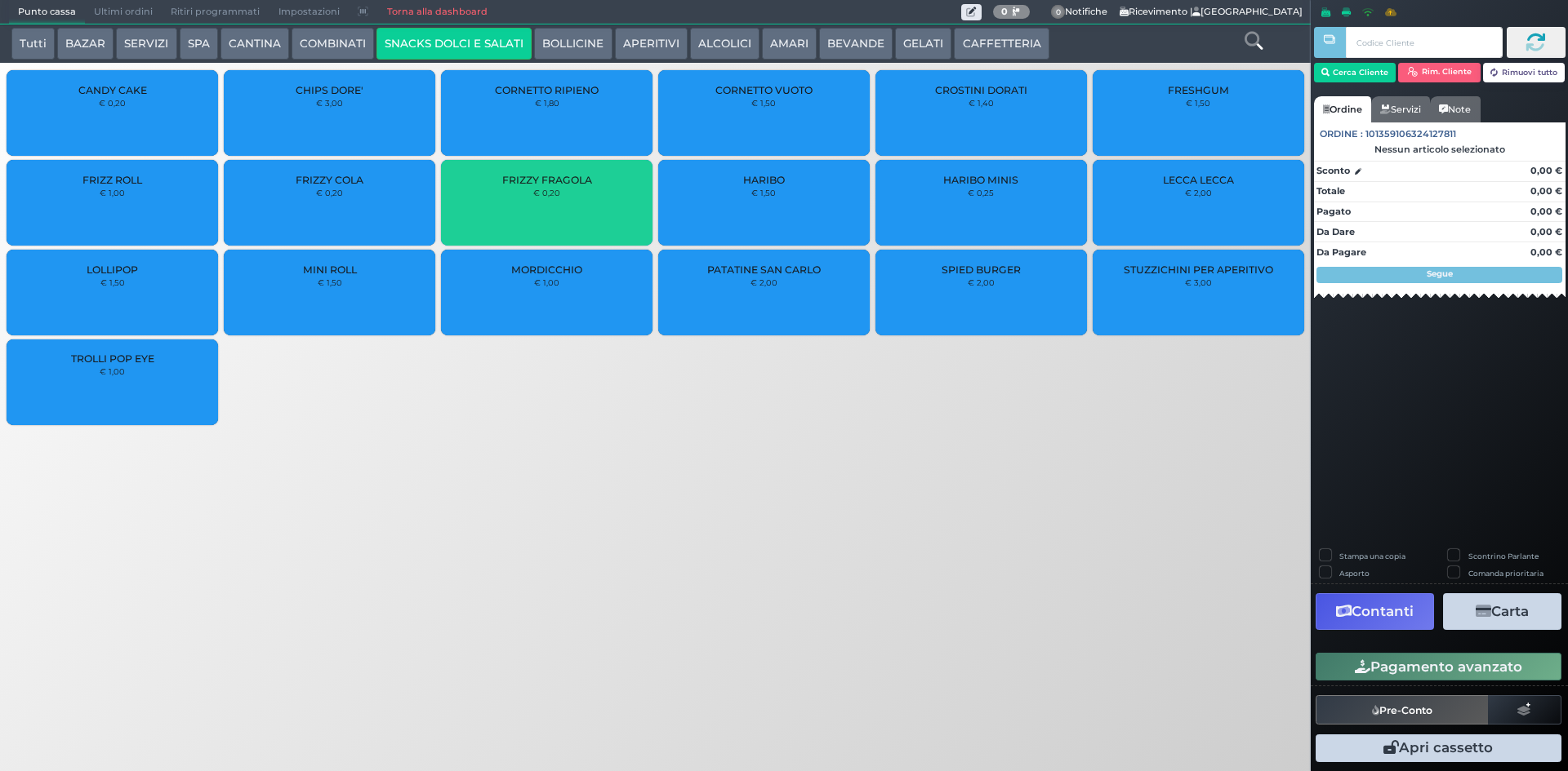
click at [378, 208] on div "FRIZZY COLA € 0,20" at bounding box center [330, 203] width 212 height 86
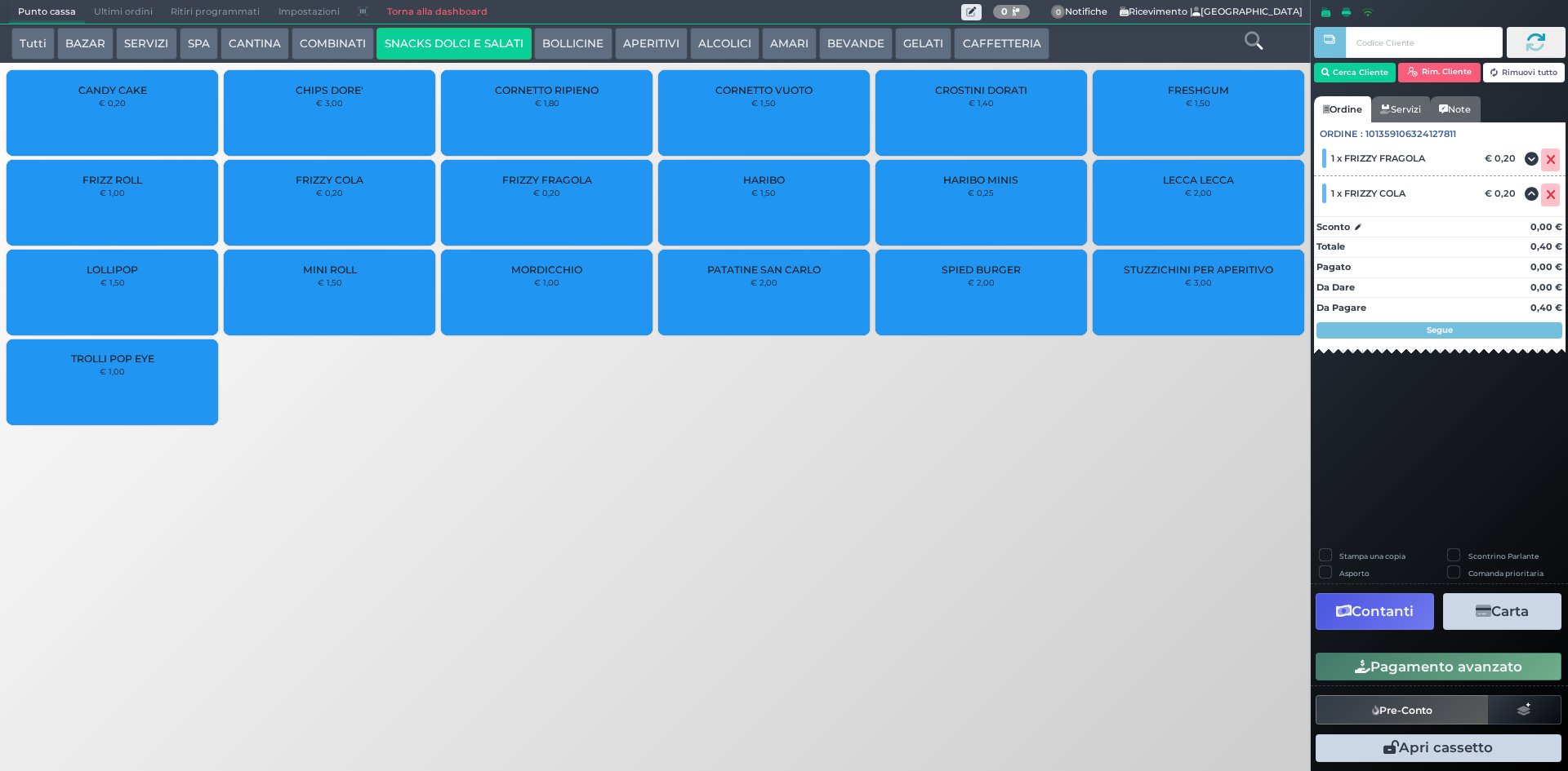
click at [1435, 663] on button "Pagamento avanzato" at bounding box center [1438, 667] width 245 height 28
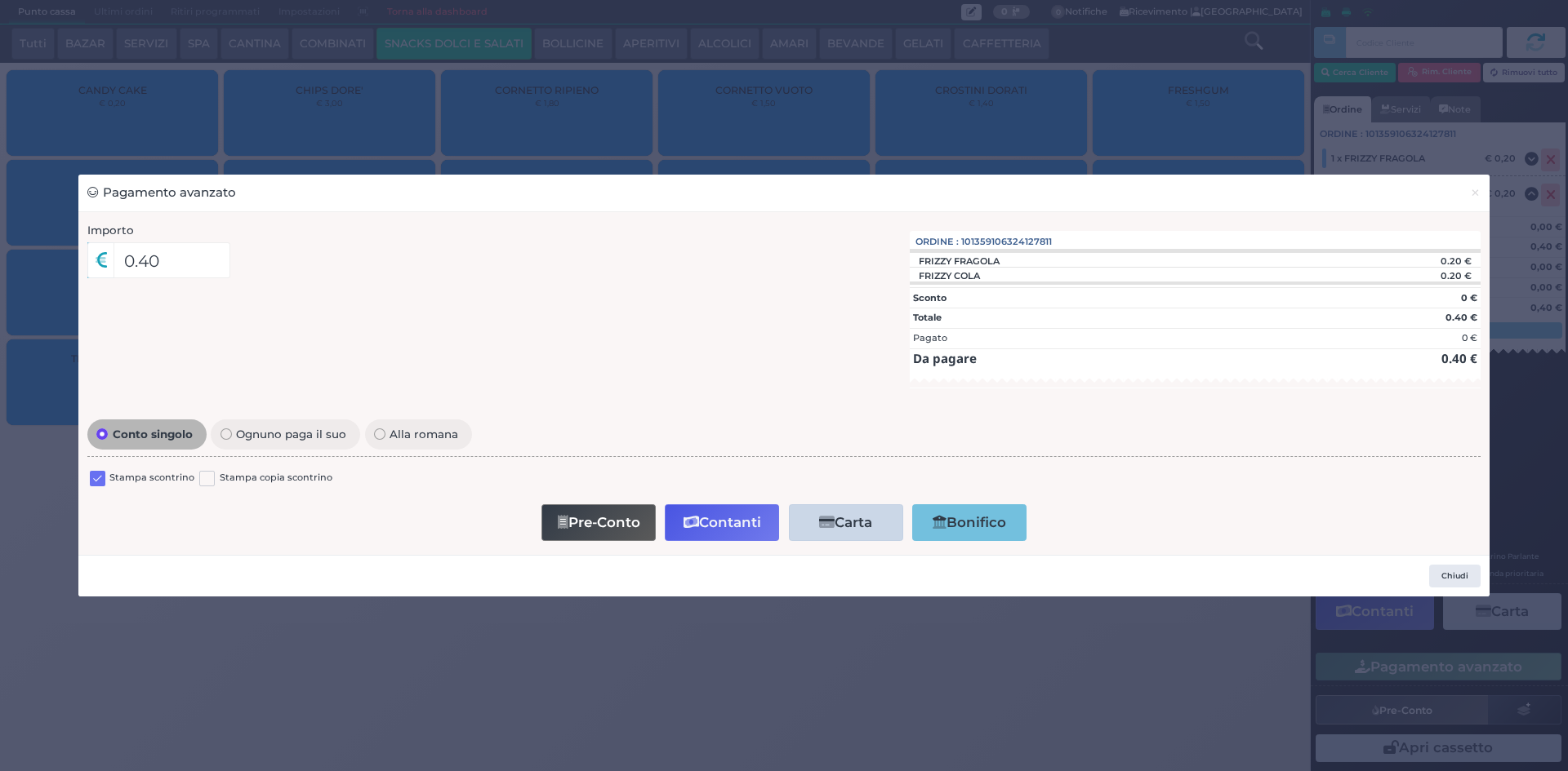
drag, startPoint x: 100, startPoint y: 482, endPoint x: 109, endPoint y: 484, distance: 9.2
click at [101, 482] on label at bounding box center [97, 478] width 16 height 16
click at [0, 0] on input "checkbox" at bounding box center [0, 0] width 0 height 0
click at [684, 524] on icon "button" at bounding box center [691, 522] width 16 height 14
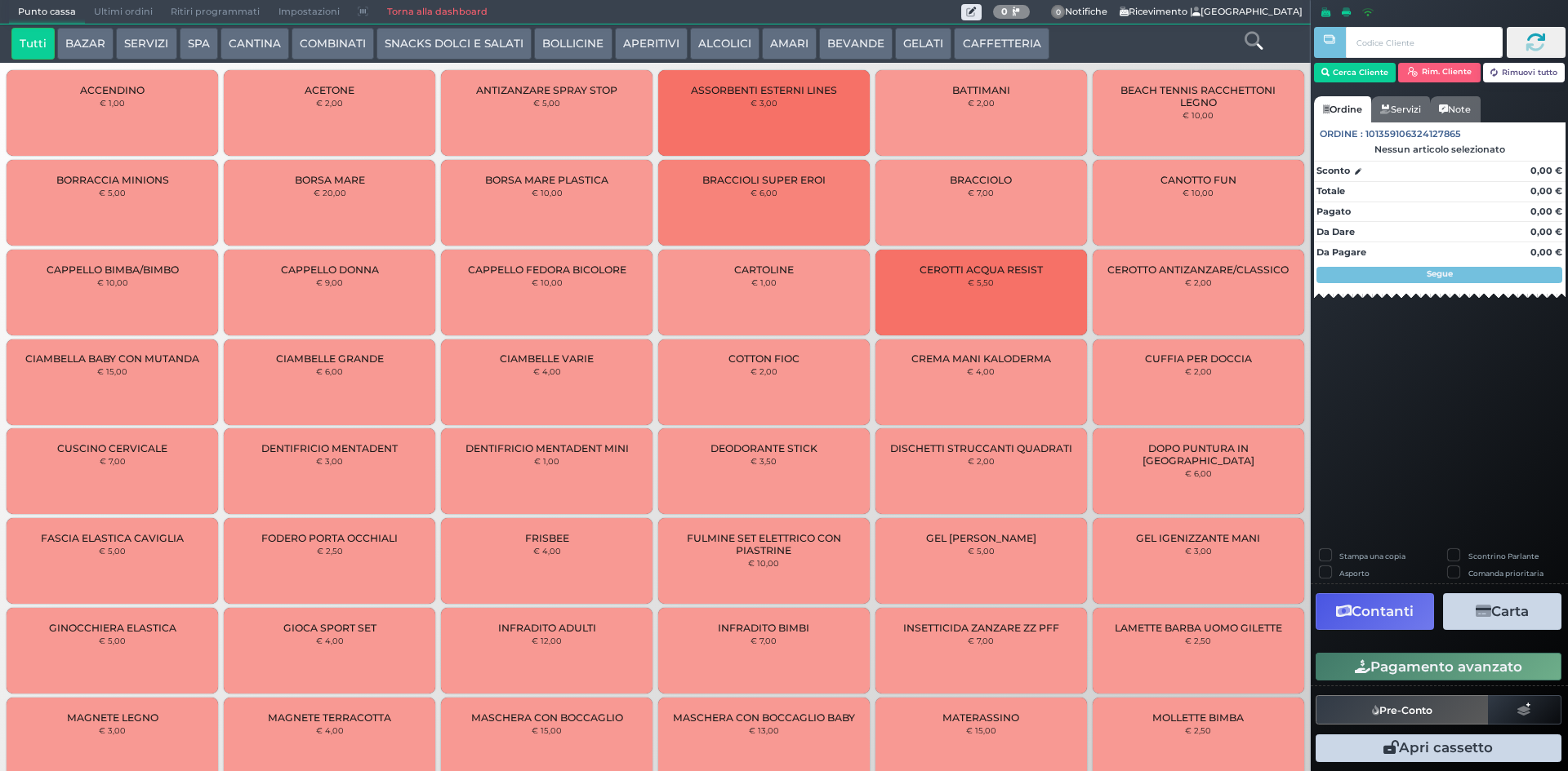
click at [118, 11] on span "Ultimi ordini" at bounding box center [124, 12] width 77 height 23
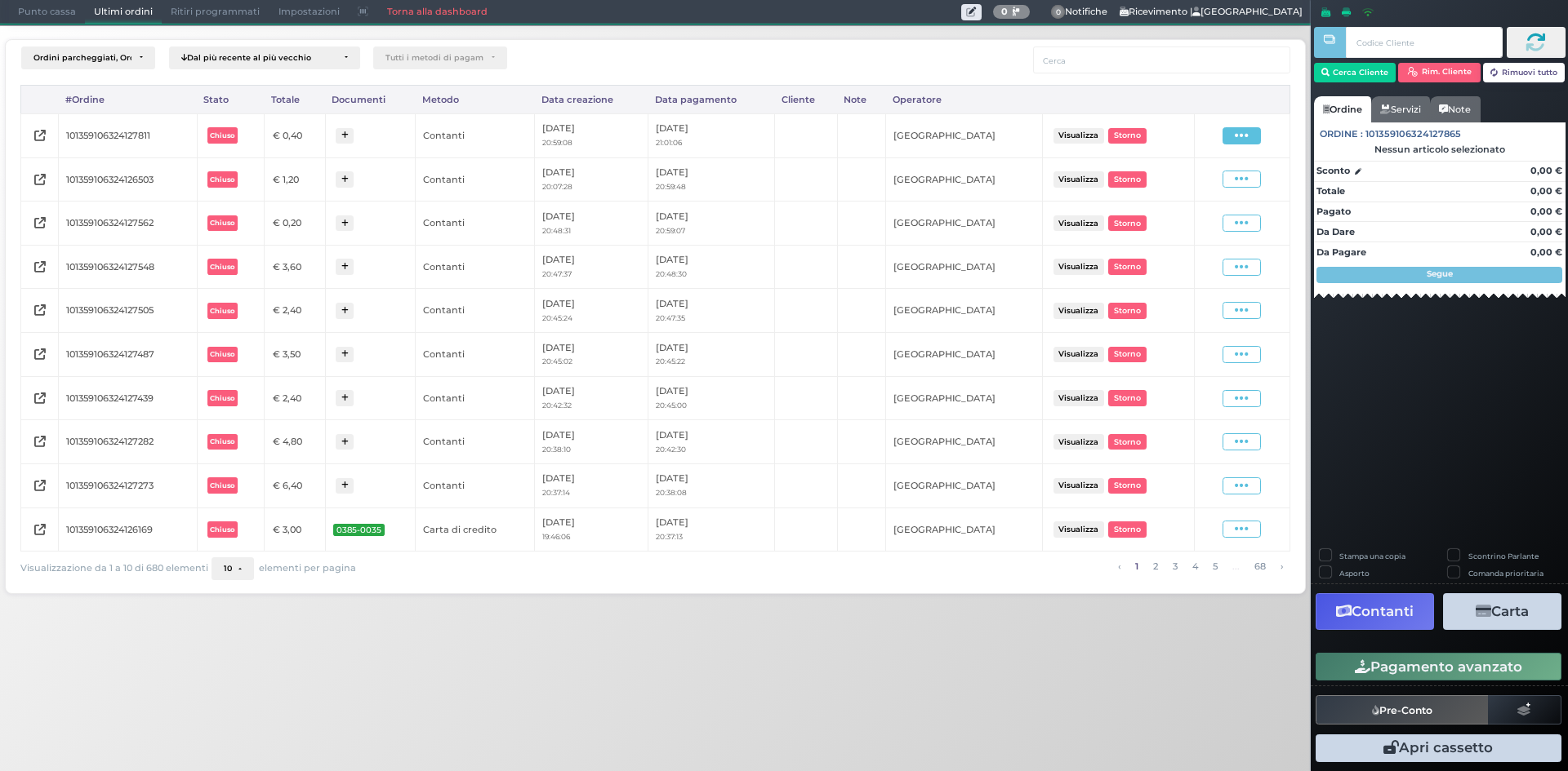
click at [1239, 141] on icon at bounding box center [1241, 136] width 14 height 16
click at [1223, 188] on span "Ristampa Pre-Conto" at bounding box center [1203, 183] width 67 height 28
drag, startPoint x: 48, startPoint y: 14, endPoint x: 56, endPoint y: 39, distance: 26.2
click at [48, 14] on span "Punto cassa" at bounding box center [47, 12] width 76 height 23
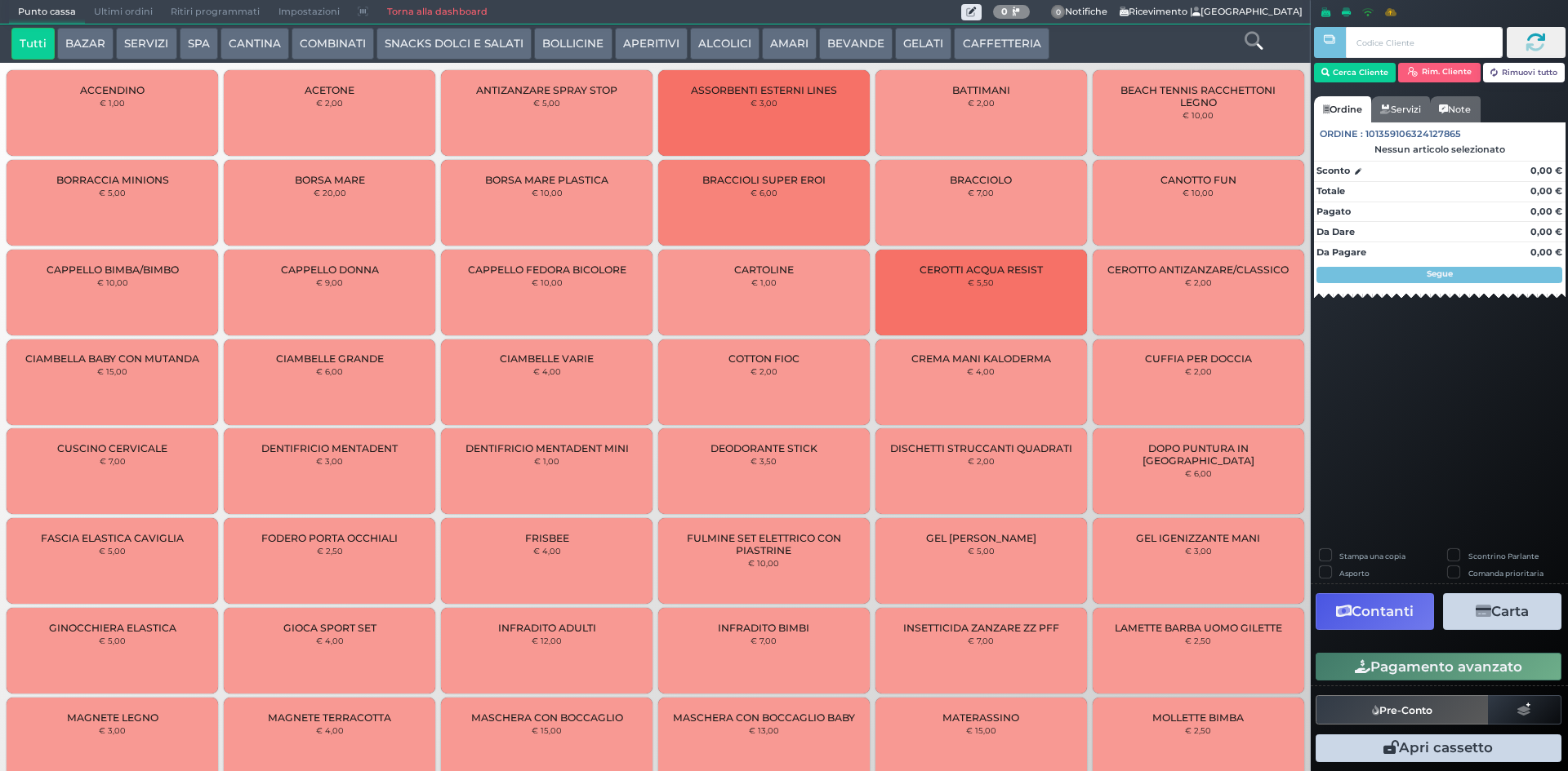
click at [977, 41] on button "CAFFETTERIA" at bounding box center [1001, 44] width 95 height 33
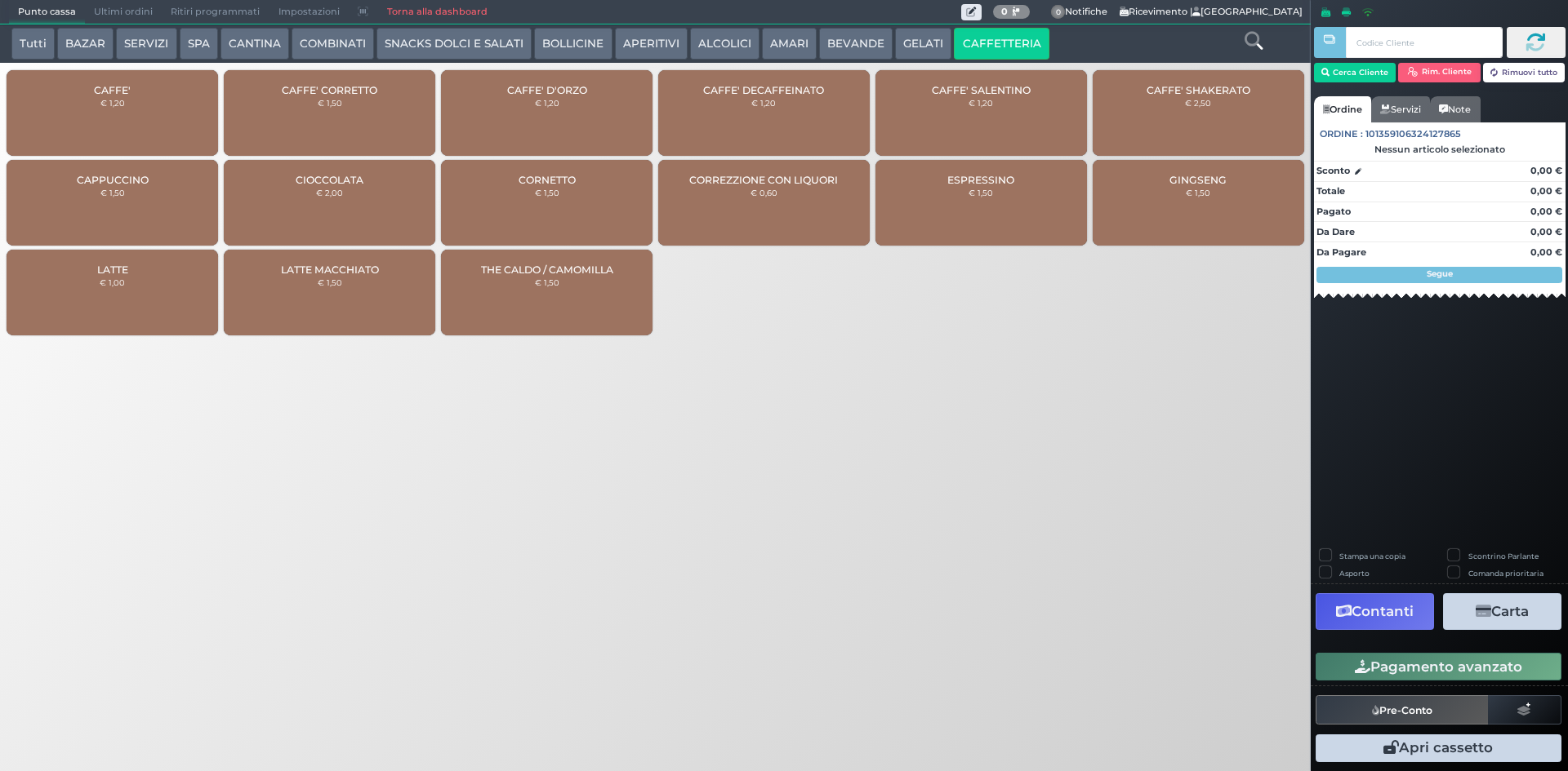
click at [122, 101] on small "€ 1,20" at bounding box center [113, 103] width 25 height 10
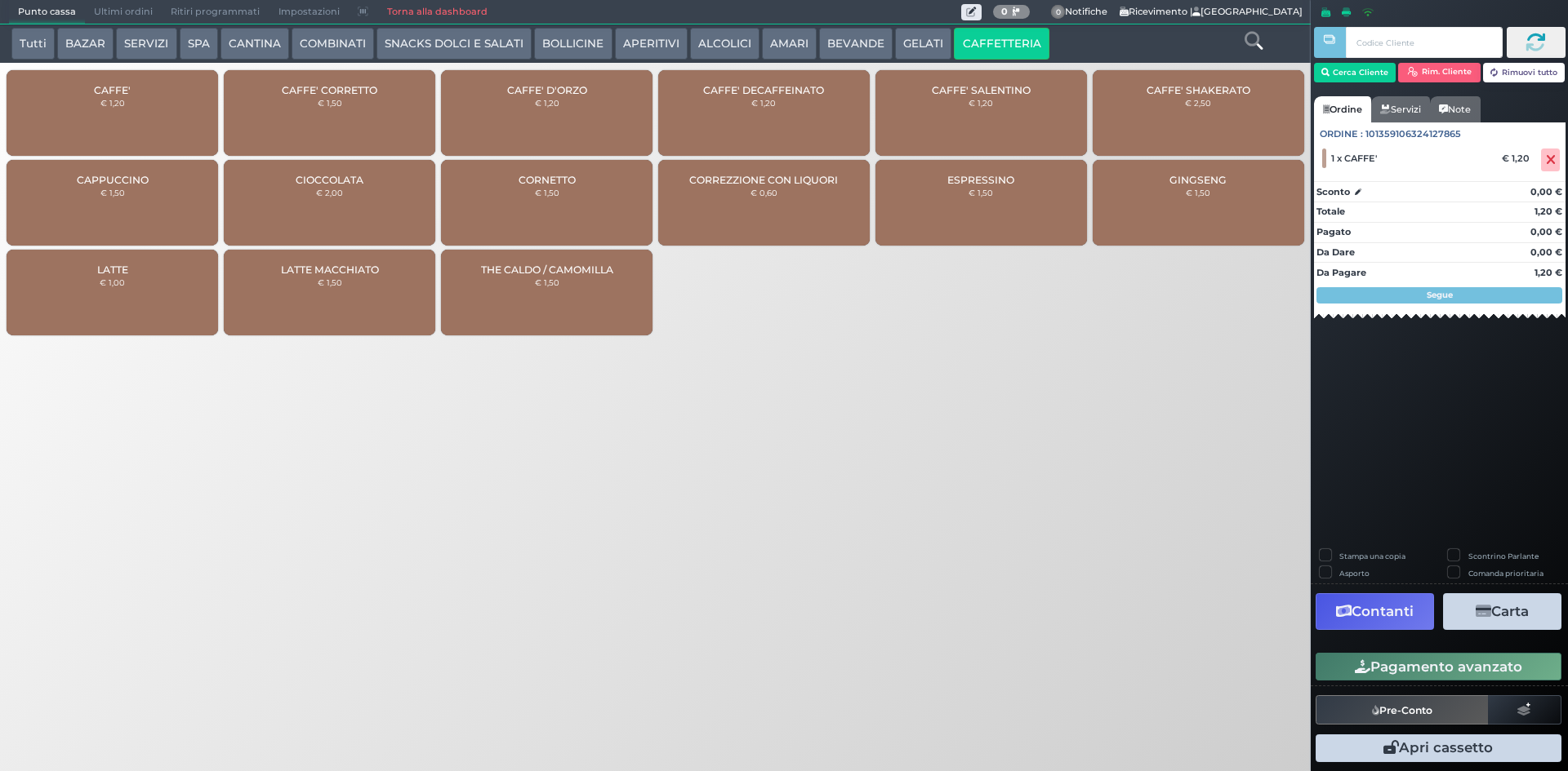
click at [1453, 676] on button "Pagamento avanzato" at bounding box center [1438, 667] width 245 height 28
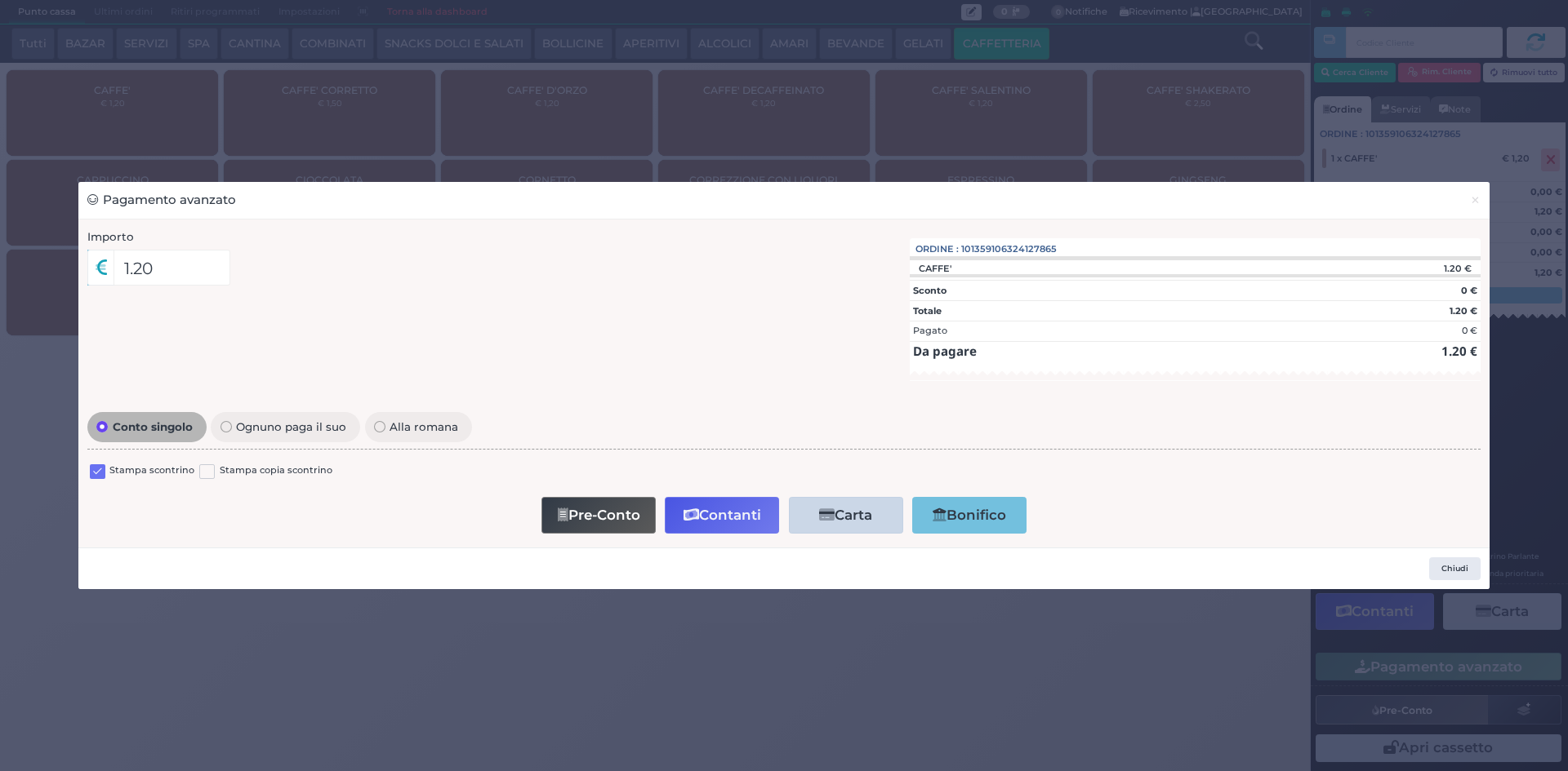
click at [105, 471] on label at bounding box center [97, 472] width 16 height 16
click at [0, 0] on input "checkbox" at bounding box center [0, 0] width 0 height 0
click at [697, 514] on icon "button" at bounding box center [691, 515] width 16 height 14
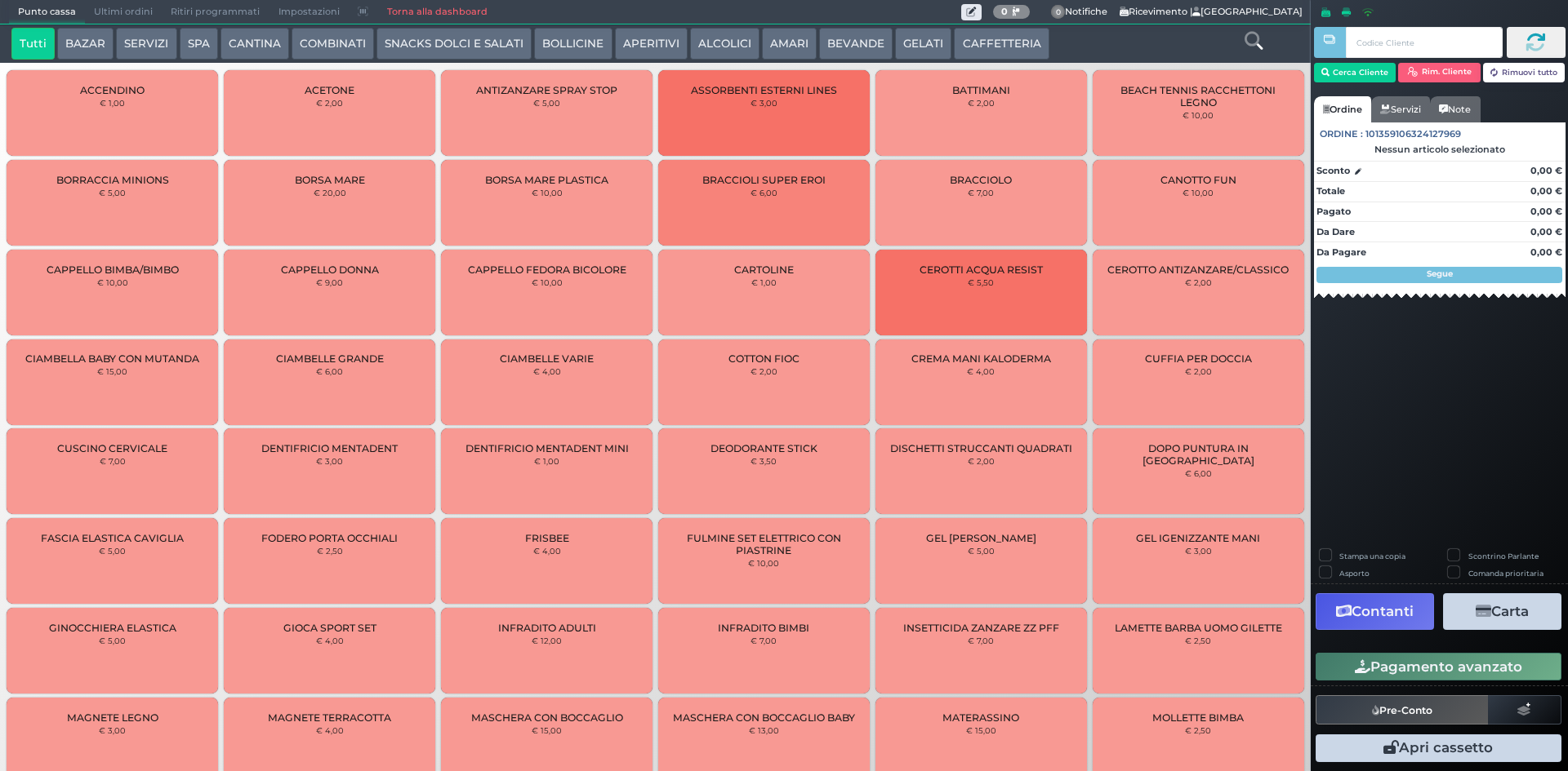
click at [1008, 32] on button "CAFFETTERIA" at bounding box center [1001, 44] width 95 height 33
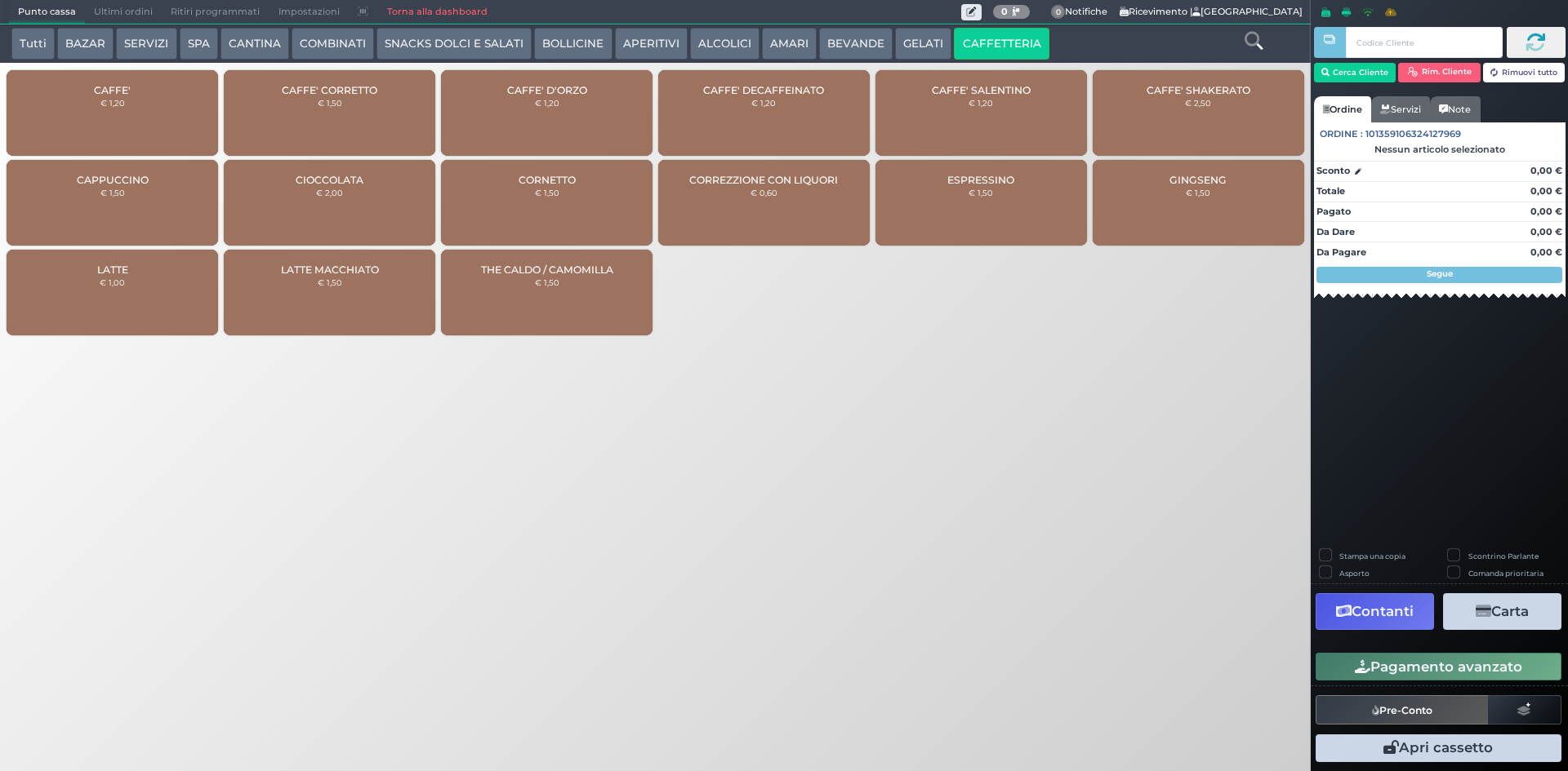
click at [84, 120] on div "CAFFE' € 1,20" at bounding box center [112, 113] width 212 height 86
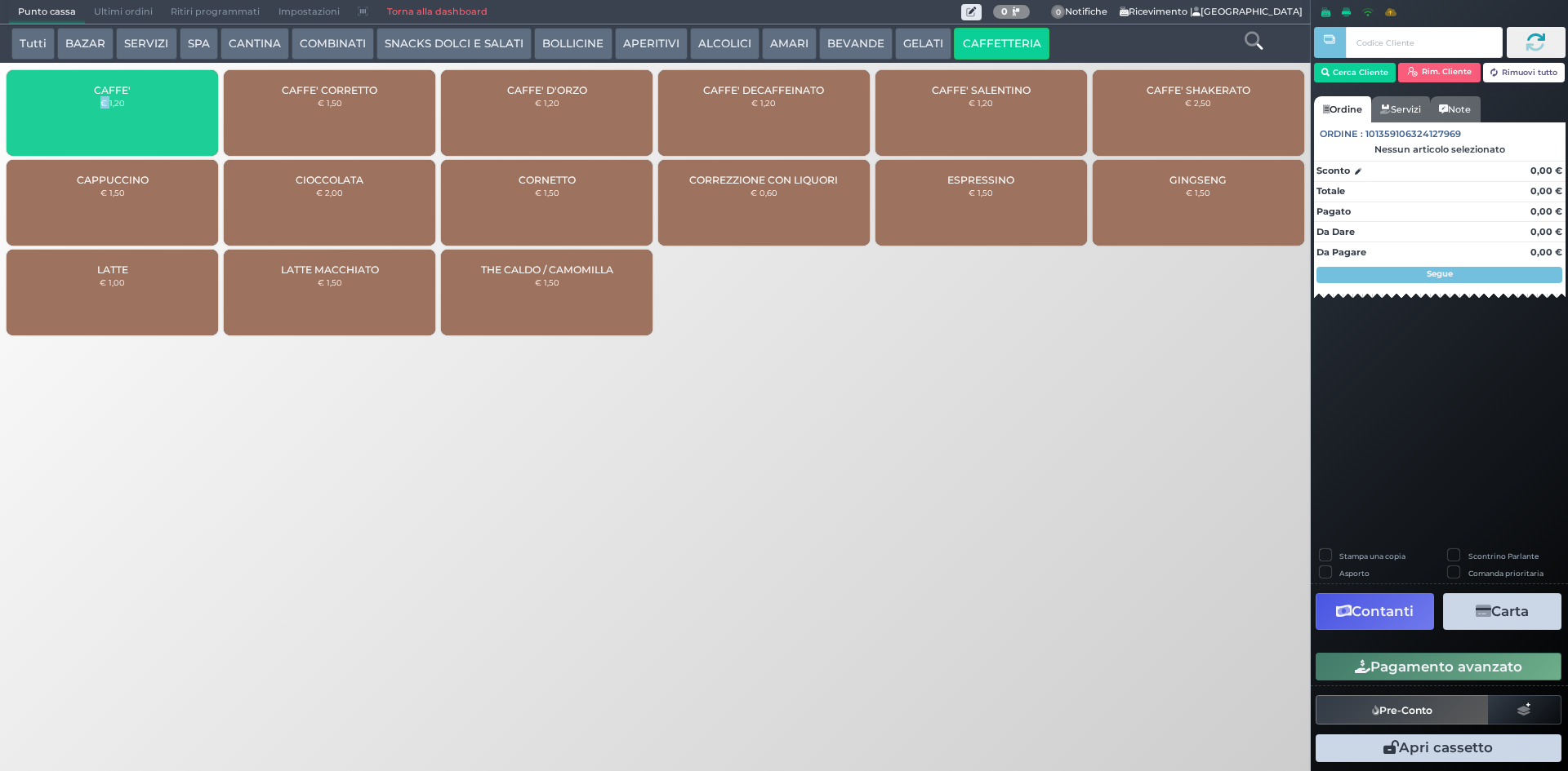
click at [84, 120] on div "CAFFE' € 1,20" at bounding box center [112, 113] width 212 height 86
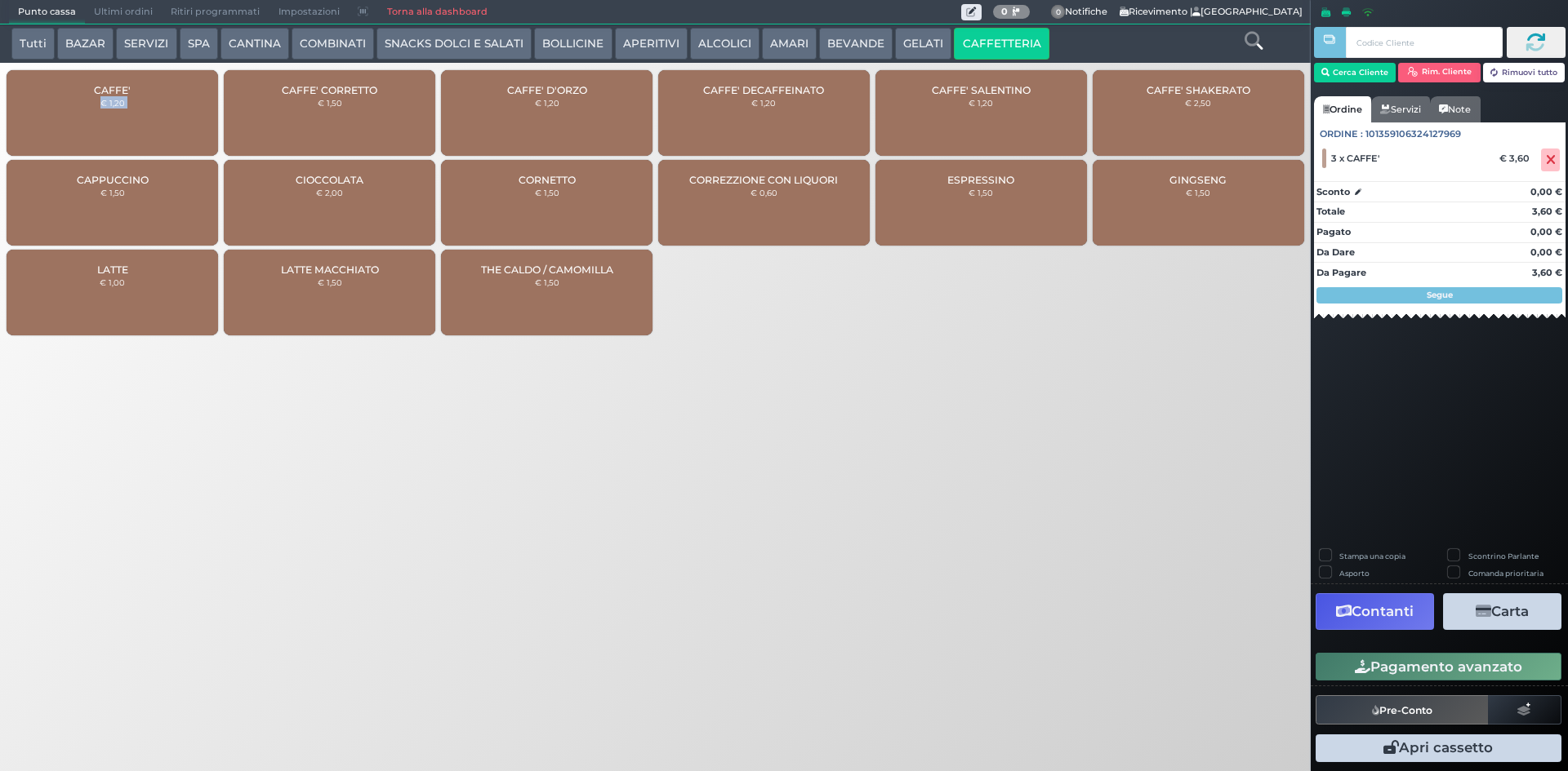
click at [136, 97] on div "CAFFE' € 1,20" at bounding box center [112, 113] width 212 height 86
click at [1436, 661] on button "Pagamento avanzato" at bounding box center [1438, 667] width 245 height 28
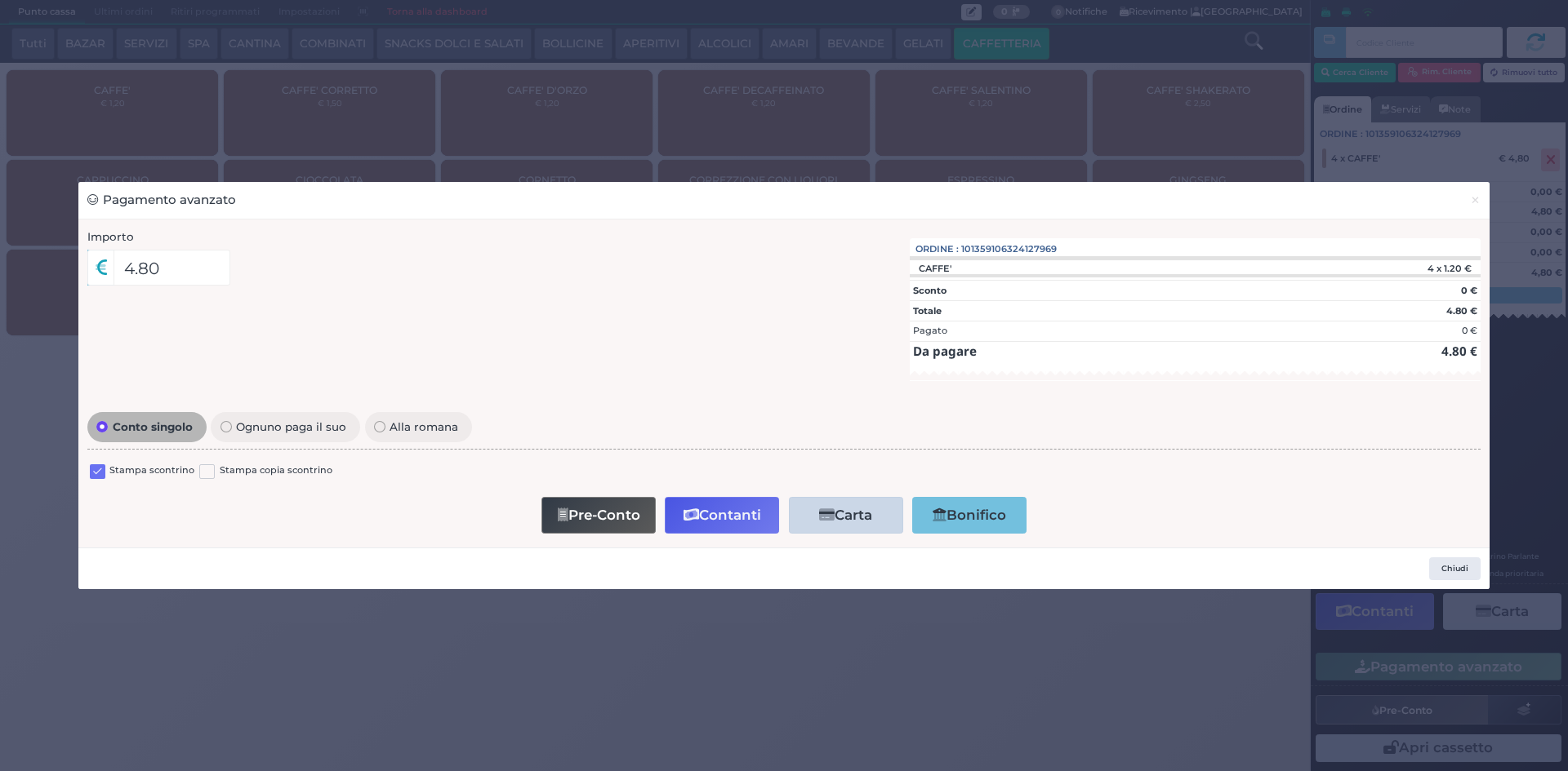
click at [109, 474] on div "Stampa scontrino" at bounding box center [142, 473] width 105 height 20
click at [106, 475] on div "Stampa scontrino" at bounding box center [142, 473] width 105 height 20
click at [98, 480] on div at bounding box center [97, 473] width 16 height 20
click at [99, 476] on label at bounding box center [97, 472] width 16 height 16
click at [0, 0] on input "checkbox" at bounding box center [0, 0] width 0 height 0
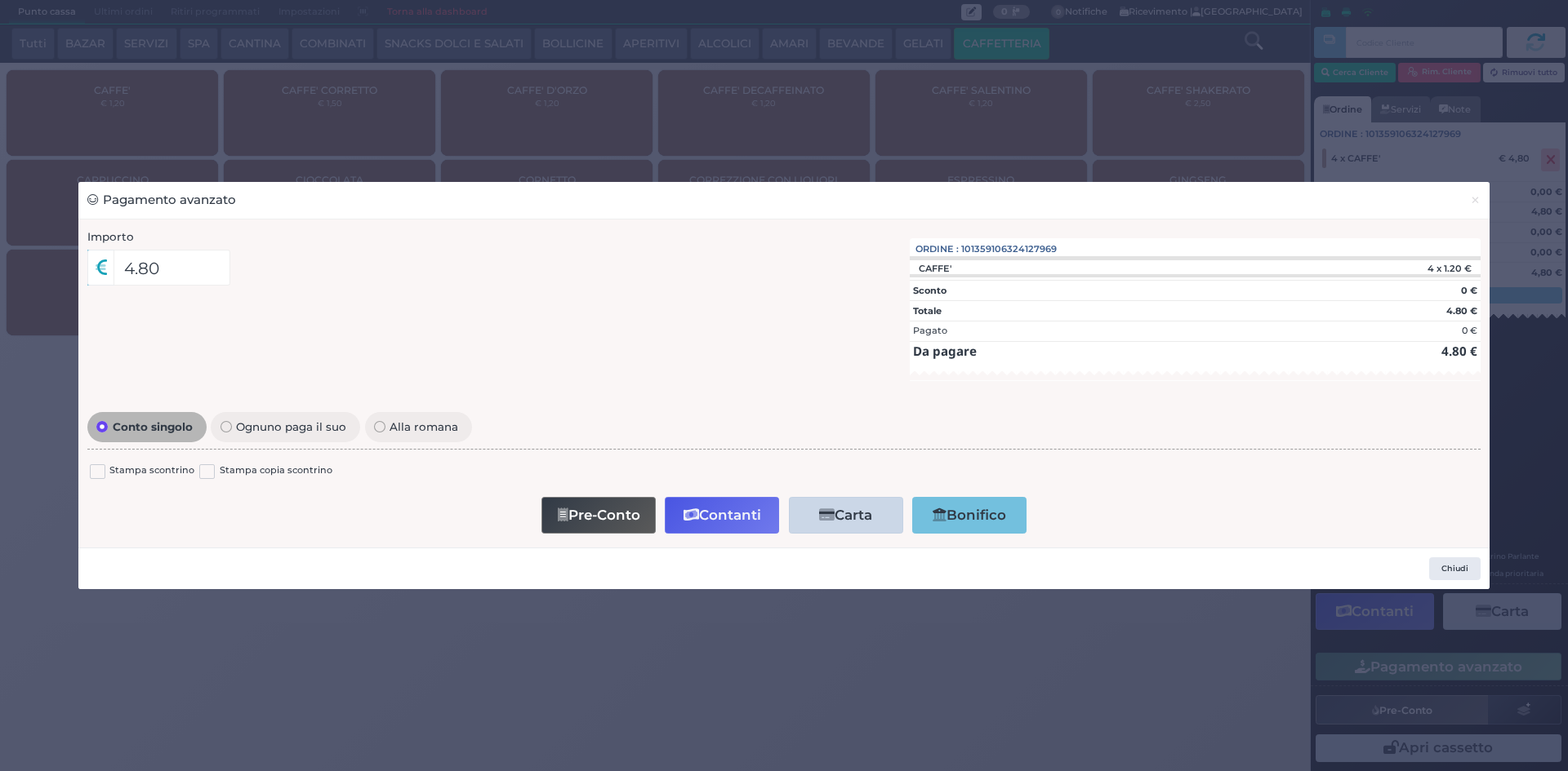
click at [729, 509] on button "Contanti" at bounding box center [722, 515] width 115 height 37
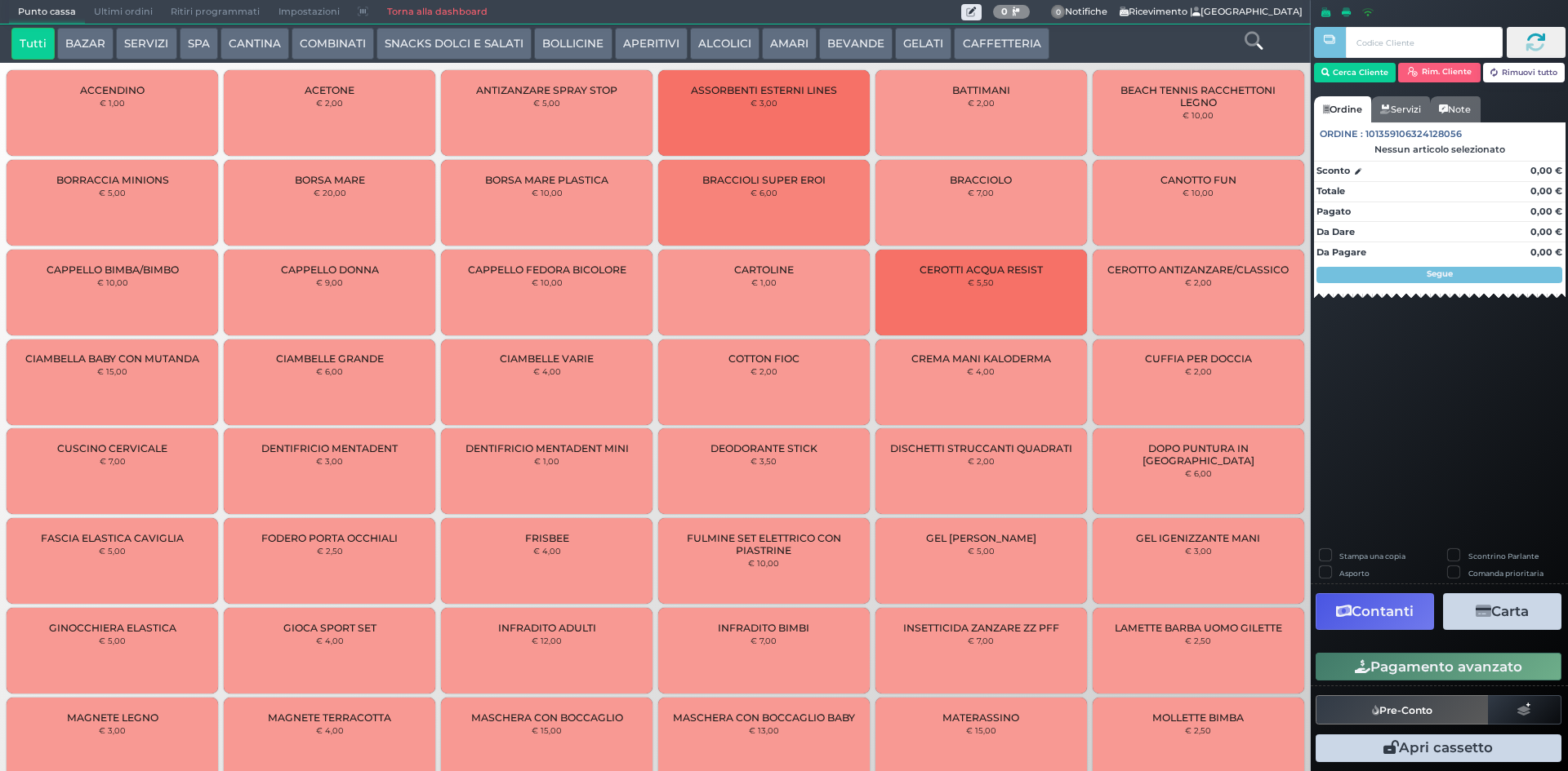
click at [122, 6] on span "Ultimi ordini" at bounding box center [124, 12] width 77 height 23
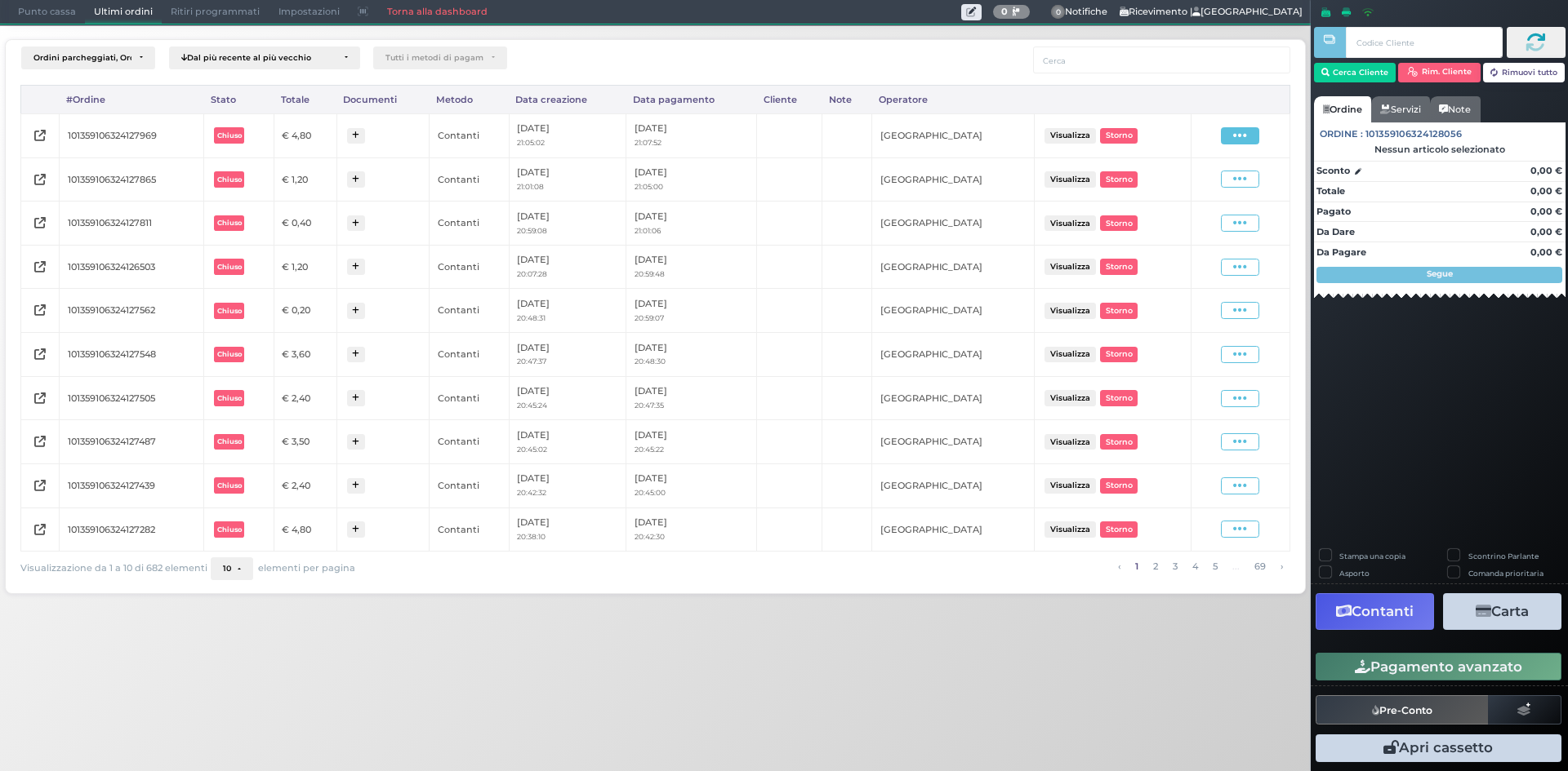
click at [1251, 132] on span at bounding box center [1239, 136] width 38 height 17
click at [1206, 179] on span "Ristampa Pre-Conto" at bounding box center [1202, 183] width 67 height 28
click at [38, 16] on span "Punto cassa" at bounding box center [47, 12] width 76 height 23
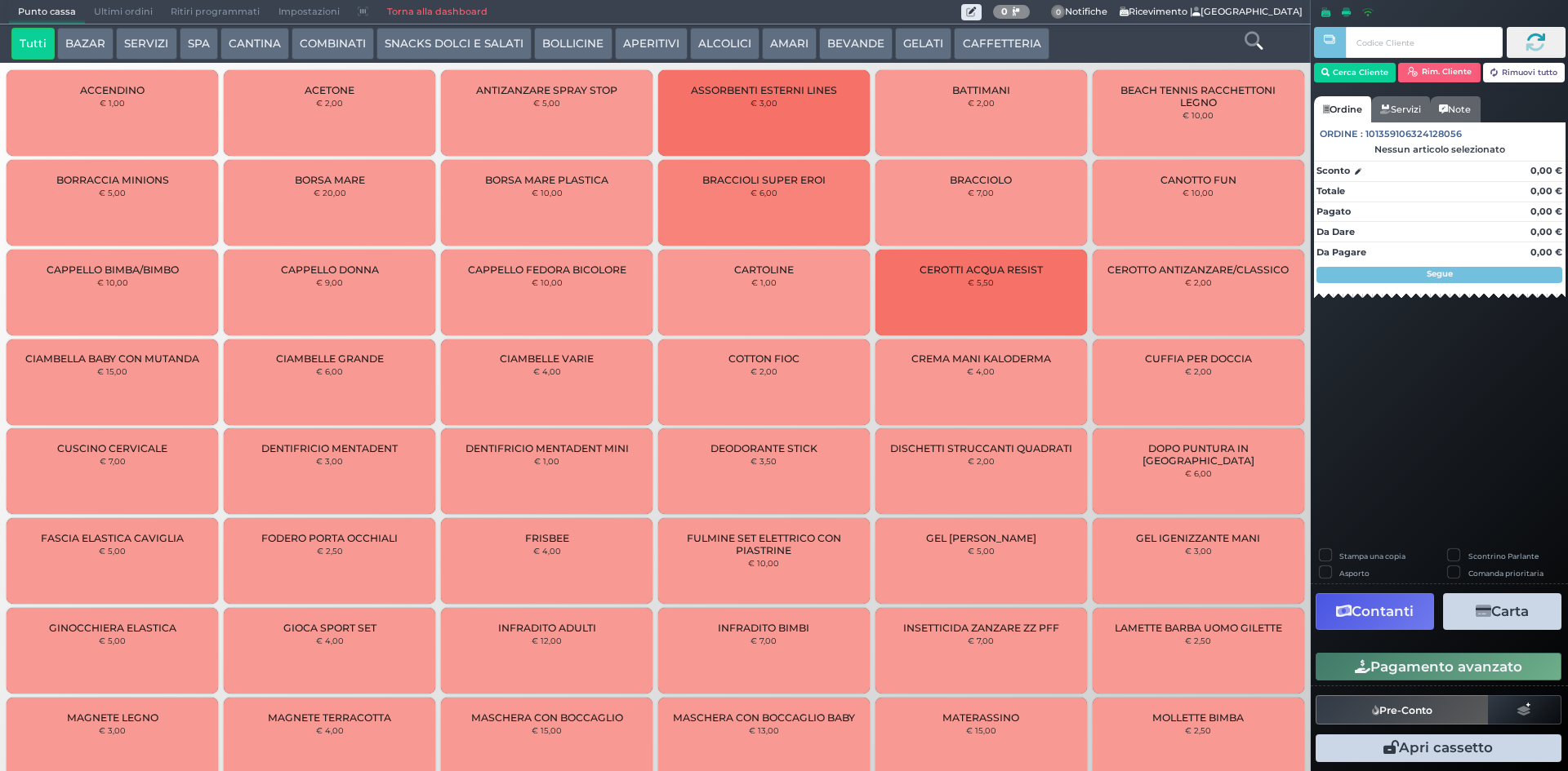
click at [491, 38] on button "SNACKS DOLCI E SALATI" at bounding box center [454, 44] width 155 height 33
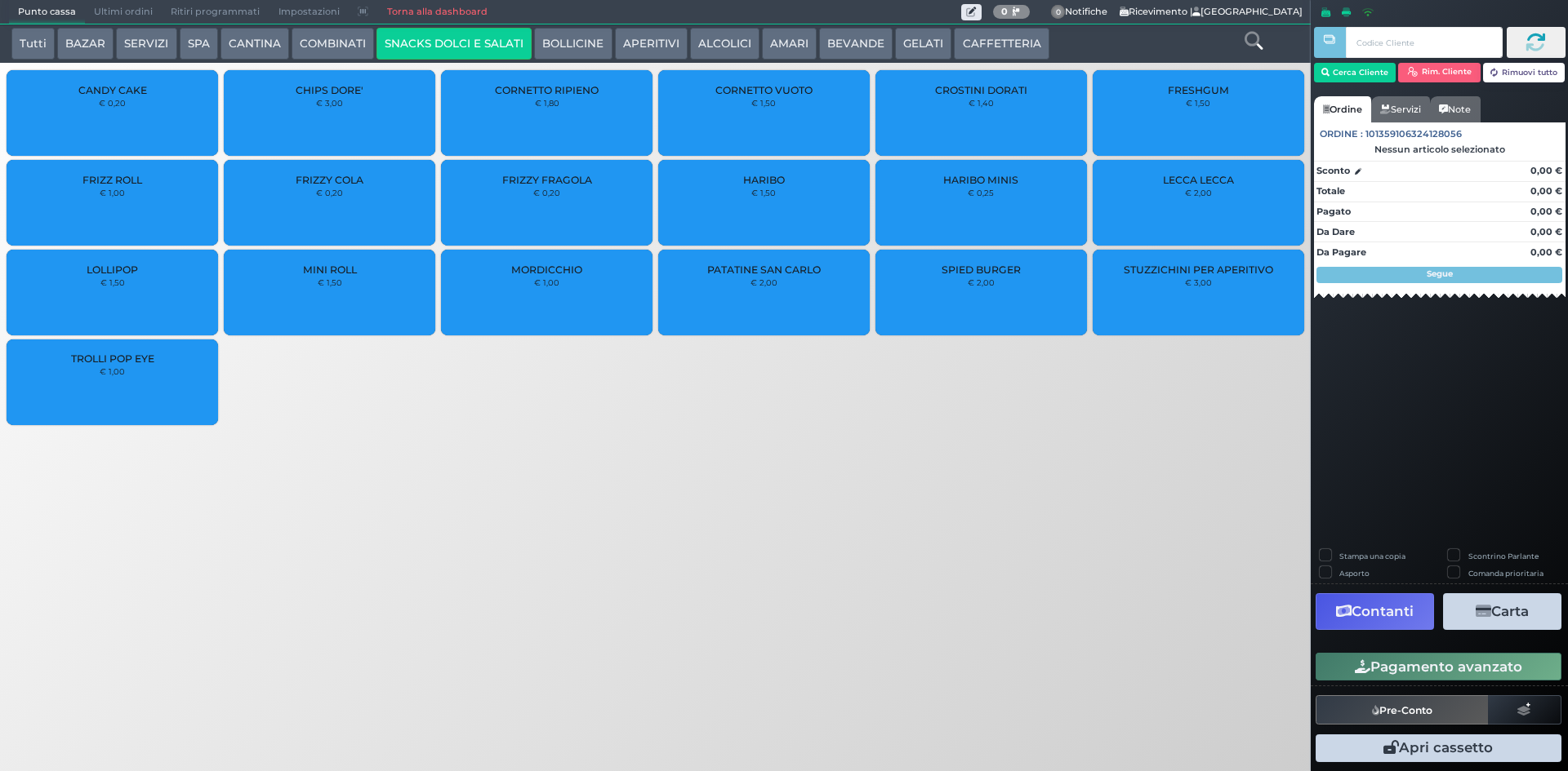
click at [919, 43] on button "GELATI" at bounding box center [923, 44] width 56 height 33
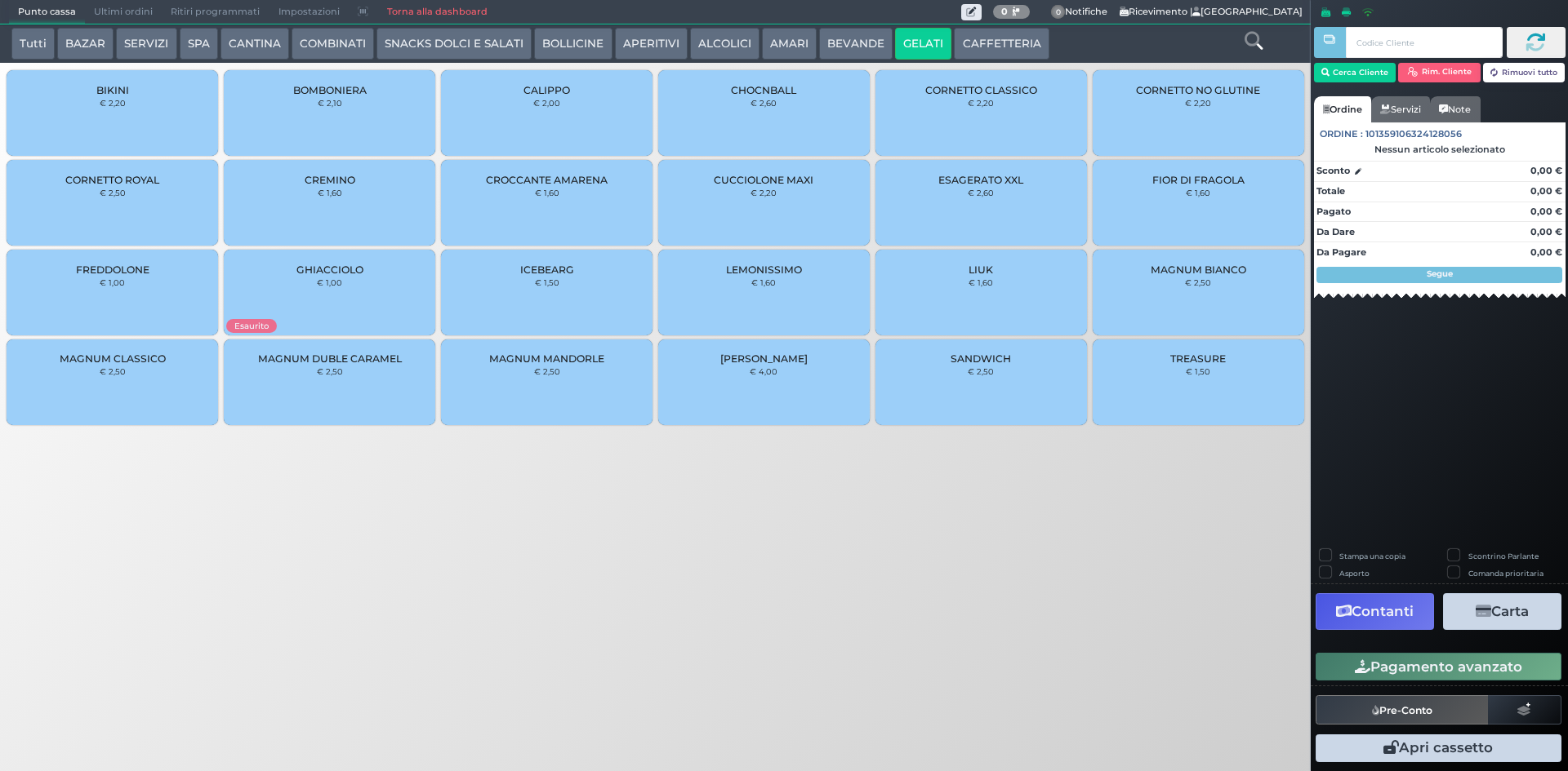
click at [762, 191] on small "€ 2,20" at bounding box center [763, 193] width 26 height 10
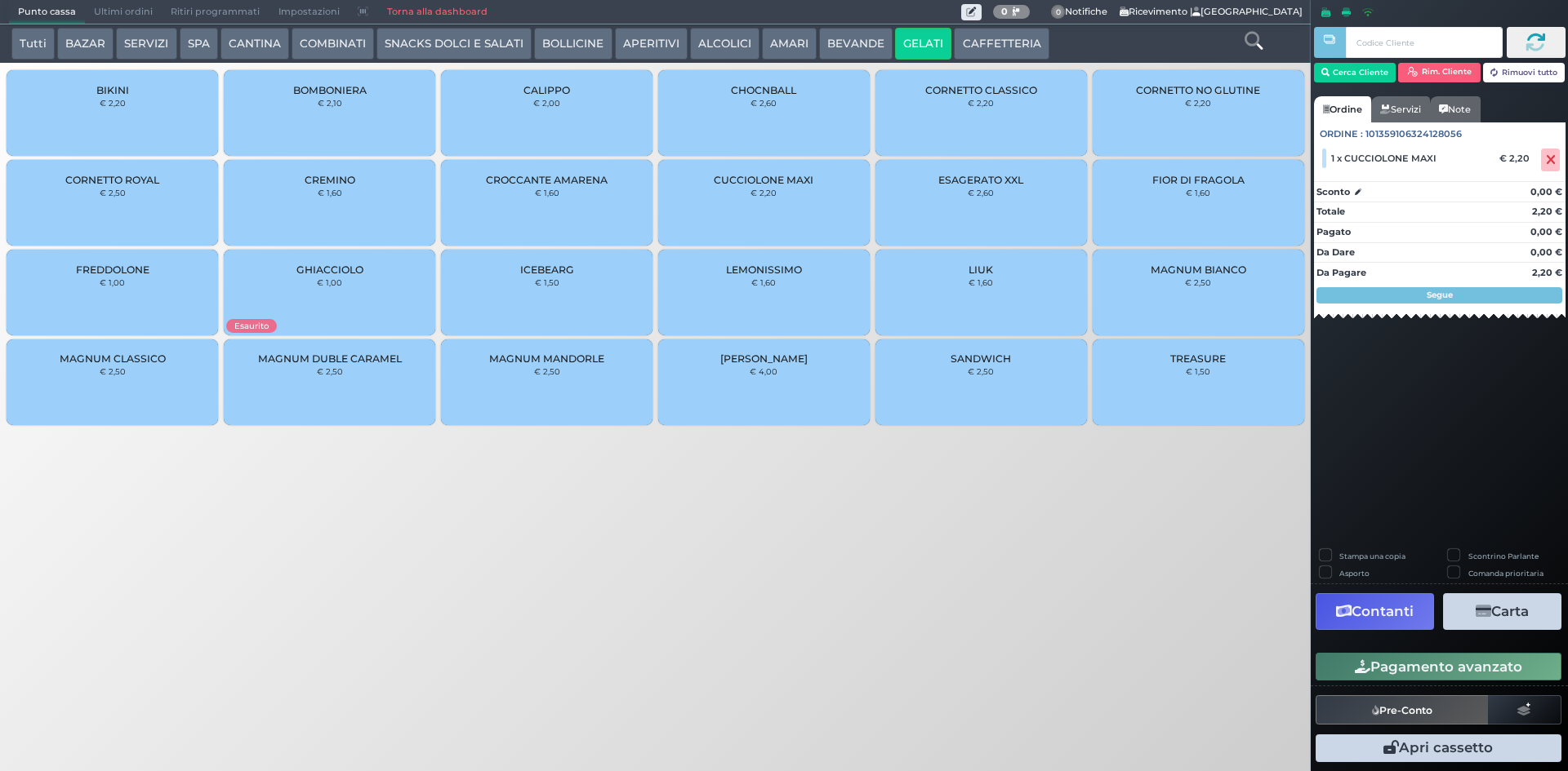
click at [1489, 670] on button "Pagamento avanzato" at bounding box center [1438, 667] width 245 height 28
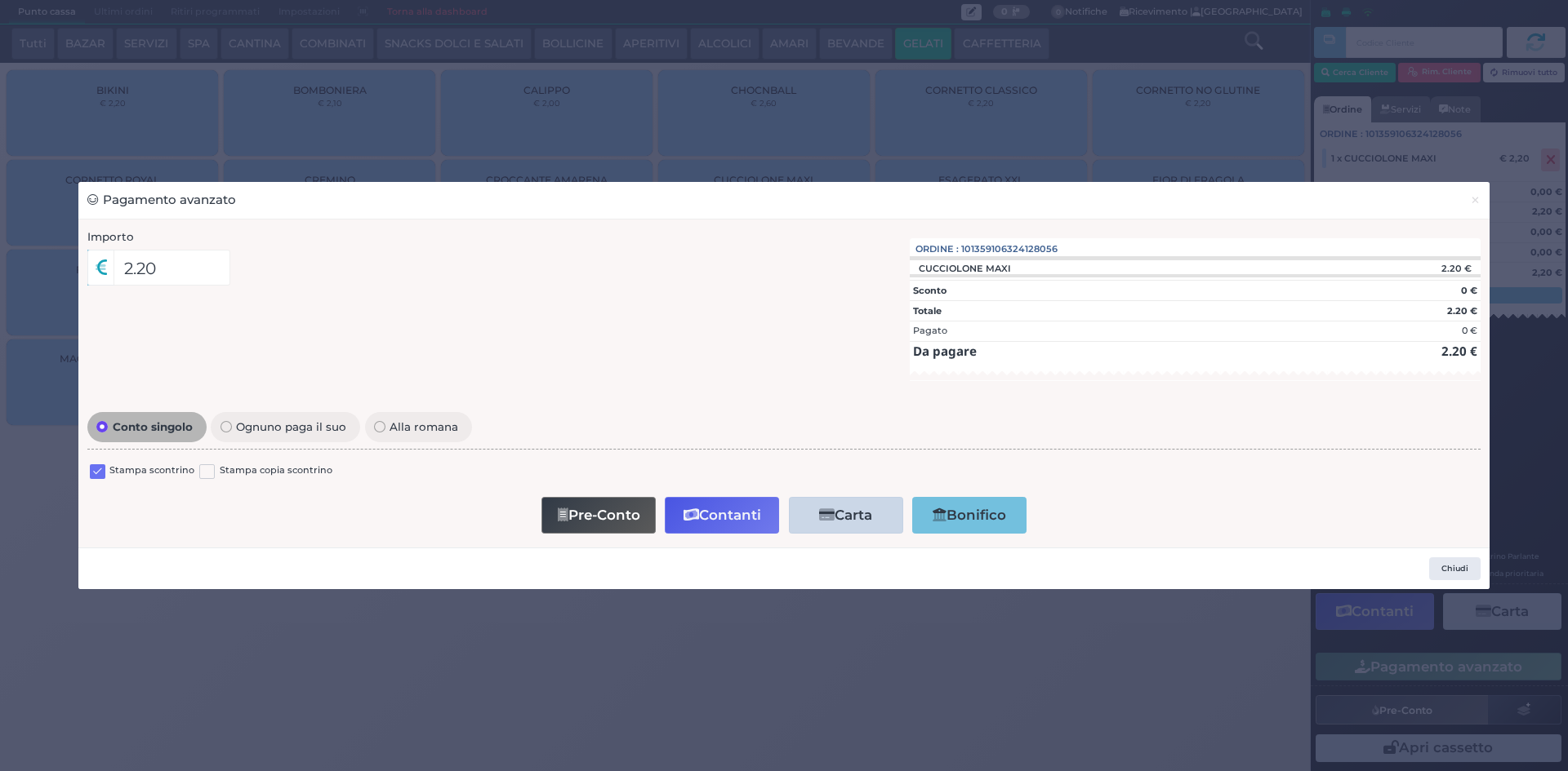
click at [98, 472] on label at bounding box center [97, 472] width 16 height 16
click at [0, 0] on input "checkbox" at bounding box center [0, 0] width 0 height 0
drag, startPoint x: 696, startPoint y: 503, endPoint x: 697, endPoint y: 512, distance: 9.1
click at [697, 512] on button "Contanti" at bounding box center [722, 515] width 115 height 37
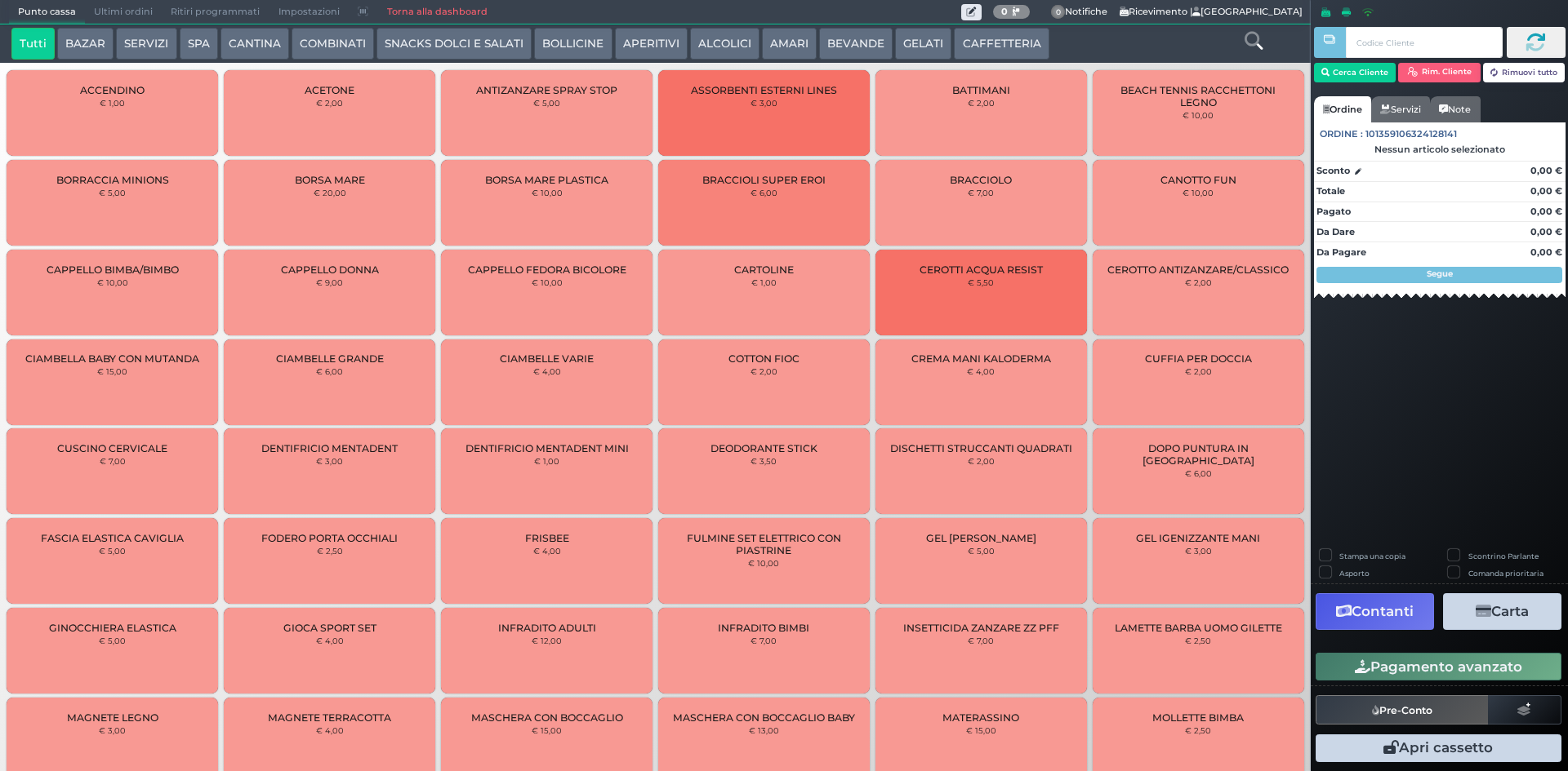
click at [106, 12] on span "Ultimi ordini" at bounding box center [124, 12] width 77 height 23
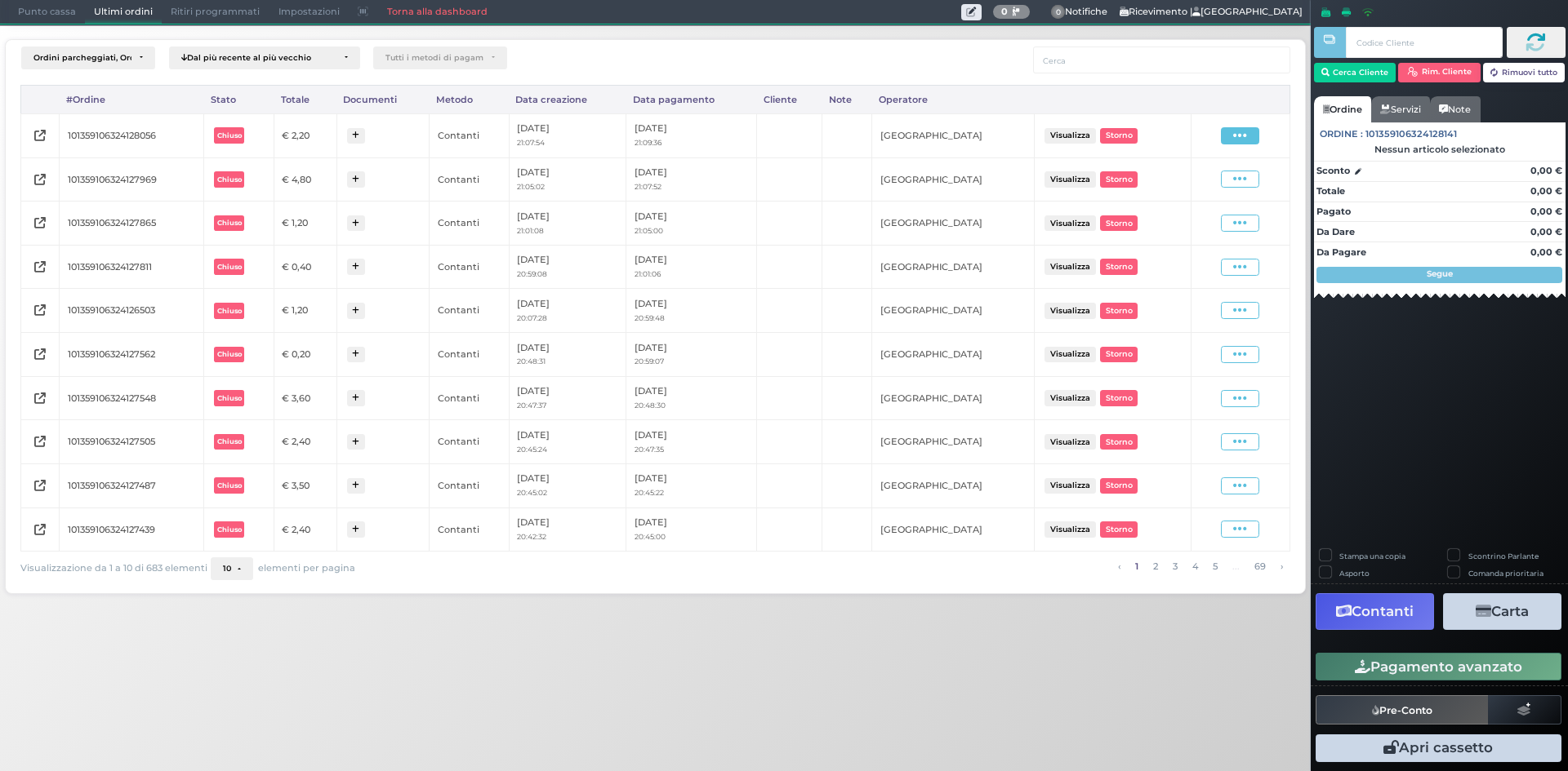
click at [1247, 137] on icon at bounding box center [1239, 136] width 14 height 16
click at [1187, 185] on span "Ristampa Pre-Conto" at bounding box center [1202, 183] width 67 height 28
